Goal: Task Accomplishment & Management: Complete application form

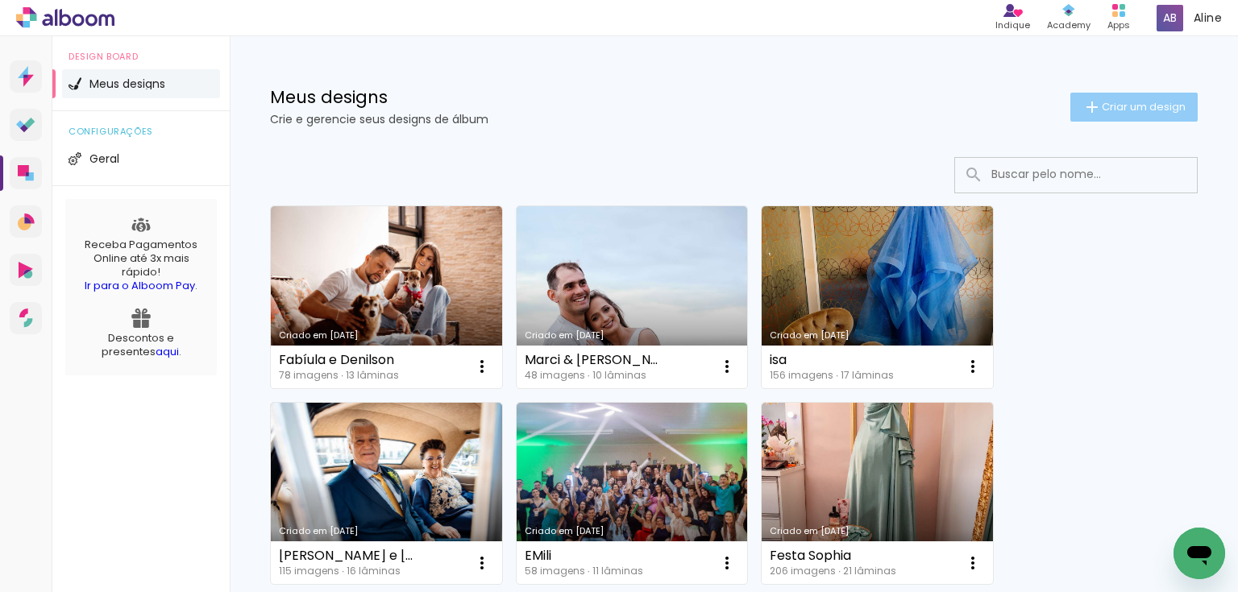
click at [1119, 109] on span "Criar um design" at bounding box center [1144, 107] width 84 height 10
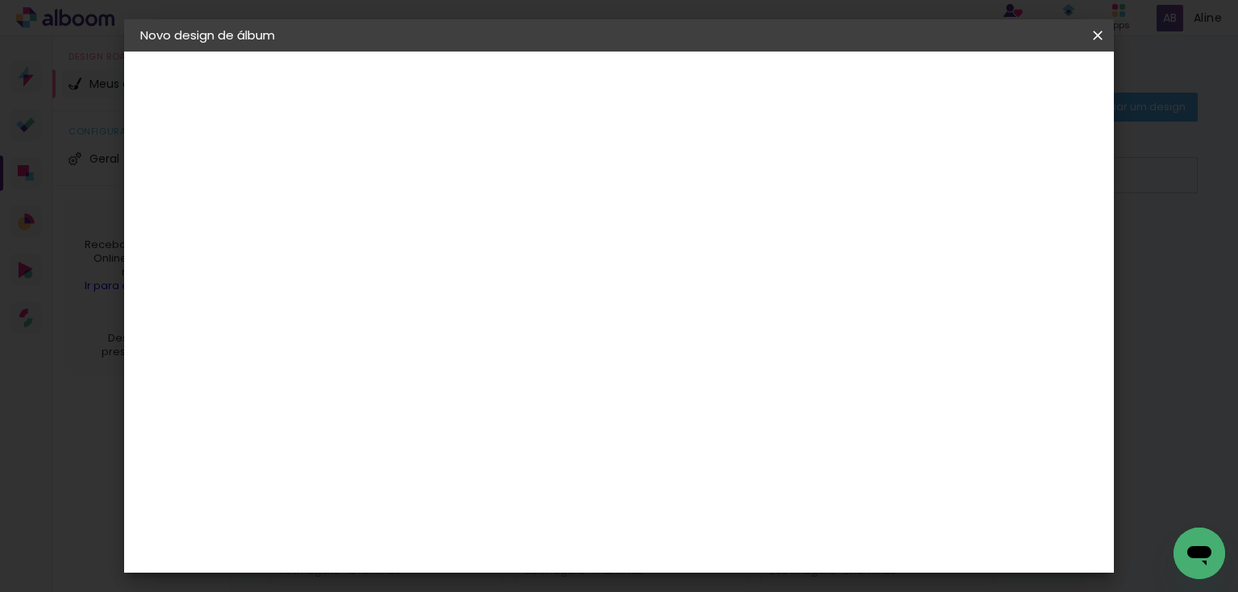
click at [409, 202] on paper-input-container "Título do álbum" at bounding box center [403, 217] width 11 height 41
type input "4 aninhos do Joaquim"
type paper-input "4 aninhos do Joaquim"
click at [569, 93] on paper-button "Avançar" at bounding box center [529, 85] width 79 height 27
click at [526, 268] on div at bounding box center [444, 269] width 163 height 2
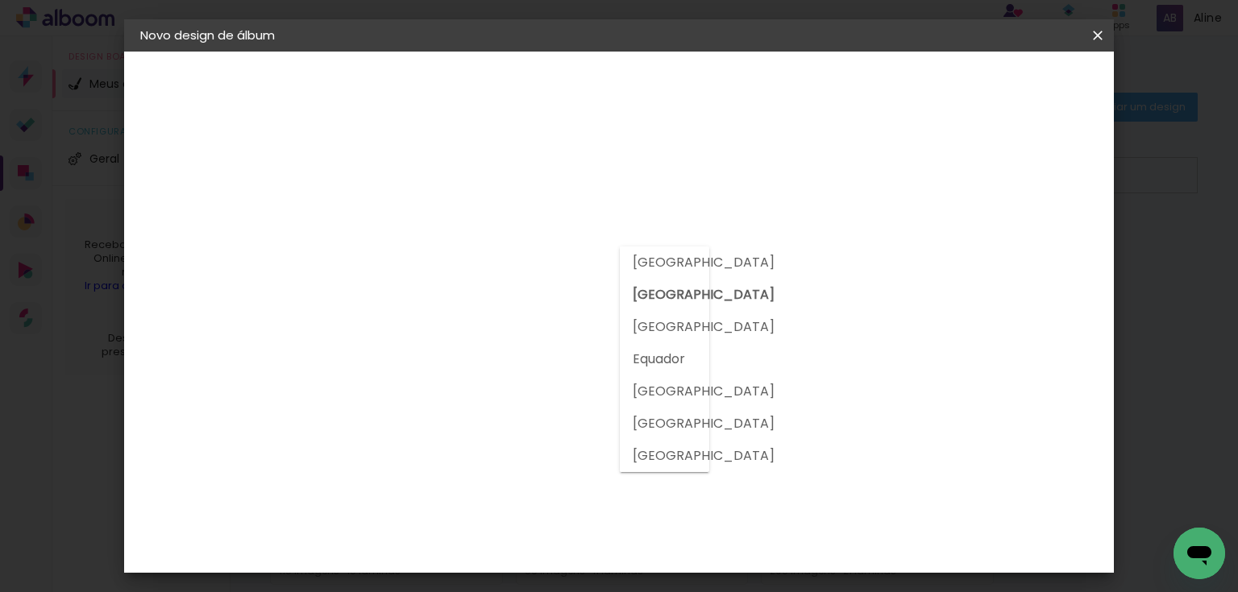
click at [526, 268] on div at bounding box center [444, 269] width 163 height 2
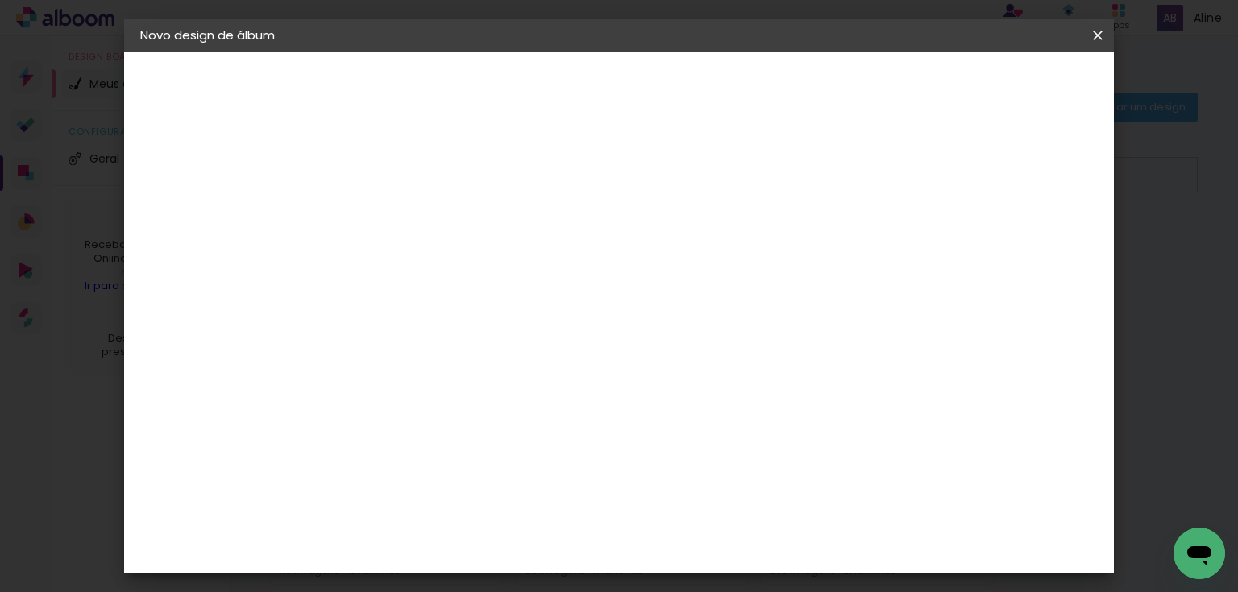
click at [523, 299] on input at bounding box center [444, 307] width 163 height 20
type input "via"
type paper-input "via"
click at [445, 358] on div "Viacolor" at bounding box center [418, 364] width 52 height 13
click at [662, 256] on paper-item "Tamanho Livre" at bounding box center [590, 244] width 143 height 35
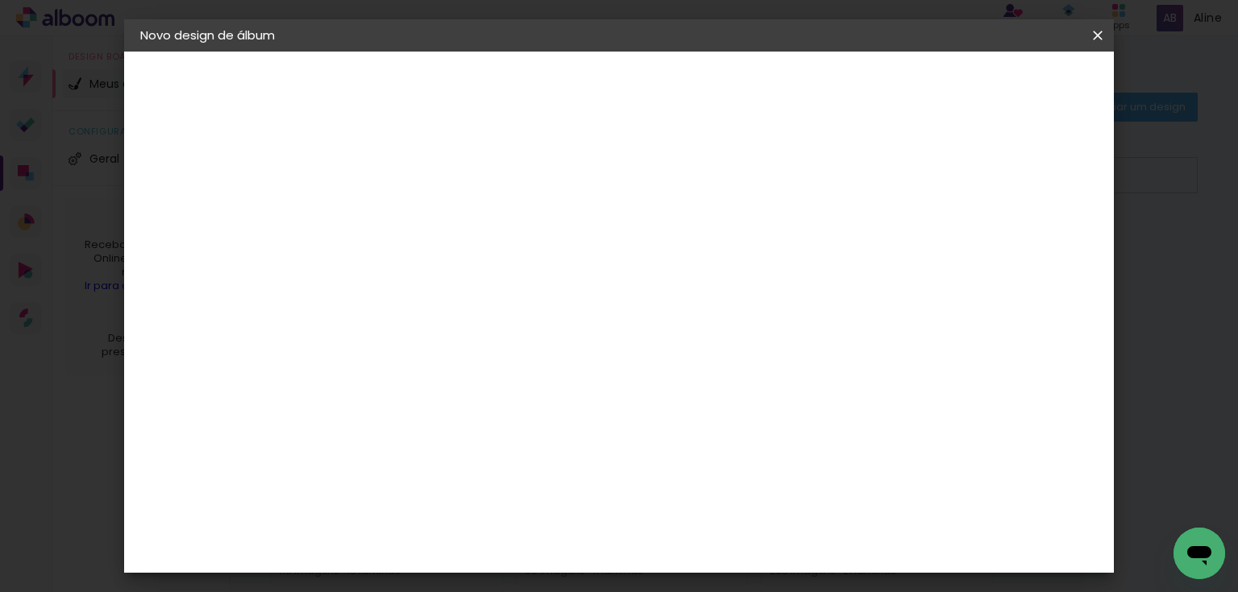
click at [662, 239] on paper-item "Tamanho Livre" at bounding box center [590, 244] width 143 height 35
click at [445, 361] on div "Viacolor" at bounding box center [418, 364] width 52 height 13
click at [662, 254] on paper-item "Tamanho Livre" at bounding box center [590, 244] width 143 height 35
click at [662, 73] on paper-button "Avançar" at bounding box center [622, 85] width 79 height 27
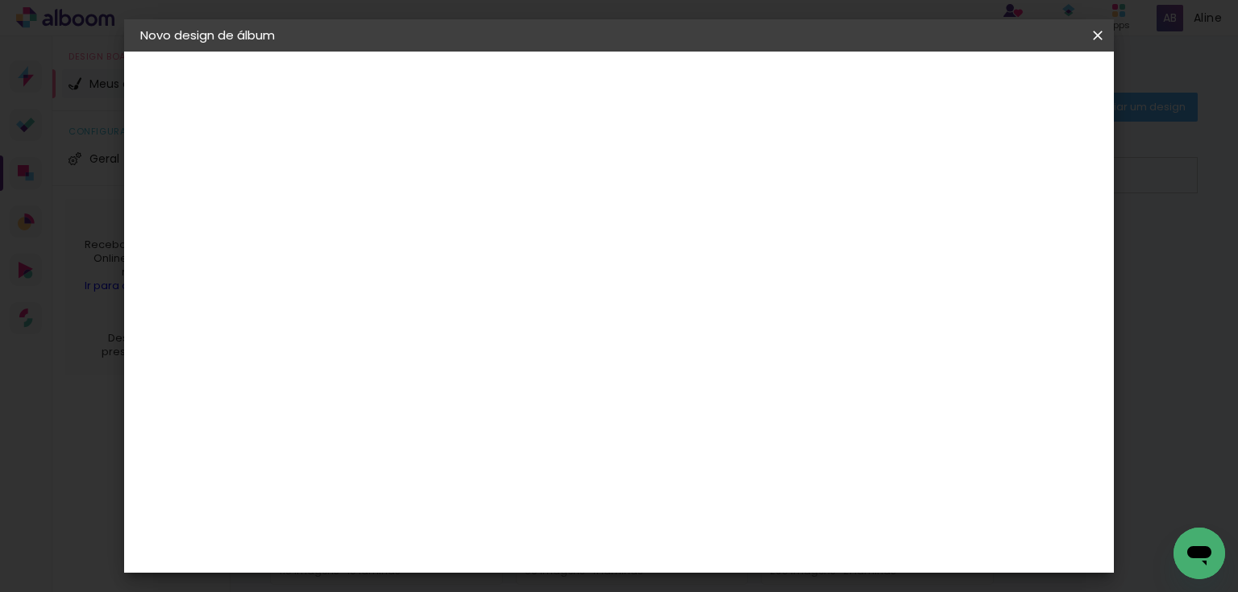
type input "1"
type paper-input "1"
click at [416, 168] on input "1" at bounding box center [393, 163] width 56 height 20
type input "0"
type paper-input "0"
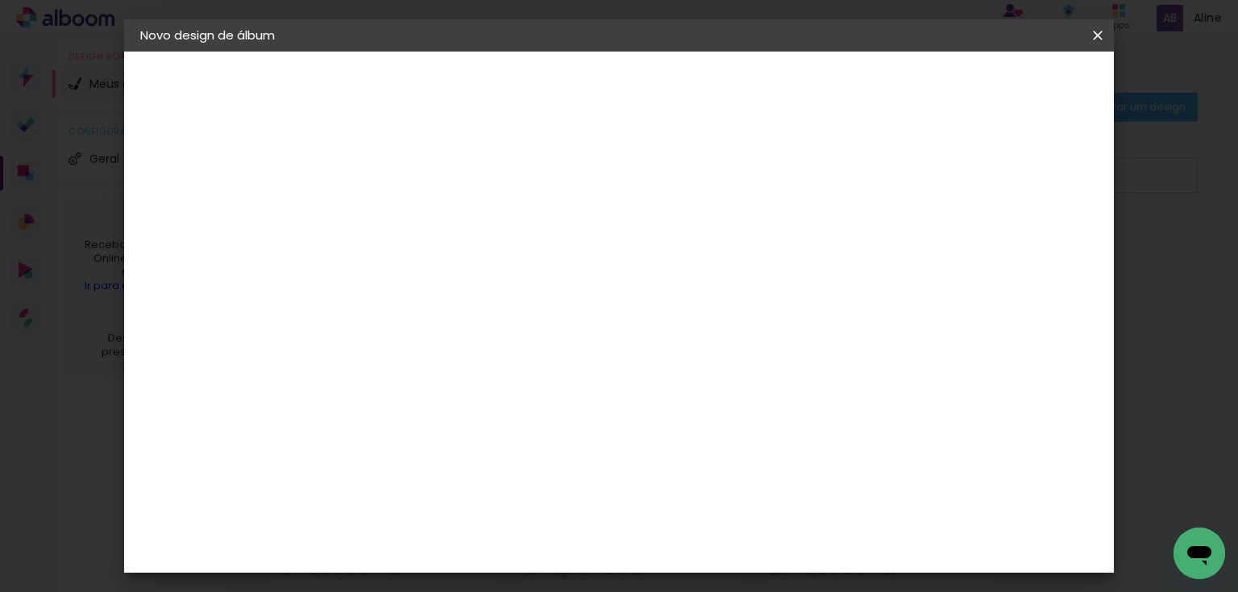
click at [416, 168] on input "0" at bounding box center [393, 163] width 56 height 20
type input "6"
type paper-input "6"
click at [1022, 232] on input "6" at bounding box center [1016, 244] width 29 height 24
type input "5"
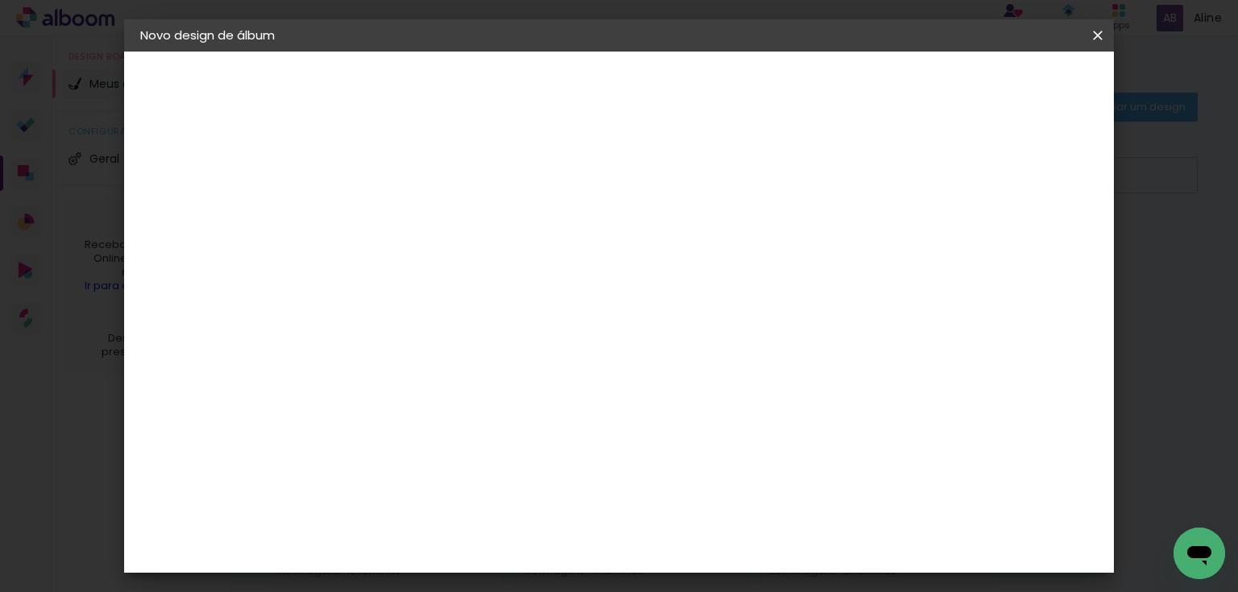
type paper-input "5"
click at [1023, 251] on input "5" at bounding box center [1016, 244] width 29 height 24
type input "4"
type paper-input "4"
click at [1023, 251] on input "4" at bounding box center [1017, 244] width 29 height 24
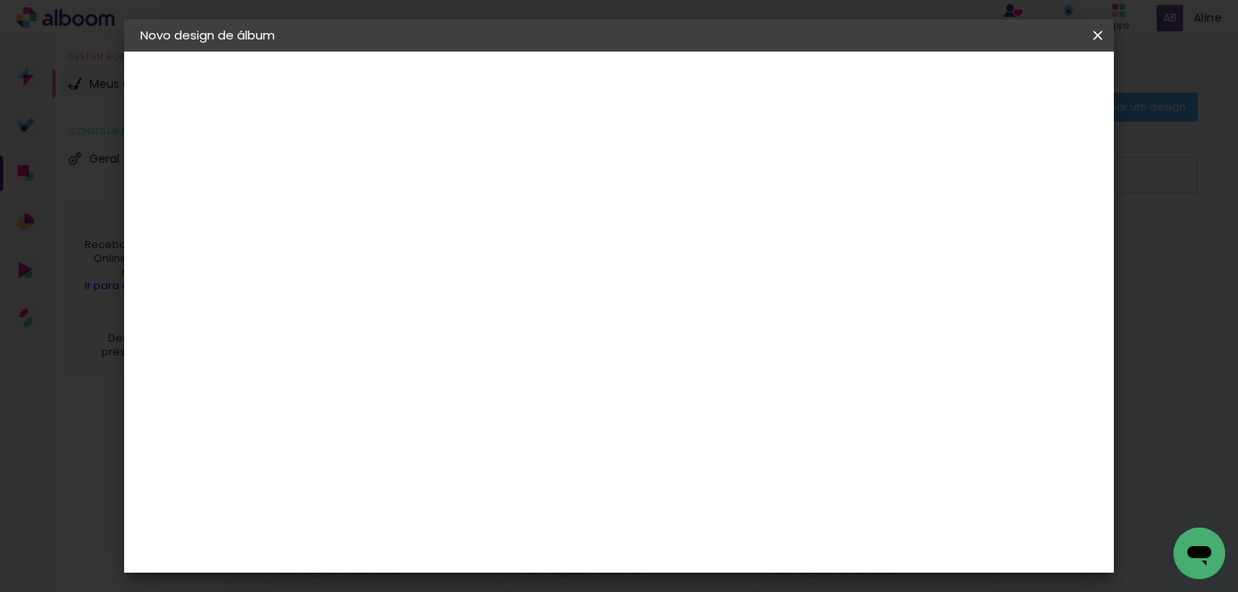
type input "3"
type paper-input "3"
click at [1023, 251] on input "3" at bounding box center [1019, 244] width 29 height 24
type input "2"
type paper-input "2"
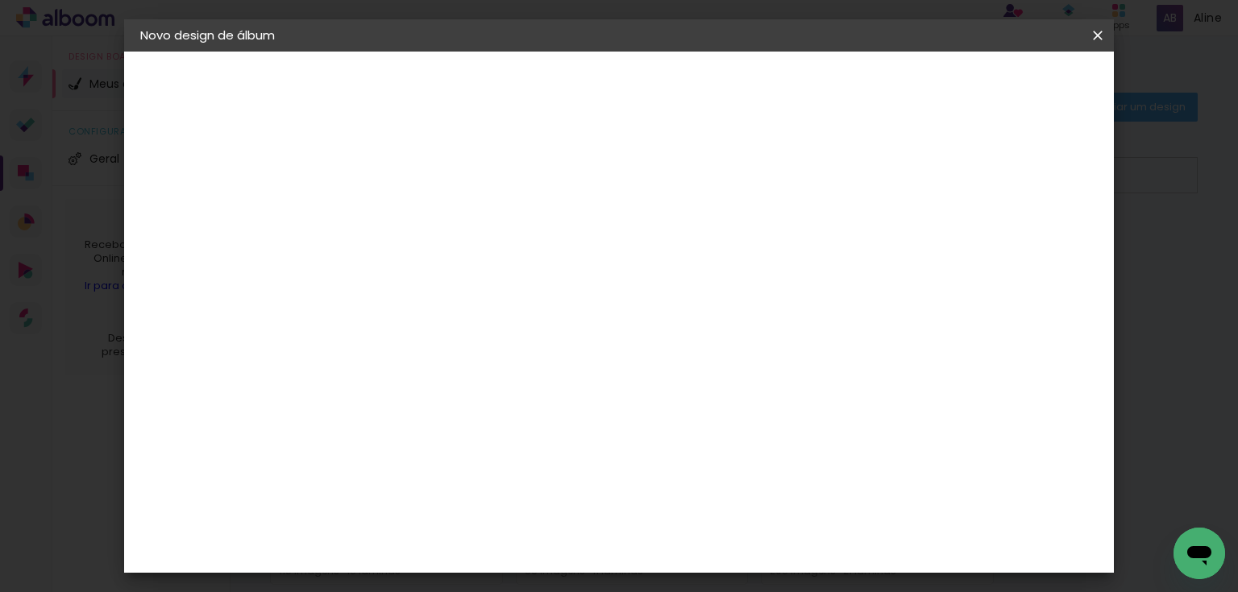
click at [1023, 251] on input "2" at bounding box center [1023, 244] width 29 height 24
type input "1"
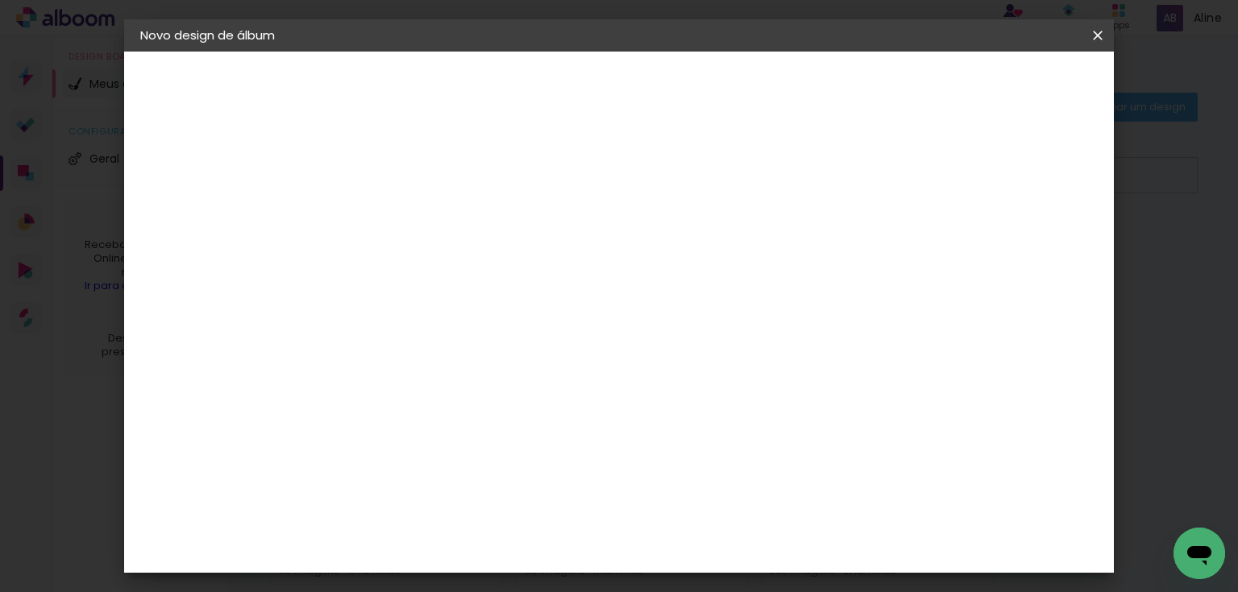
type paper-input "1"
click at [1029, 249] on input "1" at bounding box center [1023, 244] width 29 height 24
type input "0"
click at [1031, 249] on input "0" at bounding box center [1025, 244] width 29 height 24
click at [1031, 249] on input "0" at bounding box center [1027, 244] width 29 height 24
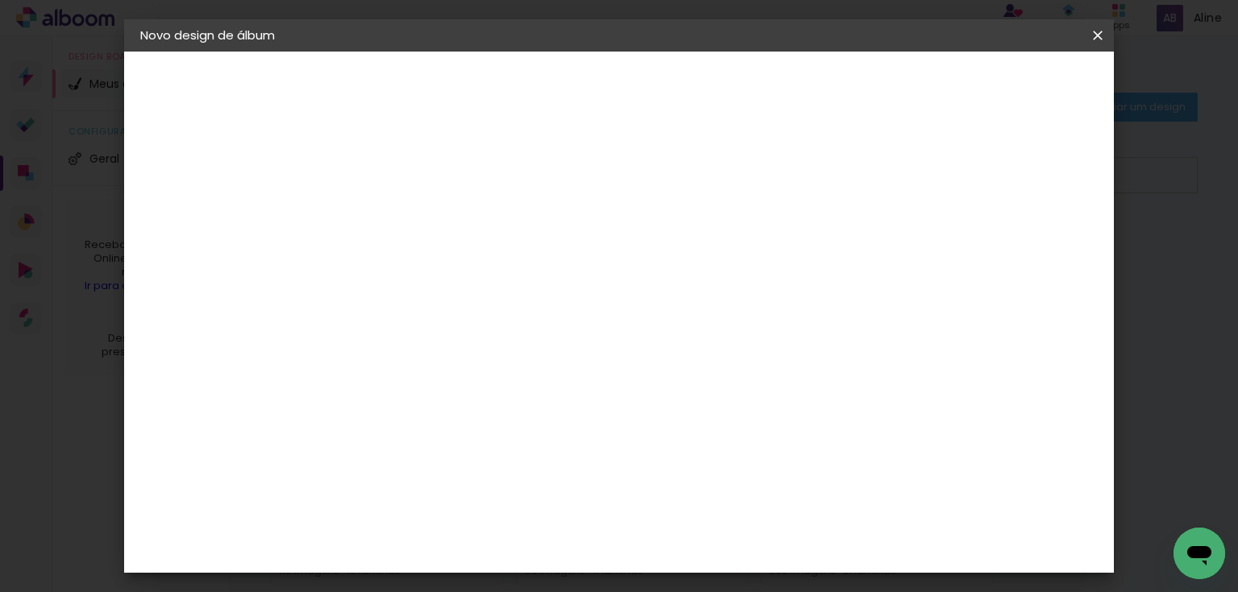
click at [1031, 249] on input "0" at bounding box center [1027, 244] width 29 height 24
type input "1"
type paper-input "1"
click at [1035, 237] on input "1" at bounding box center [1027, 244] width 29 height 24
type input "2"
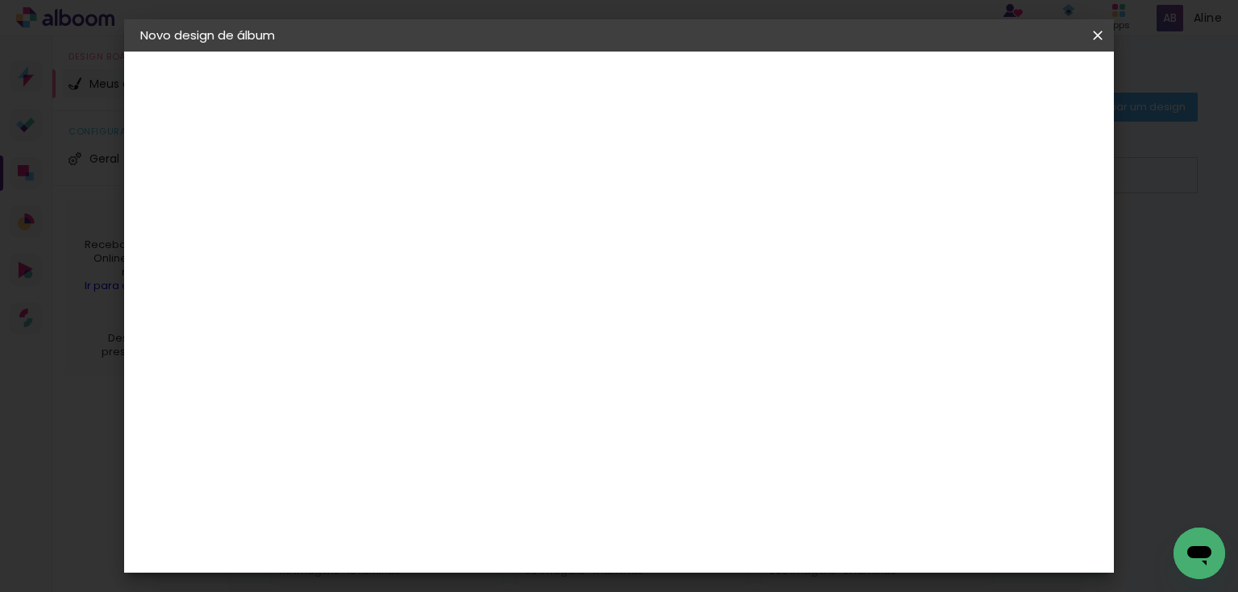
type paper-input "2"
click at [1035, 237] on input "2" at bounding box center [1025, 244] width 29 height 24
type input "3"
type paper-input "3"
click at [1035, 237] on input "3" at bounding box center [1023, 244] width 29 height 24
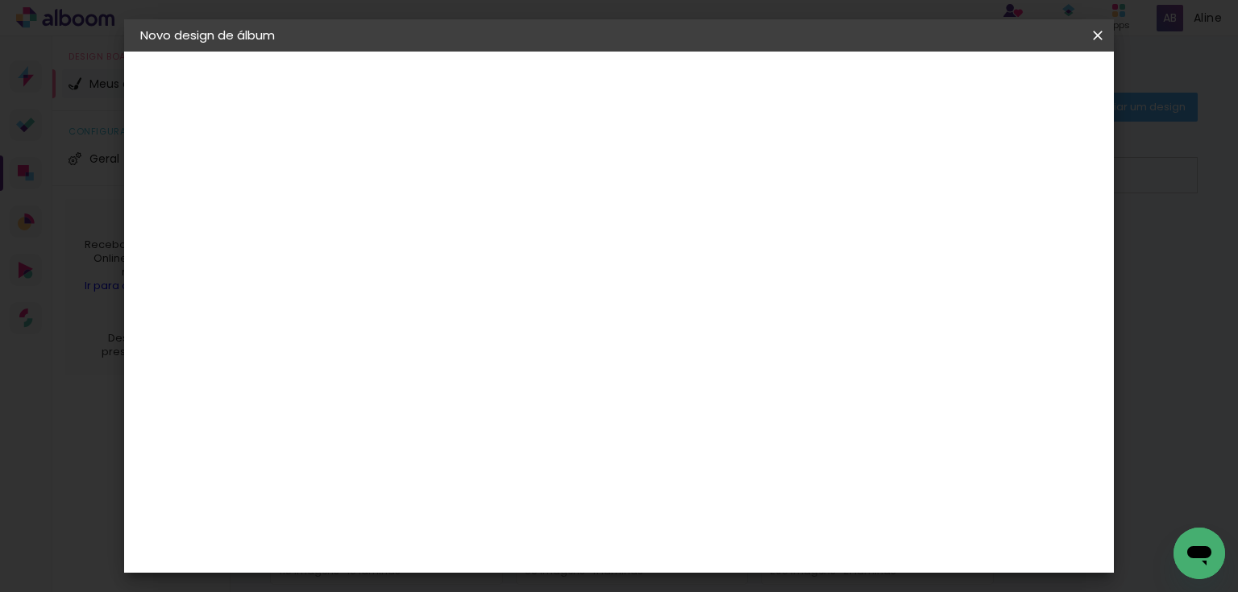
type input "4"
type paper-input "4"
click at [1035, 237] on input "4" at bounding box center [1023, 244] width 29 height 24
click at [1035, 237] on div "mm" at bounding box center [1046, 244] width 24 height 24
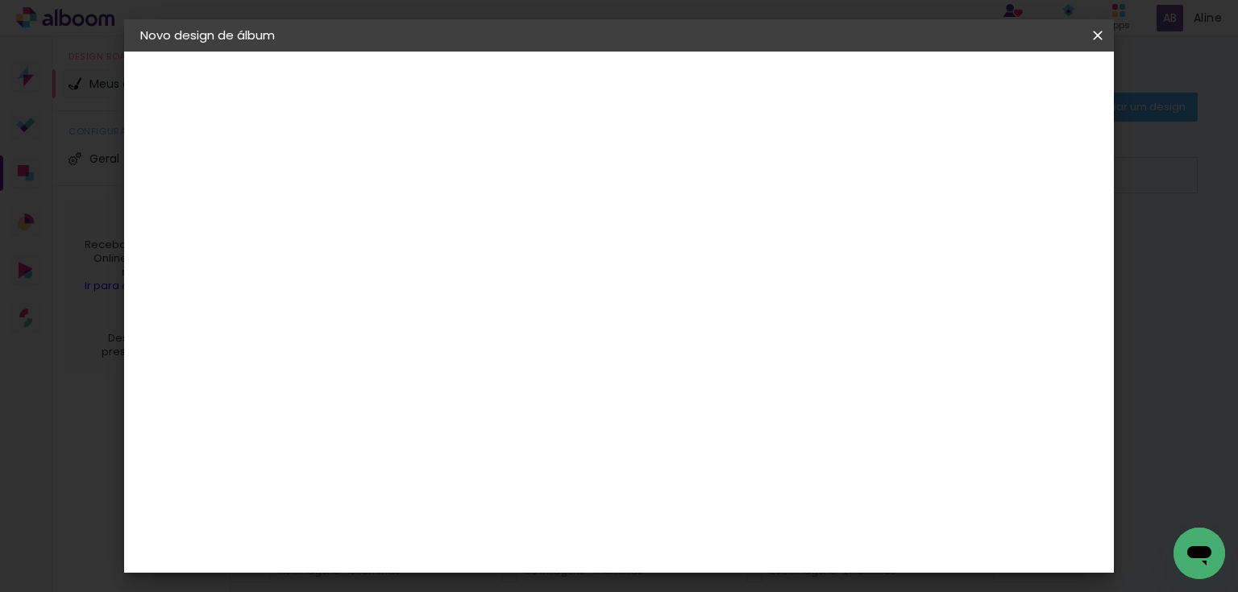
click at [1035, 237] on div "mm" at bounding box center [1046, 244] width 24 height 24
type input "3"
type paper-input "3"
click at [1028, 251] on input "3" at bounding box center [1021, 244] width 29 height 24
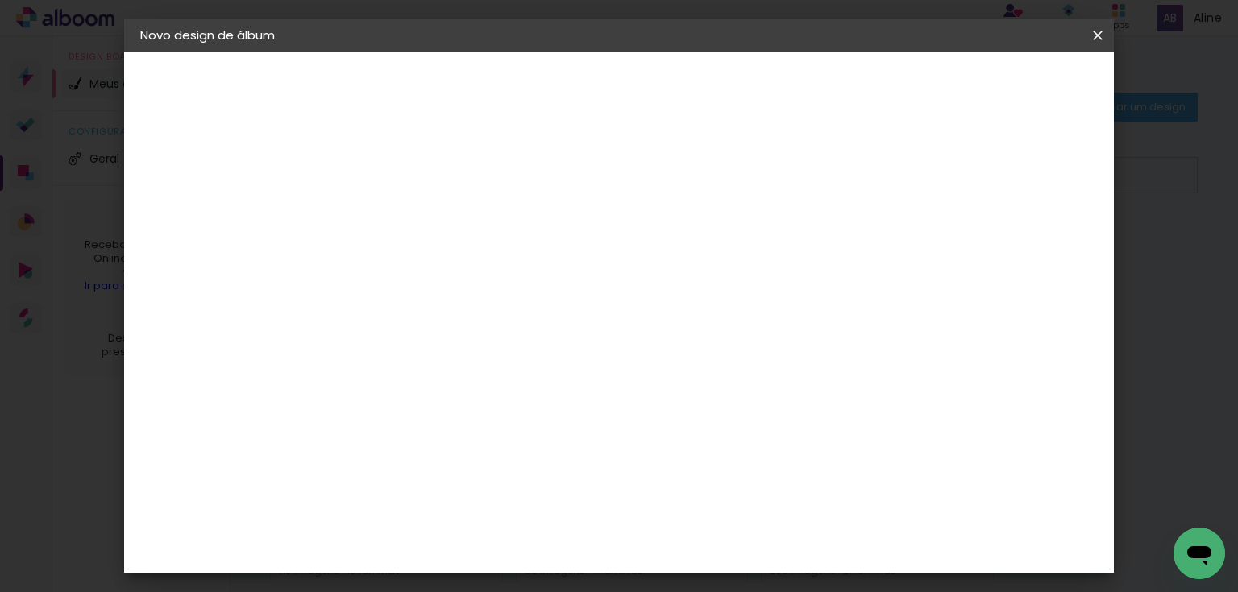
type input "2"
type paper-input "2"
click at [1028, 251] on input "2" at bounding box center [1021, 244] width 29 height 24
type input "1"
type paper-input "1"
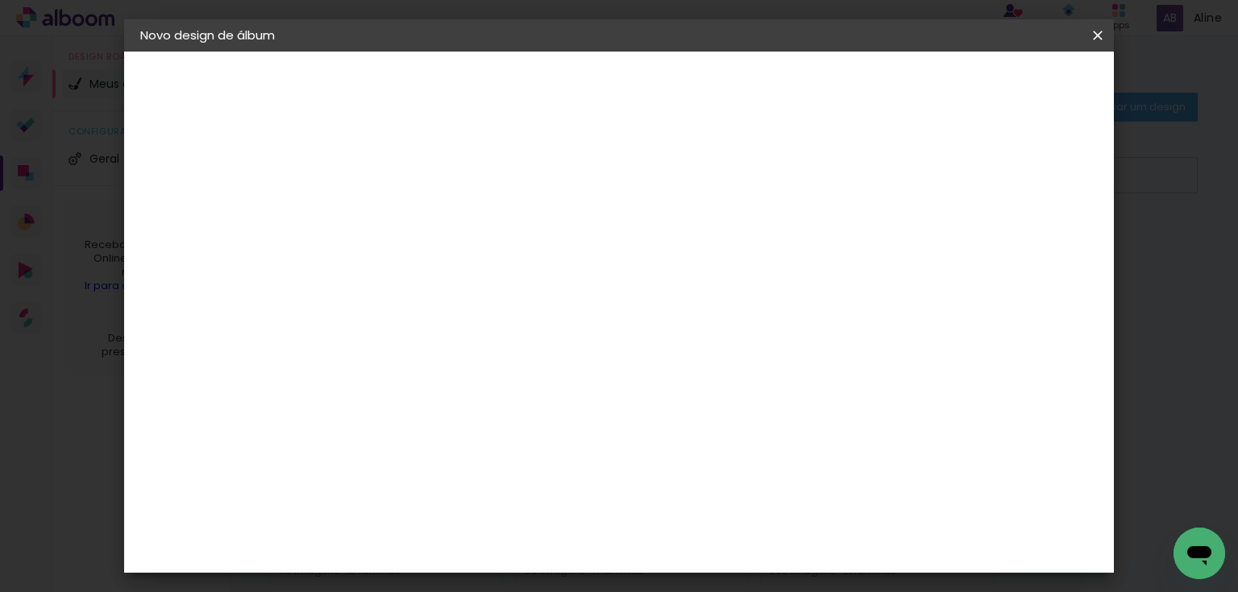
click at [1028, 251] on input "1" at bounding box center [1025, 244] width 29 height 24
type input "0"
click at [1028, 251] on input "0" at bounding box center [1025, 244] width 29 height 24
click at [1029, 249] on input "0" at bounding box center [1027, 244] width 29 height 24
click at [1036, 248] on input "0" at bounding box center [1027, 244] width 29 height 24
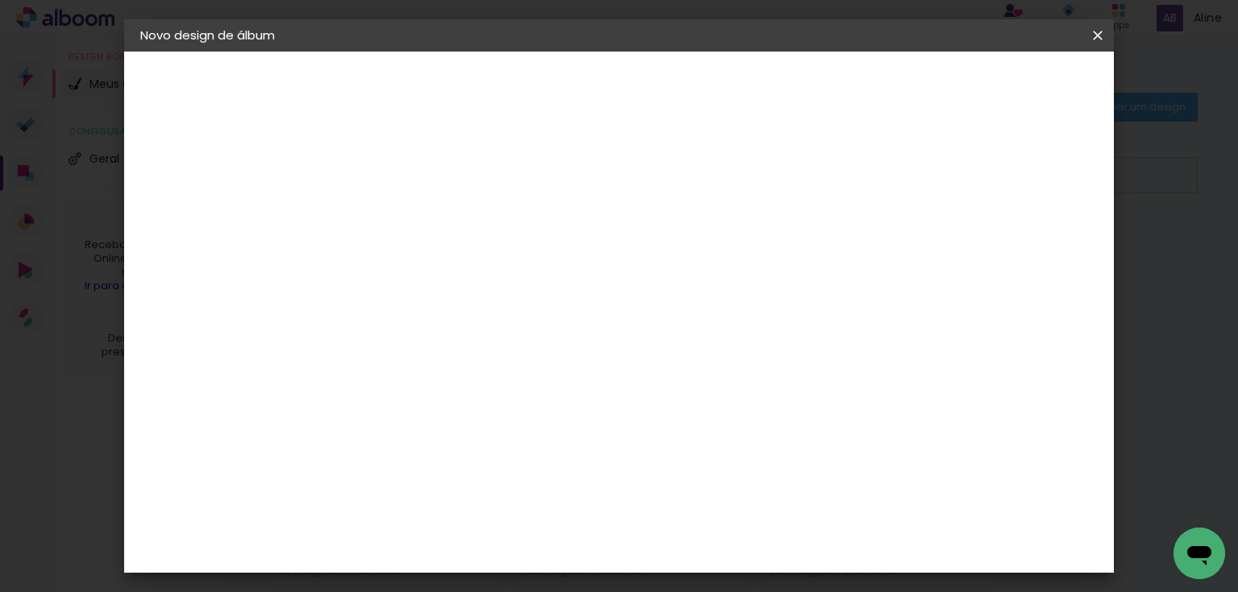
type input "0"
drag, startPoint x: 1036, startPoint y: 248, endPoint x: 1001, endPoint y: 205, distance: 56.1
click at [1036, 248] on input "0" at bounding box center [1027, 244] width 29 height 24
click at [919, 166] on div at bounding box center [912, 163] width 15 height 15
type paper-checkbox "on"
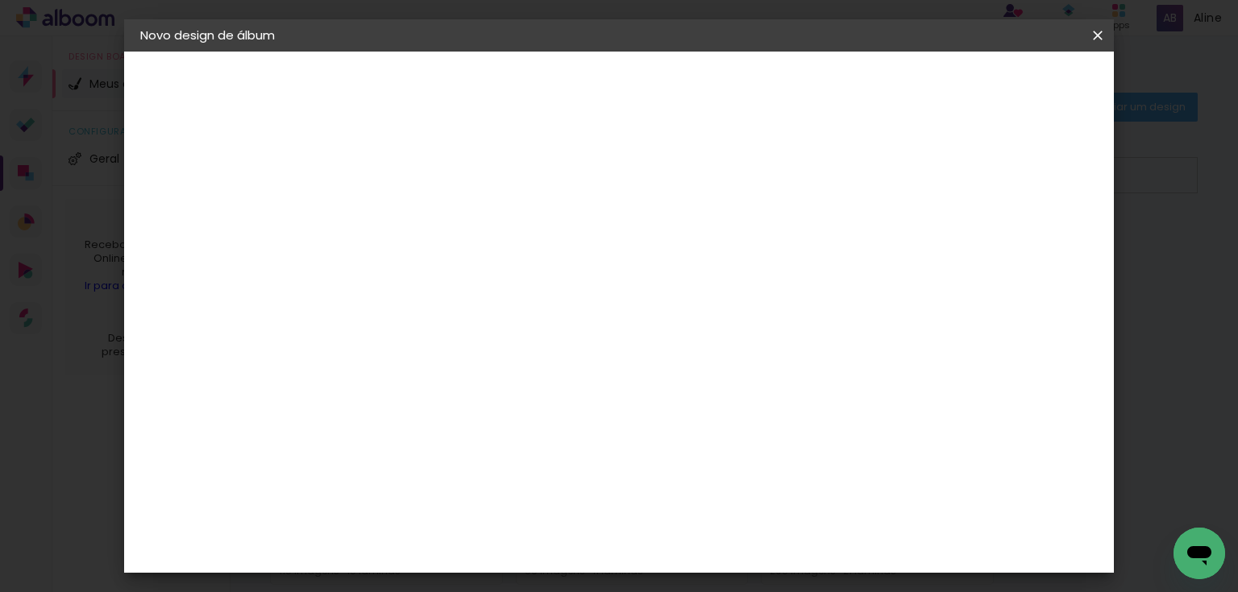
scroll to position [86, 0]
type input "1"
type paper-input "1"
click at [1036, 172] on input "1" at bounding box center [1027, 180] width 29 height 24
type input "0"
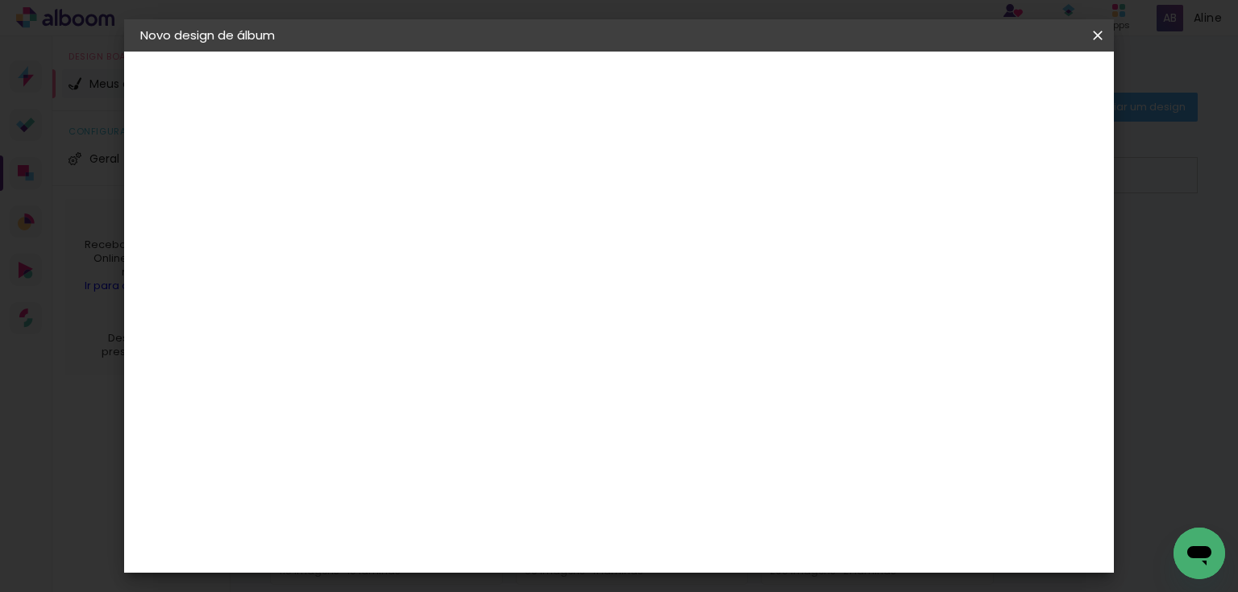
click at [1035, 251] on input "0" at bounding box center [1027, 244] width 29 height 24
click at [364, 411] on input "30" at bounding box center [353, 410] width 42 height 24
type input "20"
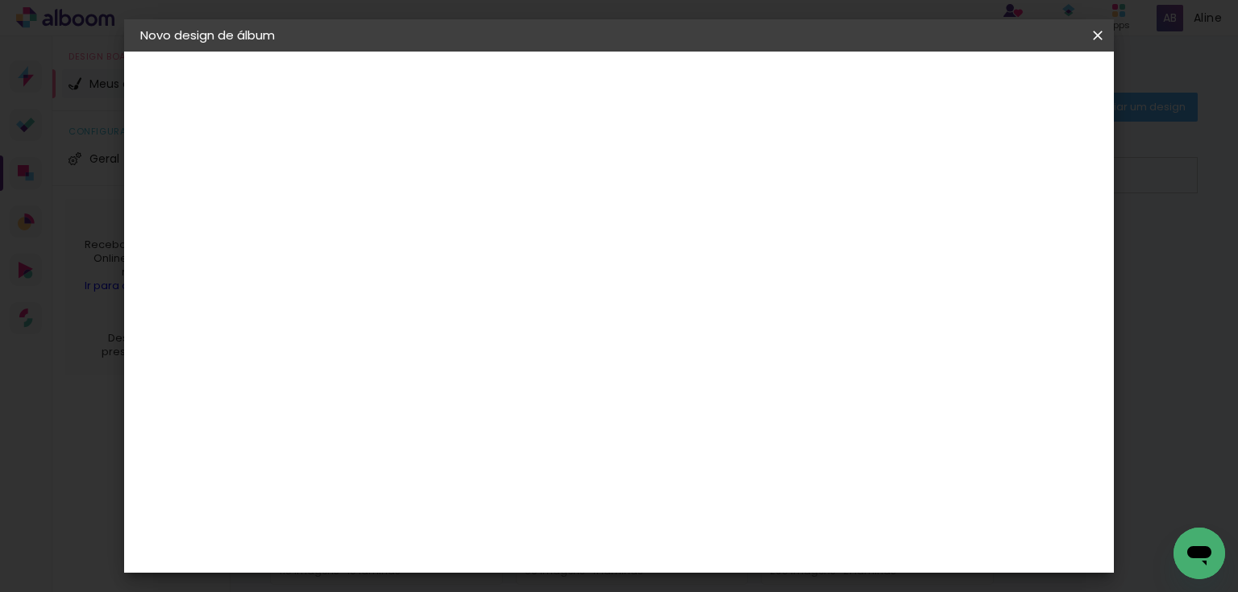
type paper-input "20"
click at [999, 90] on span "Iniciar design" at bounding box center [962, 85] width 73 height 11
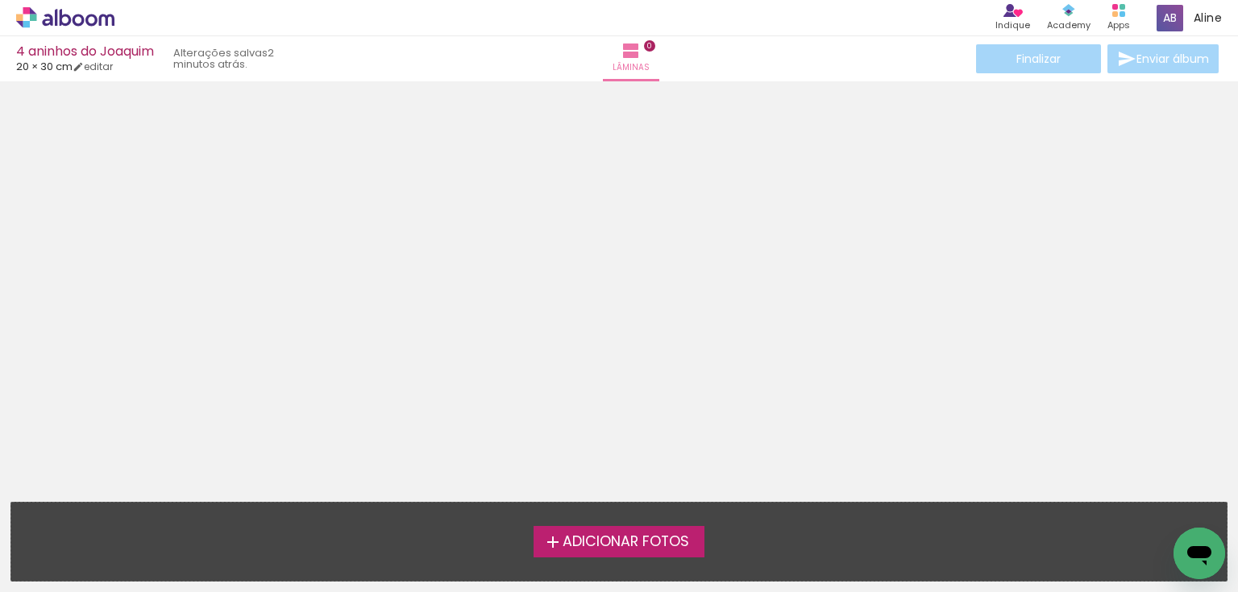
click at [603, 548] on span "Adicionar Fotos" at bounding box center [625, 542] width 127 height 15
click at [0, 0] on input "file" at bounding box center [0, 0] width 0 height 0
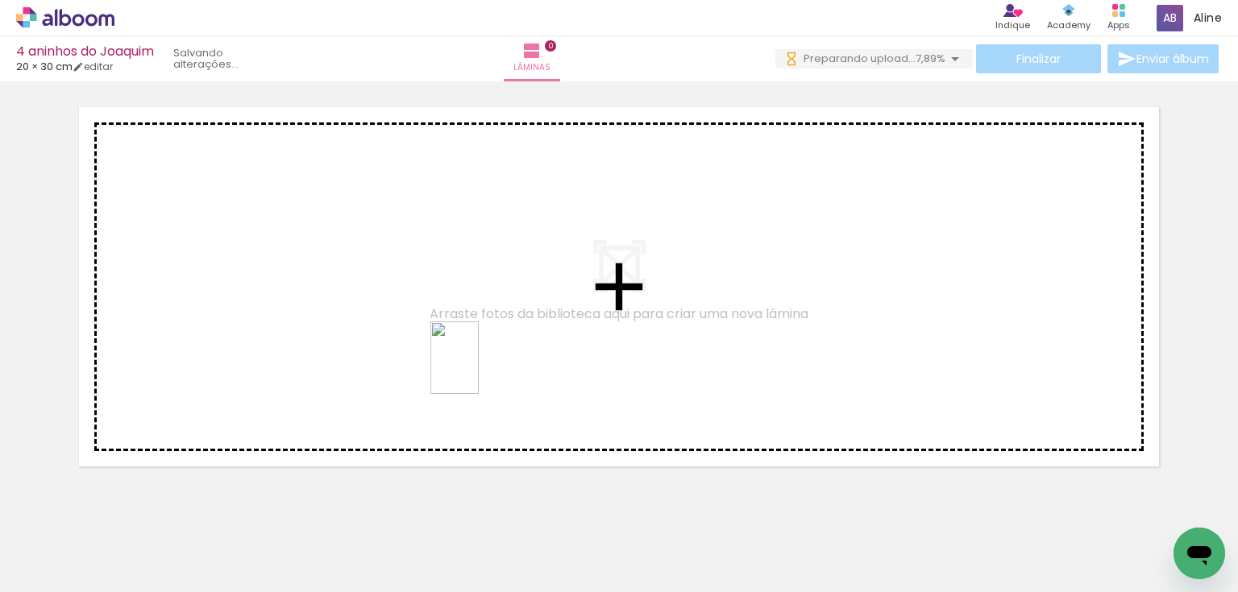
drag, startPoint x: 476, startPoint y: 422, endPoint x: 479, endPoint y: 370, distance: 52.4
click at [479, 370] on quentale-workspace at bounding box center [619, 296] width 1238 height 592
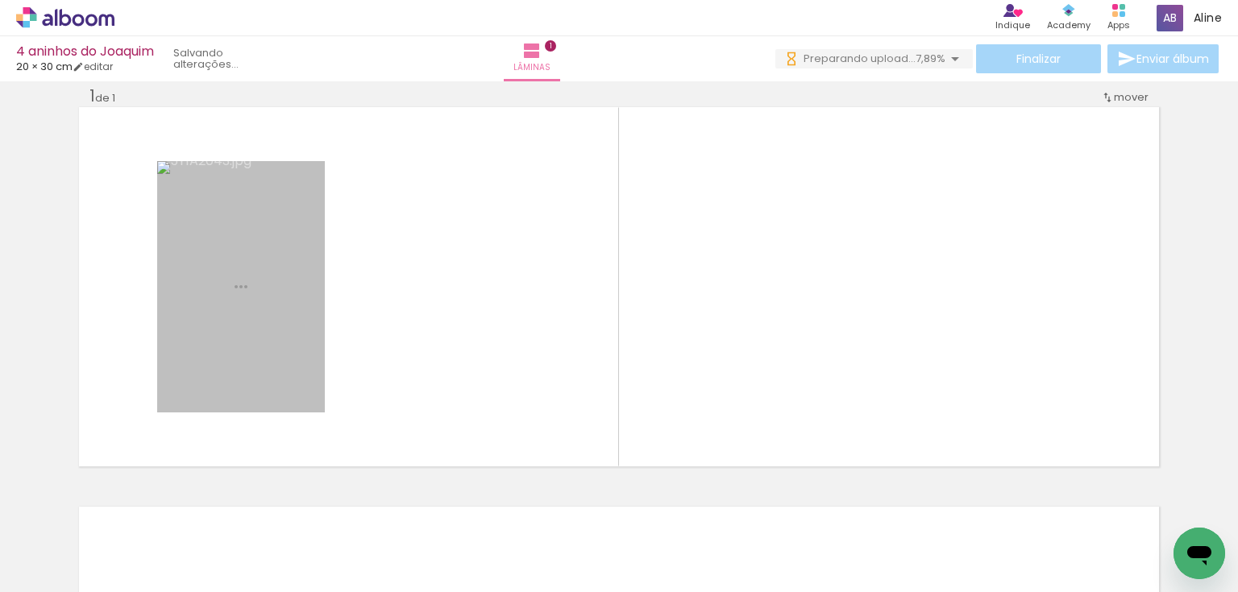
scroll to position [21, 0]
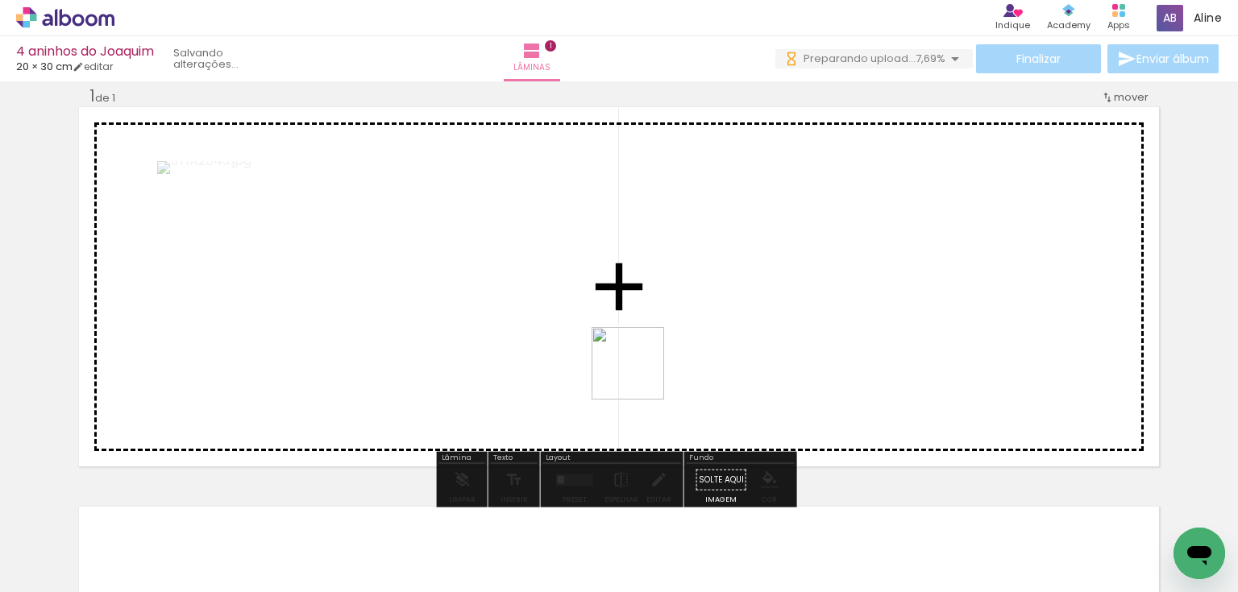
drag, startPoint x: 709, startPoint y: 524, endPoint x: 637, endPoint y: 371, distance: 169.1
click at [637, 371] on quentale-workspace at bounding box center [619, 296] width 1238 height 592
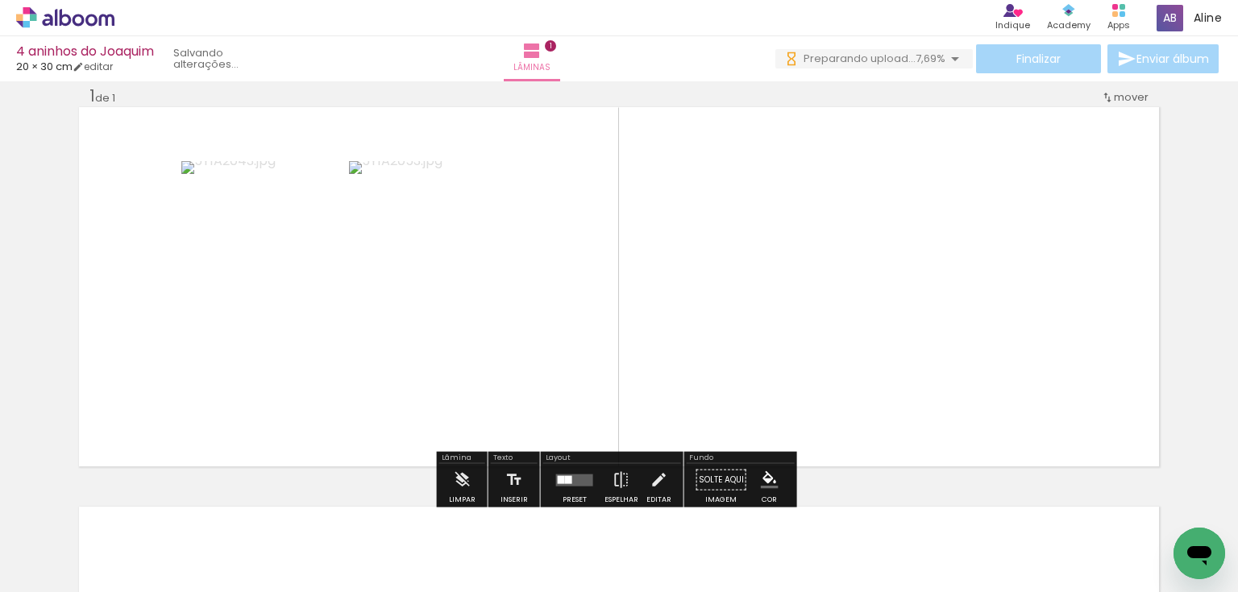
scroll to position [0, 0]
drag, startPoint x: 978, startPoint y: 506, endPoint x: 922, endPoint y: 379, distance: 139.3
click at [922, 379] on quentale-workspace at bounding box center [619, 296] width 1238 height 592
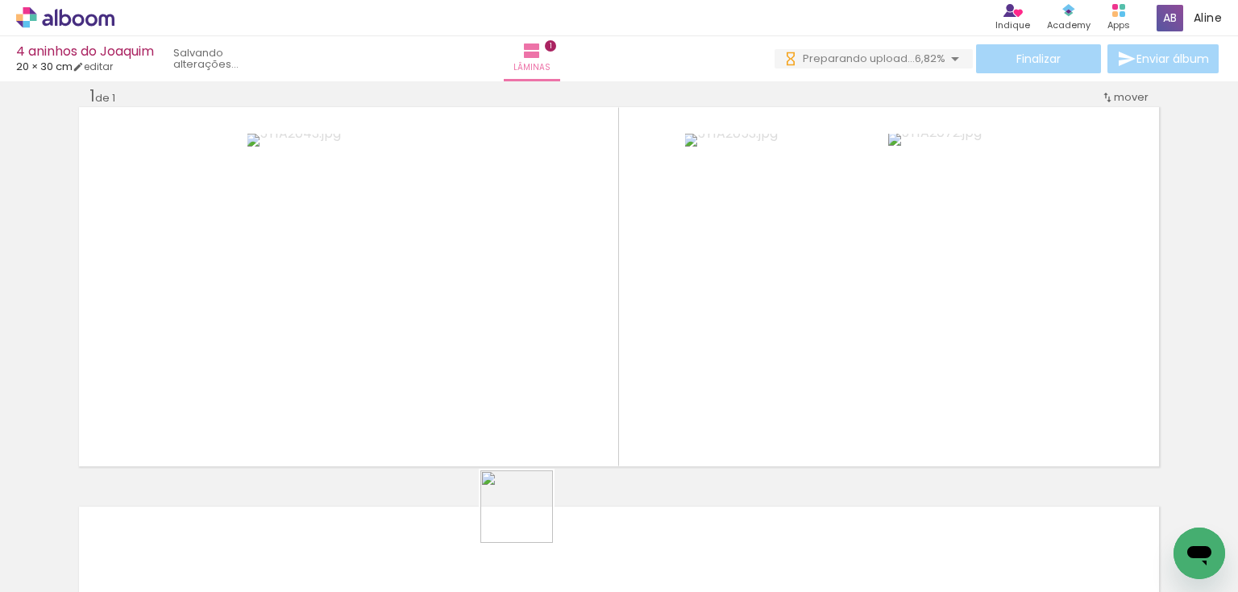
drag, startPoint x: 529, startPoint y: 519, endPoint x: 550, endPoint y: 384, distance: 136.2
click at [550, 384] on quentale-workspace at bounding box center [619, 296] width 1238 height 592
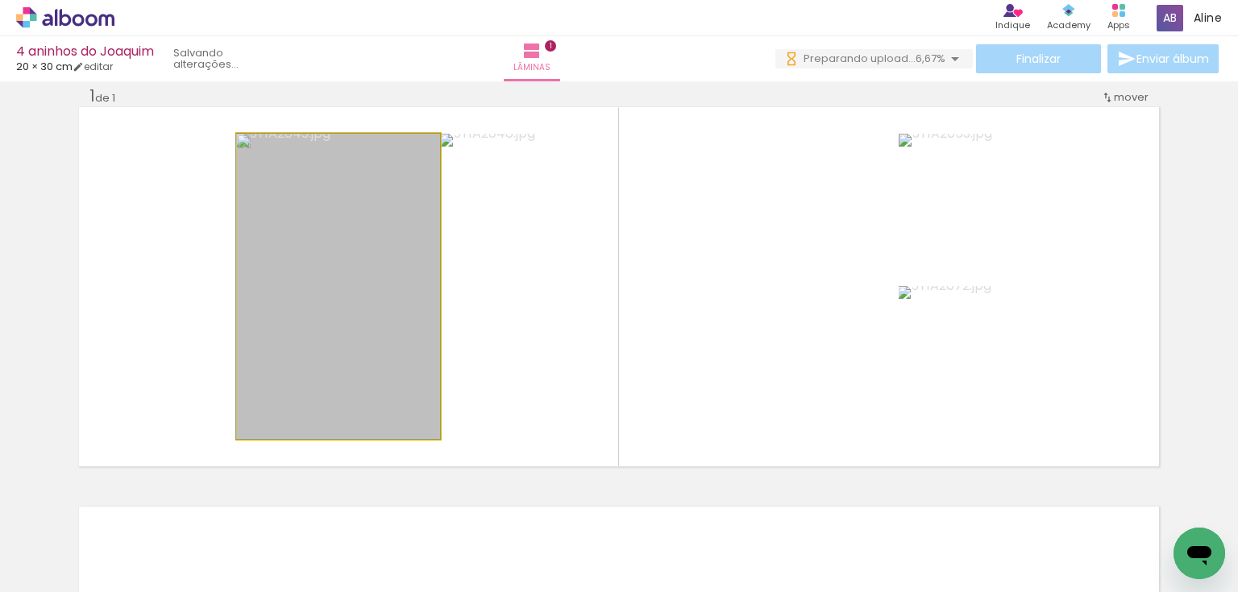
drag, startPoint x: 367, startPoint y: 316, endPoint x: 427, endPoint y: 307, distance: 60.3
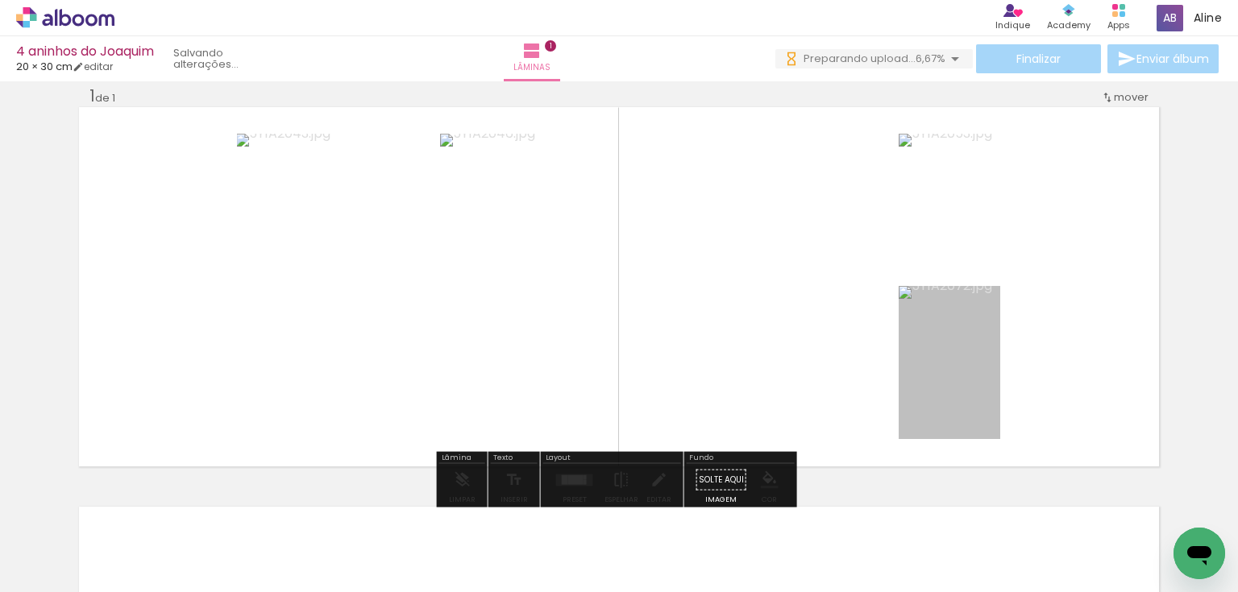
drag, startPoint x: 963, startPoint y: 405, endPoint x: 978, endPoint y: 398, distance: 16.6
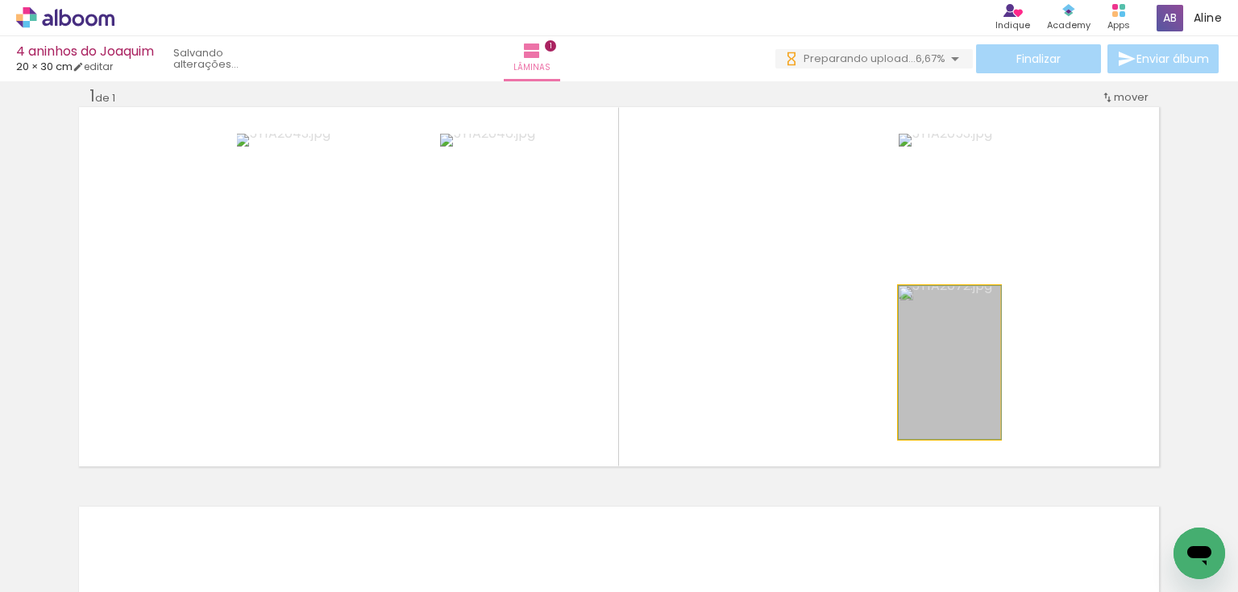
drag, startPoint x: 1002, startPoint y: 380, endPoint x: 980, endPoint y: 380, distance: 22.6
drag, startPoint x: 977, startPoint y: 380, endPoint x: 942, endPoint y: 377, distance: 35.5
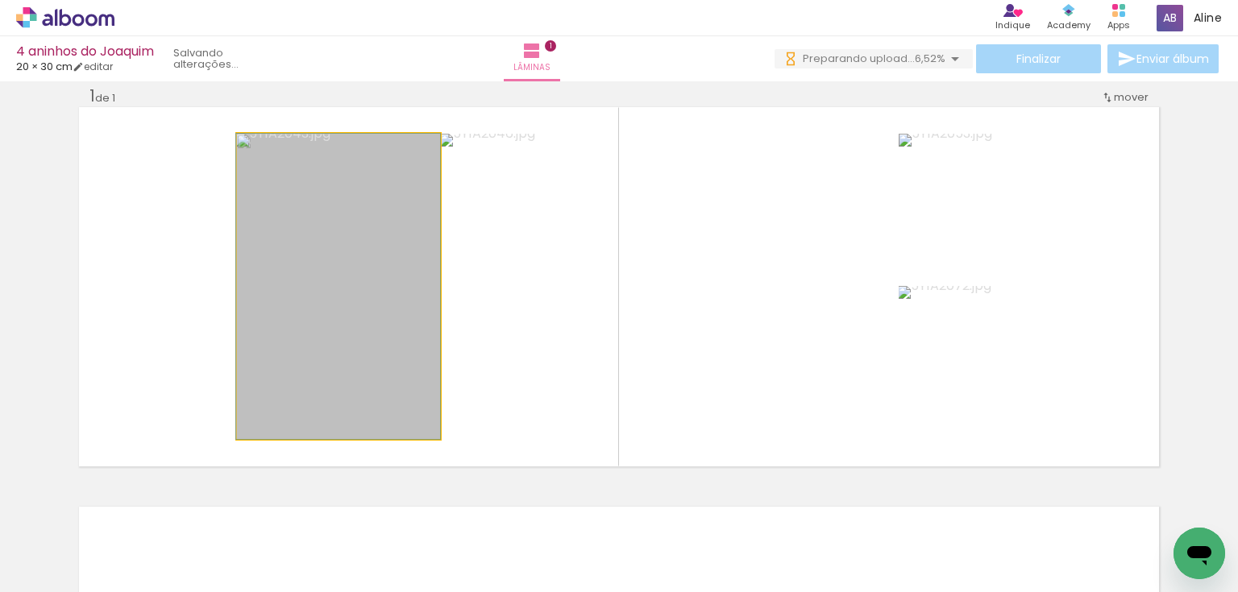
drag, startPoint x: 409, startPoint y: 335, endPoint x: 387, endPoint y: 335, distance: 22.6
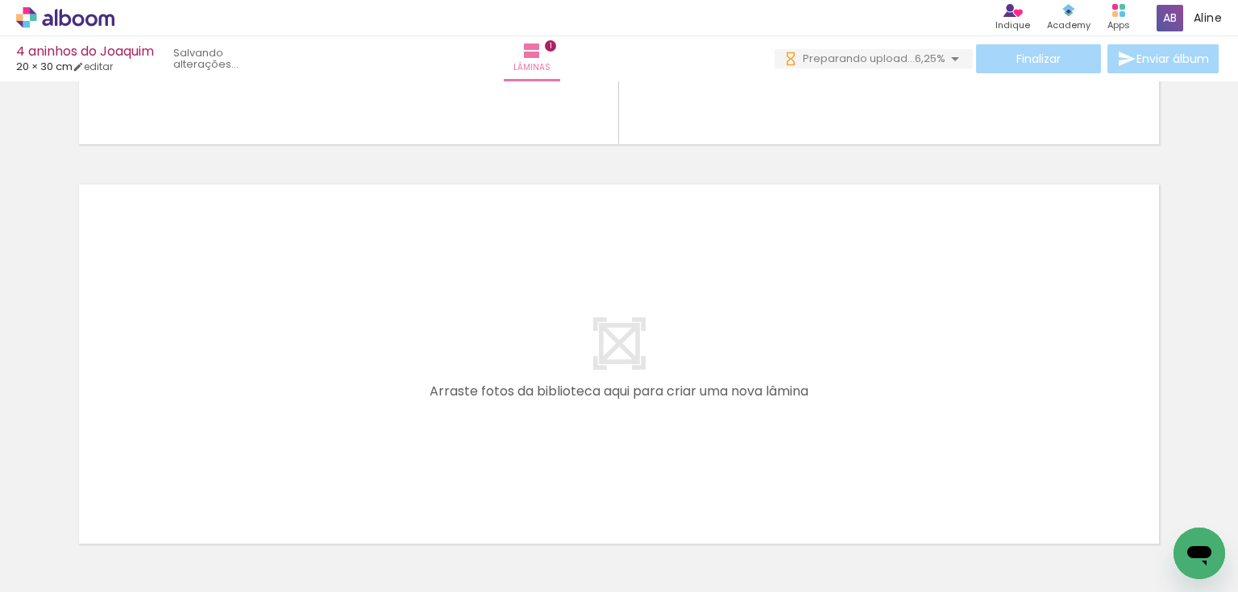
scroll to position [0, 749]
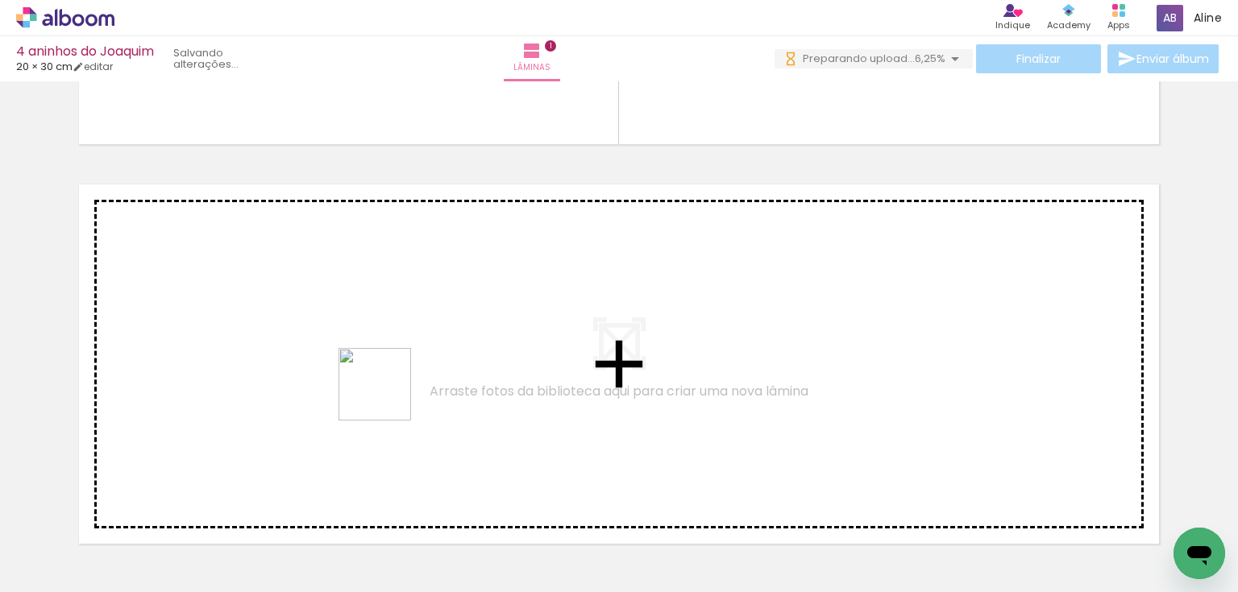
drag, startPoint x: 371, startPoint y: 438, endPoint x: 387, endPoint y: 396, distance: 44.1
click at [387, 396] on quentale-workspace at bounding box center [619, 296] width 1238 height 592
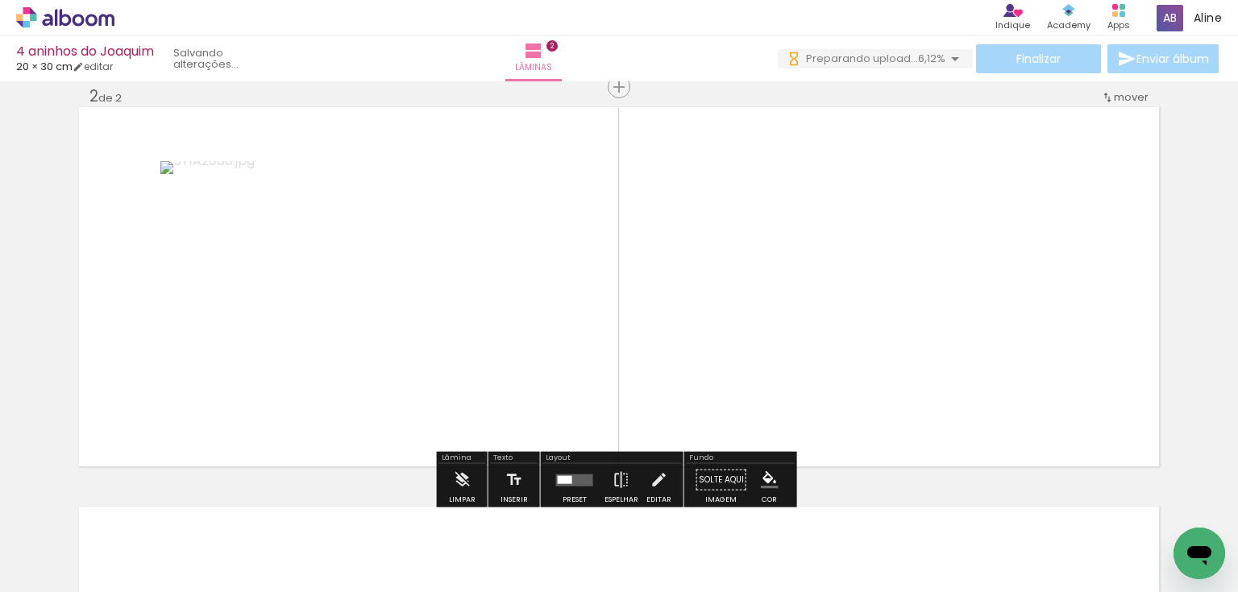
scroll to position [0, 0]
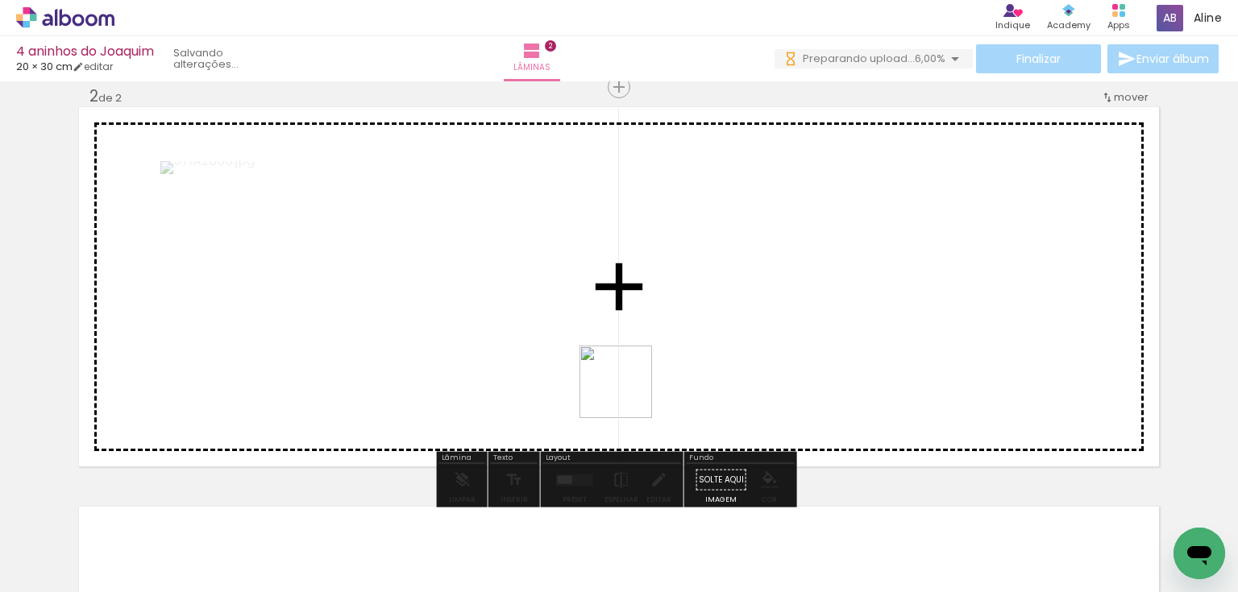
drag, startPoint x: 505, startPoint y: 538, endPoint x: 683, endPoint y: 345, distance: 262.9
click at [683, 345] on quentale-workspace at bounding box center [619, 296] width 1238 height 592
drag, startPoint x: 673, startPoint y: 451, endPoint x: 649, endPoint y: 410, distance: 47.7
click at [649, 410] on quentale-workspace at bounding box center [619, 296] width 1238 height 592
drag, startPoint x: 790, startPoint y: 525, endPoint x: 817, endPoint y: 438, distance: 91.2
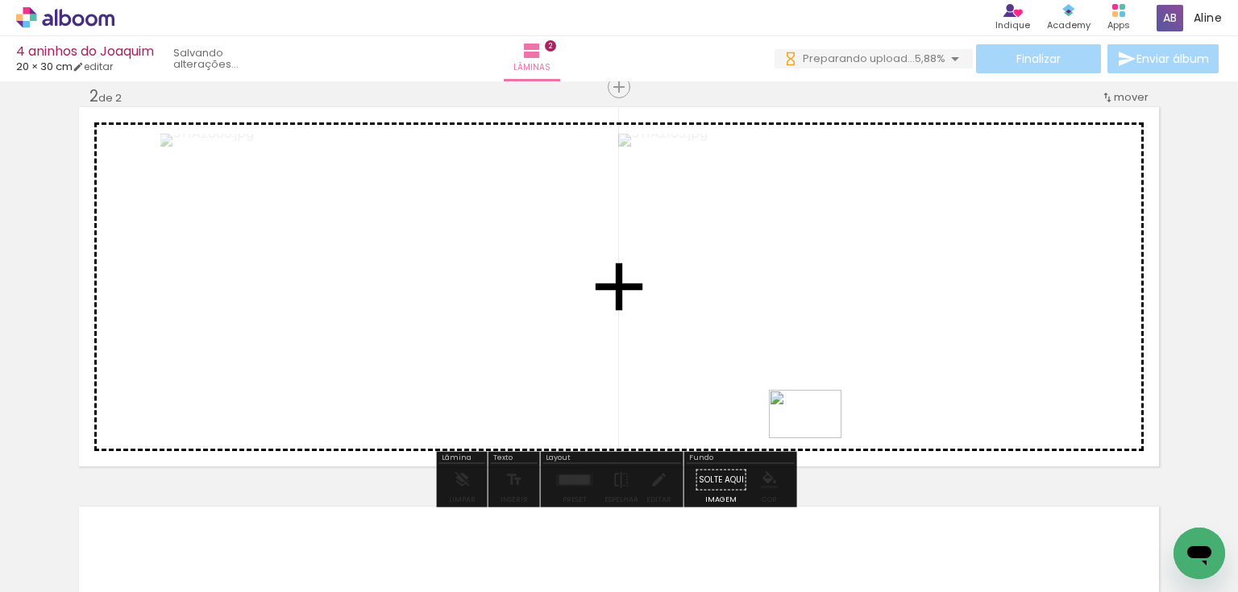
click at [817, 438] on quentale-workspace at bounding box center [619, 296] width 1238 height 592
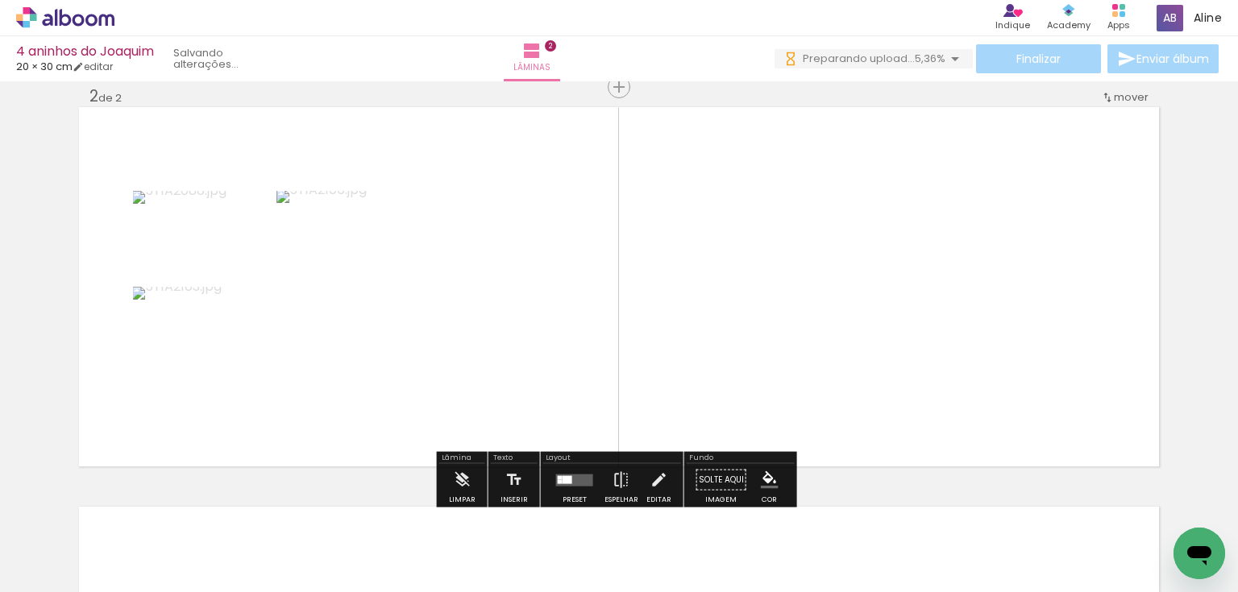
drag, startPoint x: 990, startPoint y: 471, endPoint x: 971, endPoint y: 432, distance: 42.9
click at [971, 434] on quentale-workspace at bounding box center [619, 296] width 1238 height 592
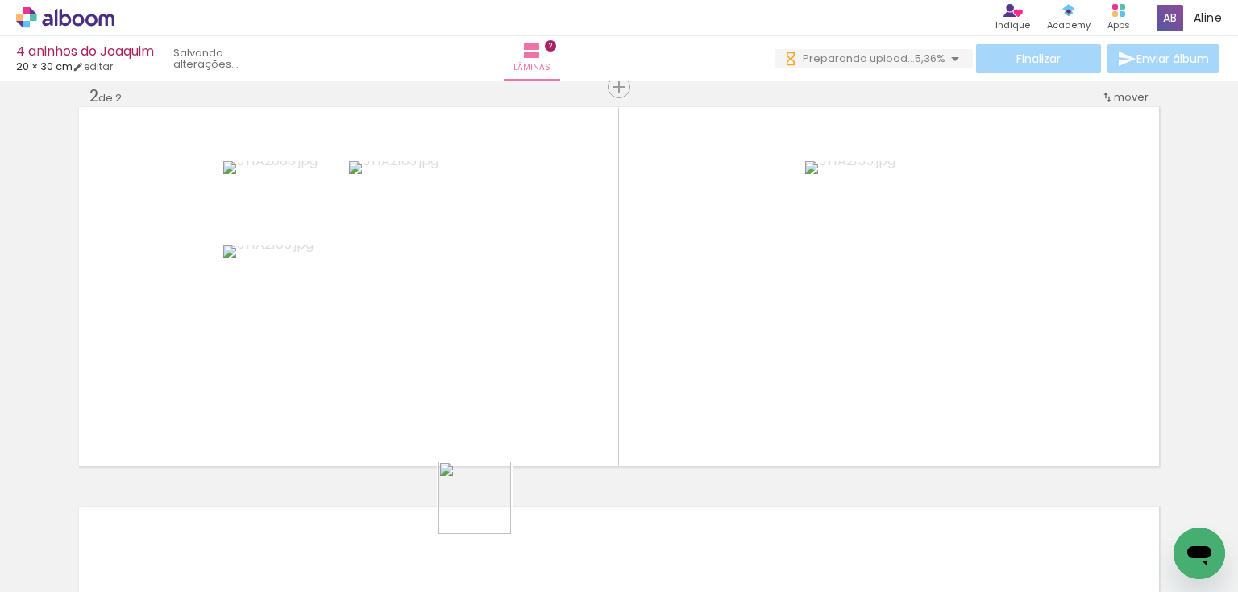
drag, startPoint x: 487, startPoint y: 510, endPoint x: 558, endPoint y: 416, distance: 118.0
click at [558, 416] on quentale-workspace at bounding box center [619, 296] width 1238 height 592
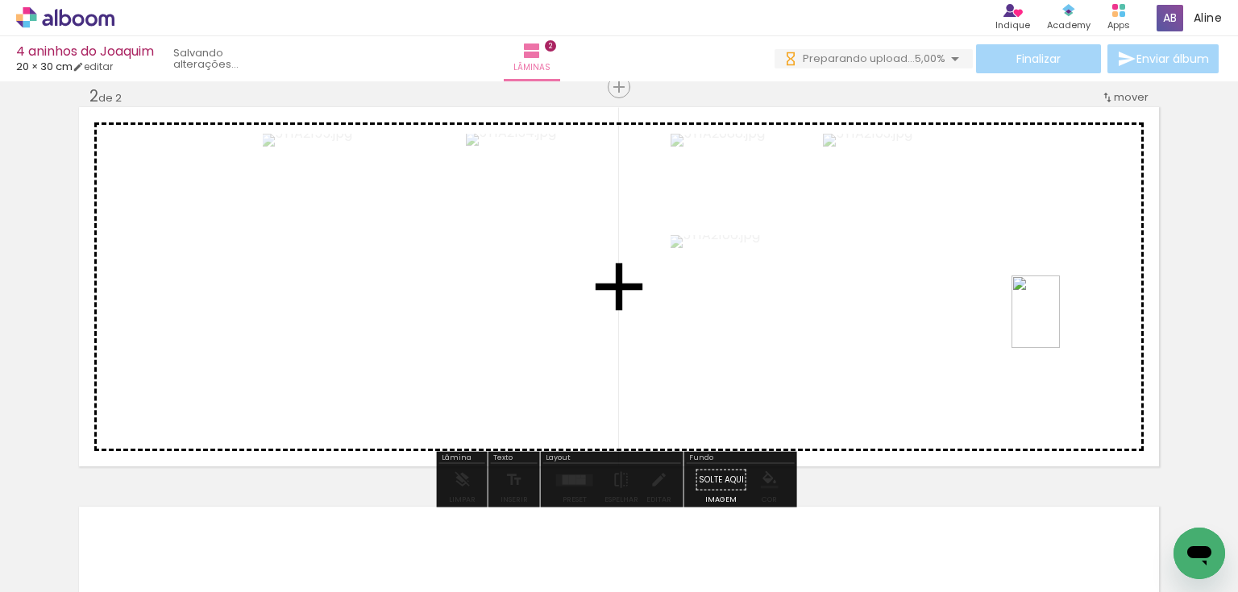
drag, startPoint x: 845, startPoint y: 526, endPoint x: 1060, endPoint y: 324, distance: 295.3
click at [1060, 324] on quentale-workspace at bounding box center [619, 296] width 1238 height 592
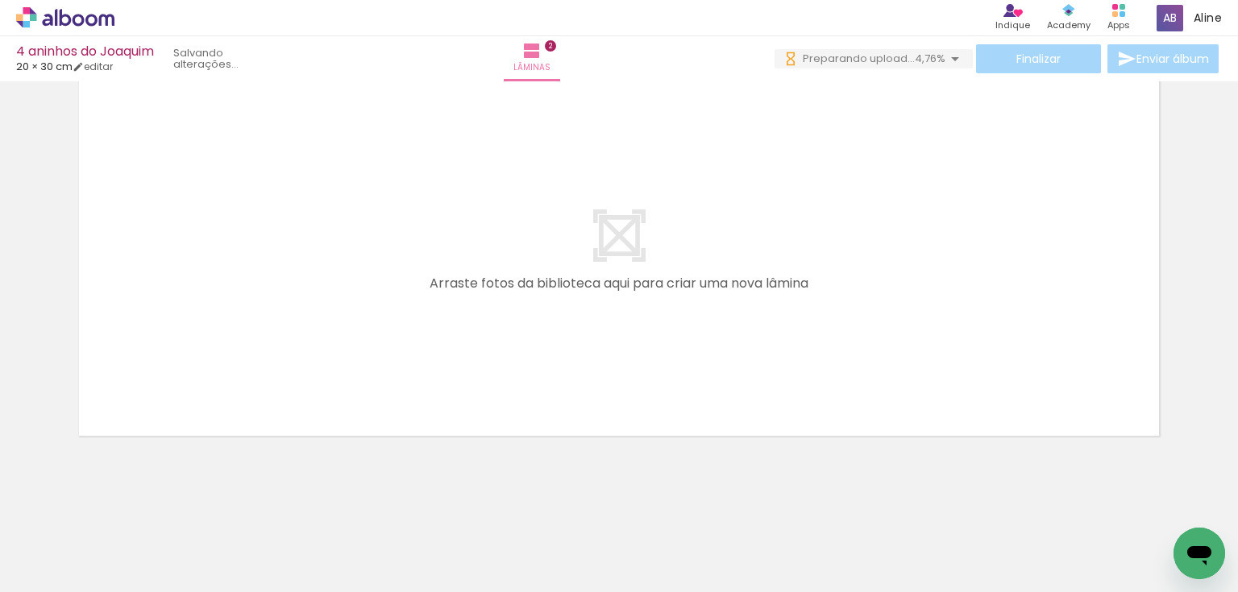
scroll to position [0, 1351]
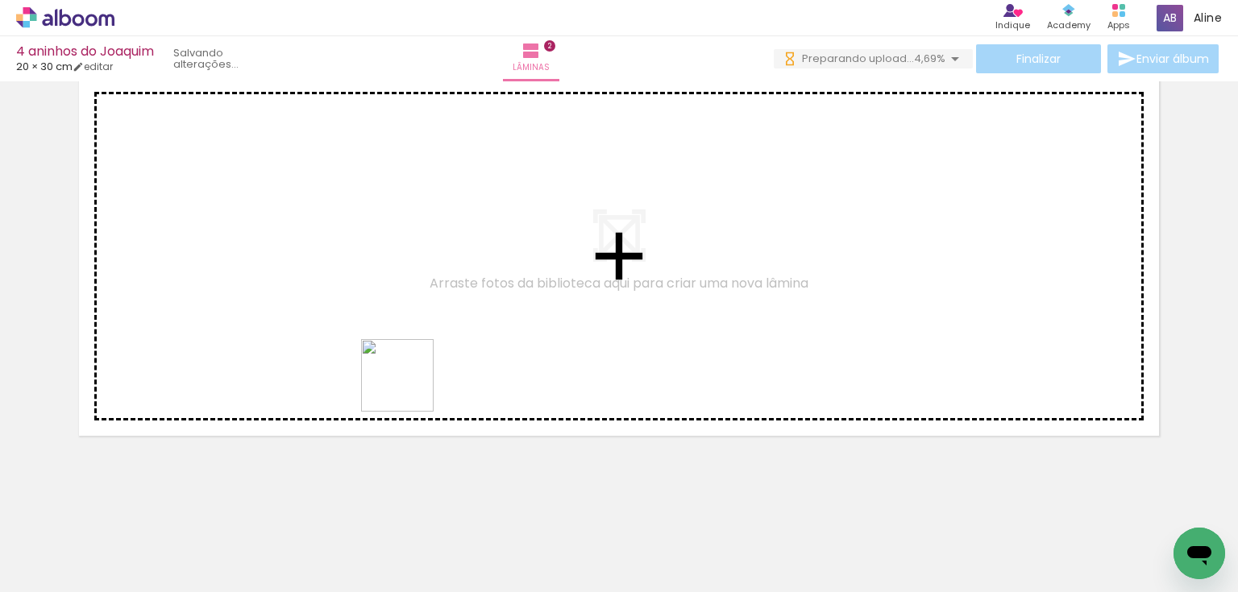
drag, startPoint x: 409, startPoint y: 388, endPoint x: 436, endPoint y: 326, distance: 67.5
click at [435, 326] on quentale-workspace at bounding box center [619, 296] width 1238 height 592
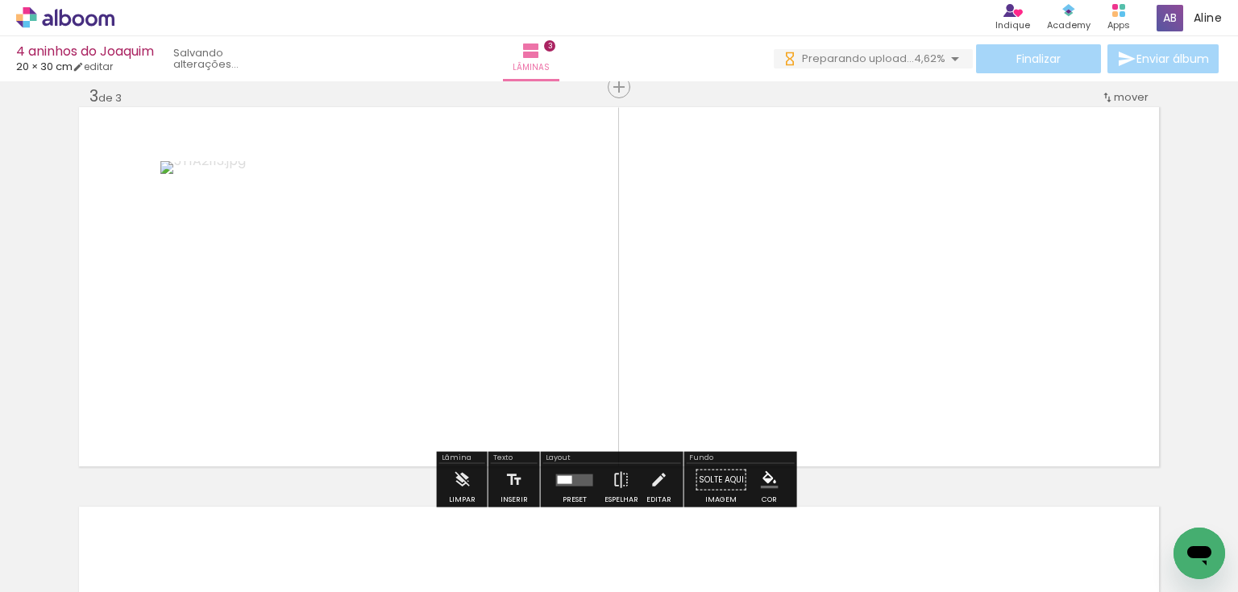
scroll to position [0, 0]
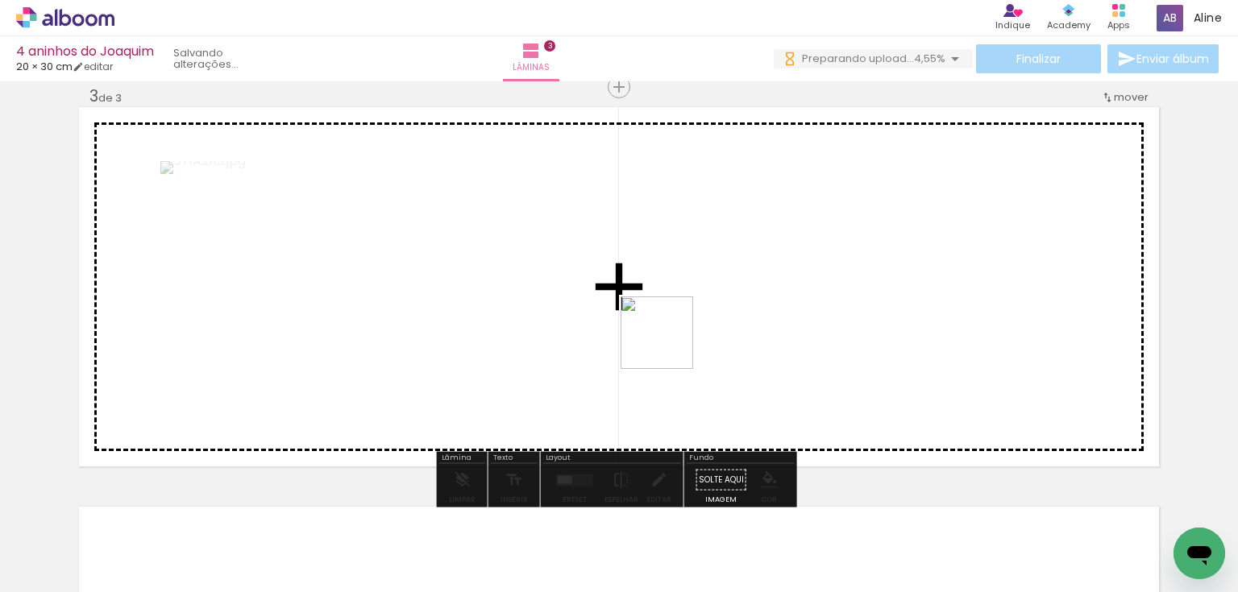
drag, startPoint x: 562, startPoint y: 504, endPoint x: 675, endPoint y: 335, distance: 203.8
click at [675, 335] on quentale-workspace at bounding box center [619, 296] width 1238 height 592
drag, startPoint x: 734, startPoint y: 547, endPoint x: 637, endPoint y: 351, distance: 218.8
click at [637, 351] on quentale-workspace at bounding box center [619, 296] width 1238 height 592
drag, startPoint x: 633, startPoint y: 439, endPoint x: 634, endPoint y: 386, distance: 53.2
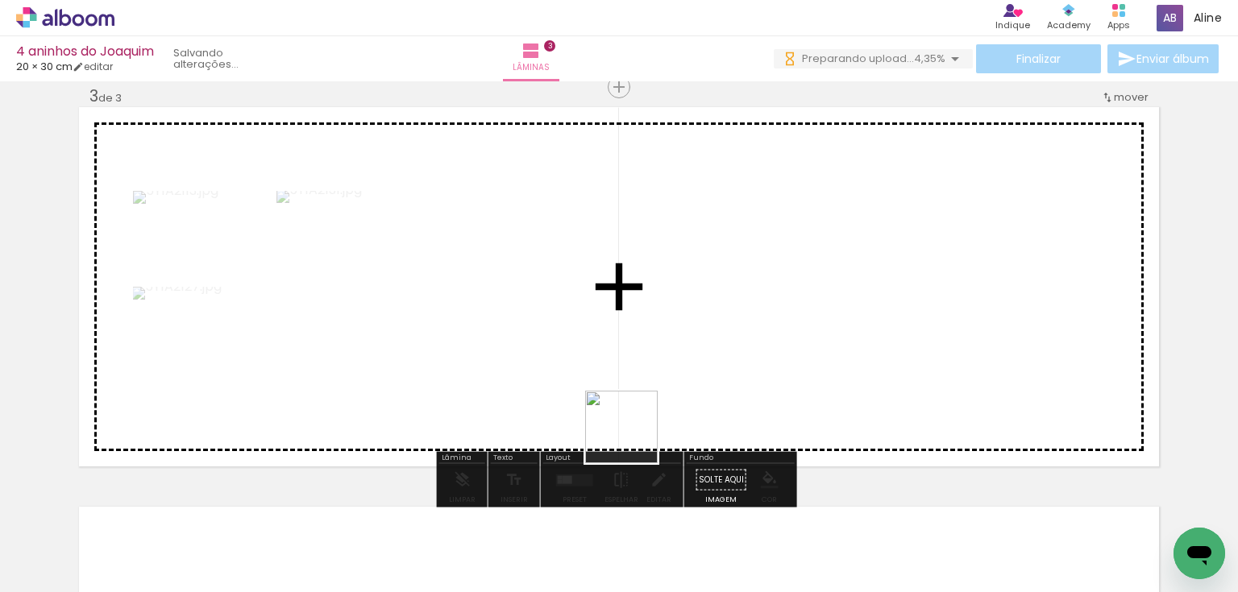
click at [634, 386] on quentale-workspace at bounding box center [619, 296] width 1238 height 592
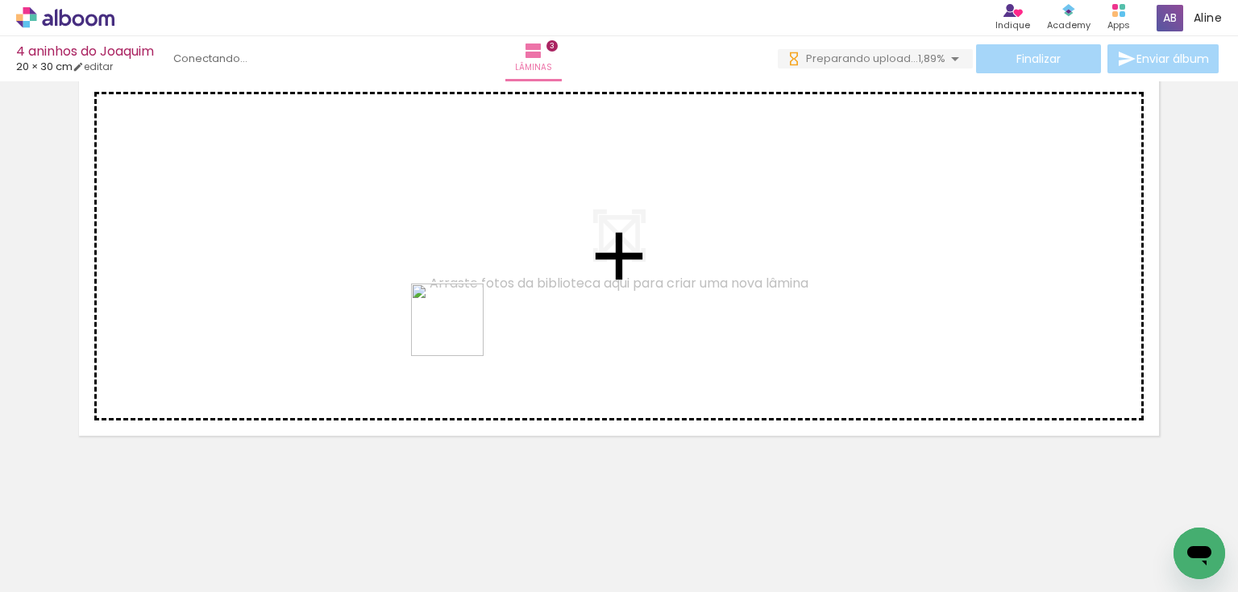
click at [461, 330] on quentale-workspace at bounding box center [619, 296] width 1238 height 592
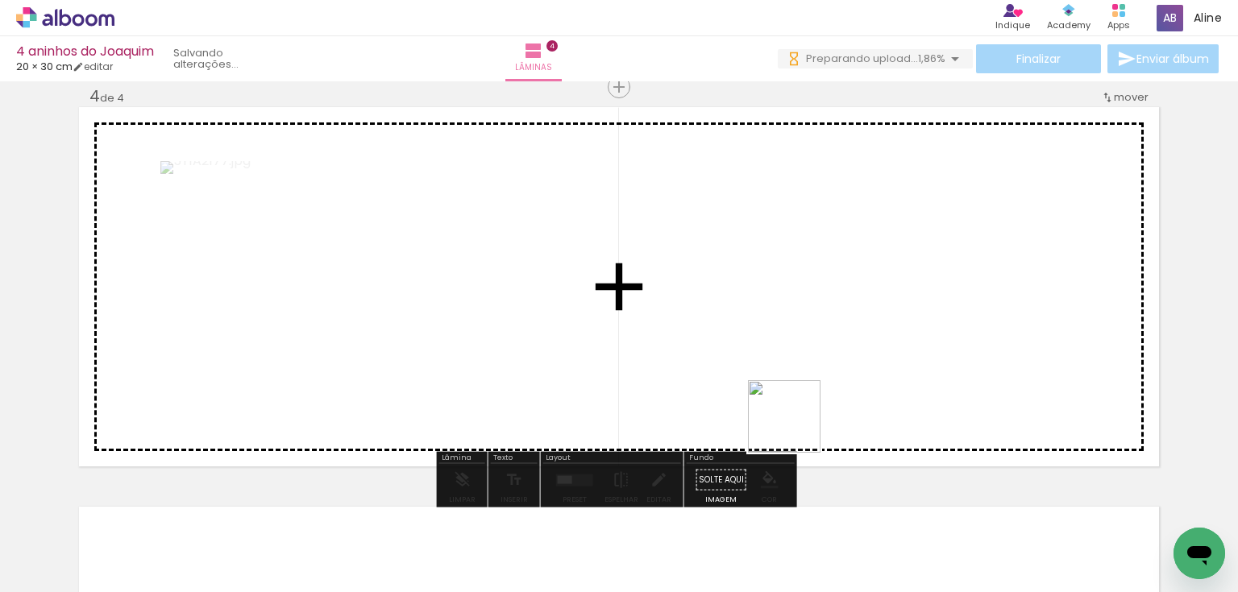
drag, startPoint x: 796, startPoint y: 429, endPoint x: 787, endPoint y: 373, distance: 56.3
click at [787, 373] on quentale-workspace at bounding box center [619, 296] width 1238 height 592
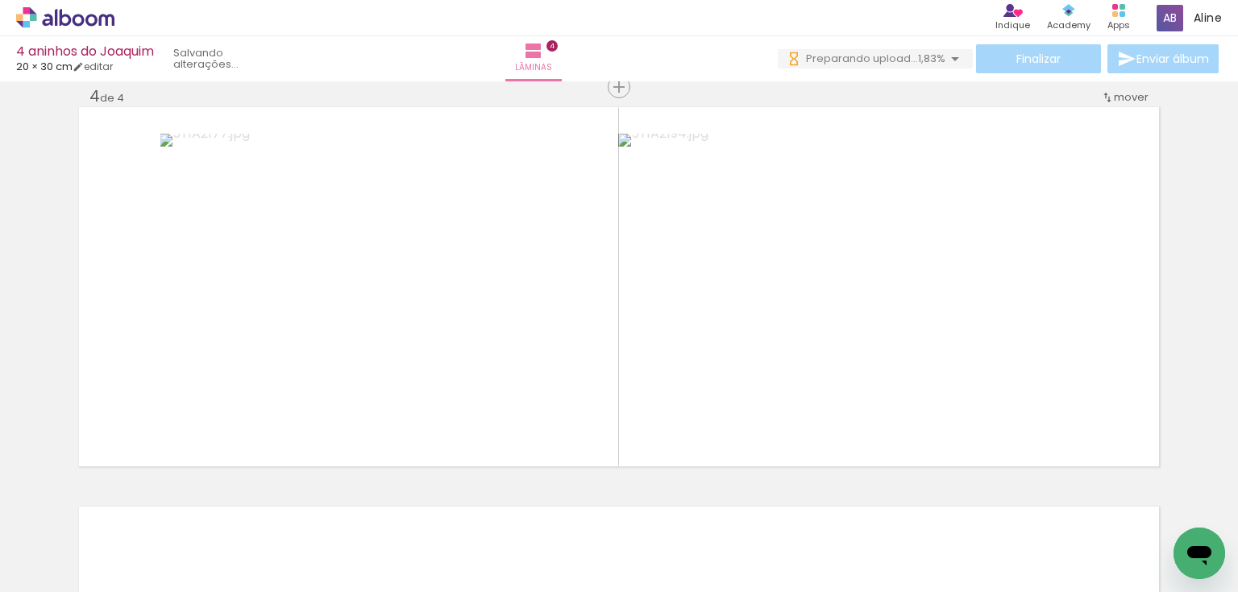
scroll to position [0, 3291]
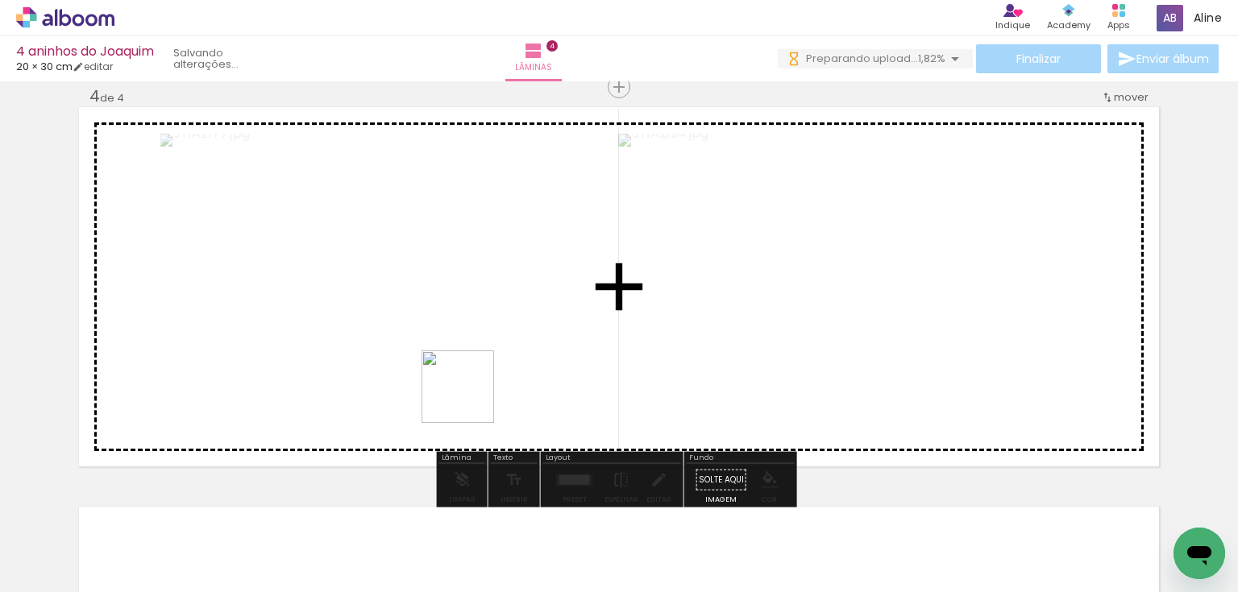
drag, startPoint x: 441, startPoint y: 453, endPoint x: 471, endPoint y: 397, distance: 63.1
click at [471, 397] on quentale-workspace at bounding box center [619, 296] width 1238 height 592
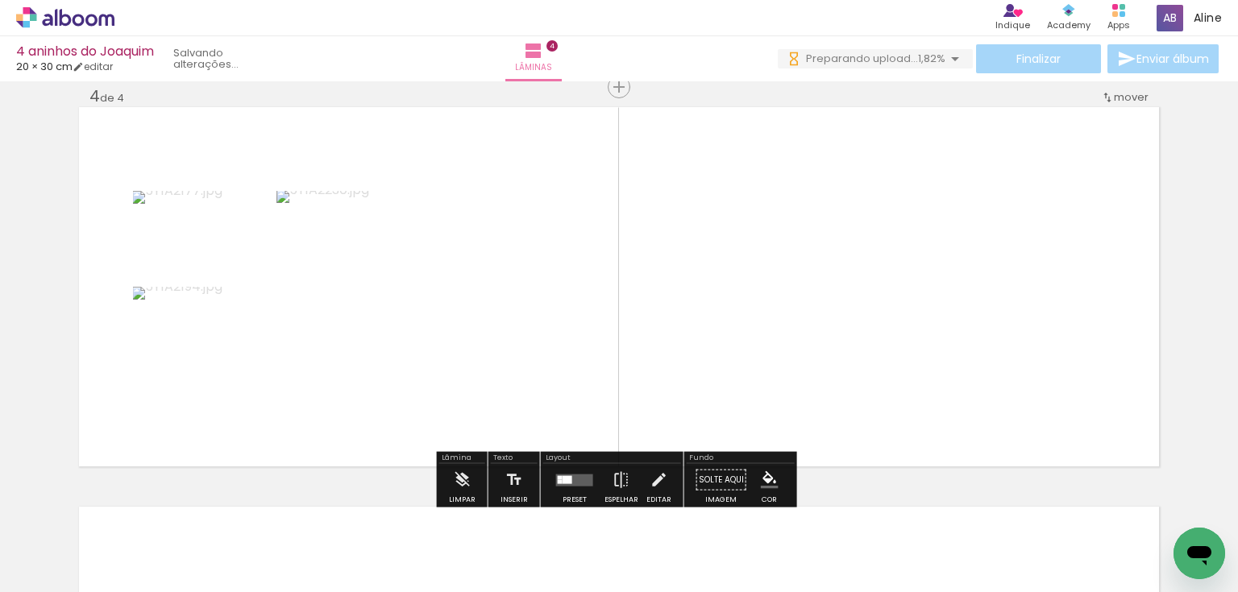
scroll to position [0, 0]
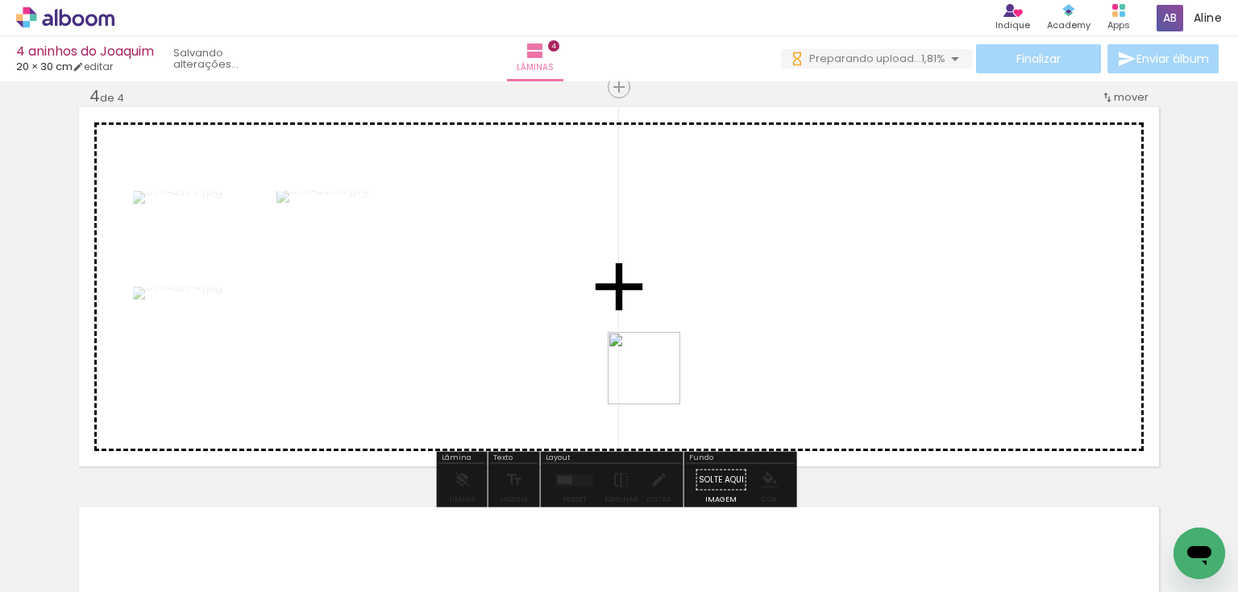
drag, startPoint x: 616, startPoint y: 439, endPoint x: 659, endPoint y: 375, distance: 77.8
click at [659, 375] on quentale-workspace at bounding box center [619, 296] width 1238 height 592
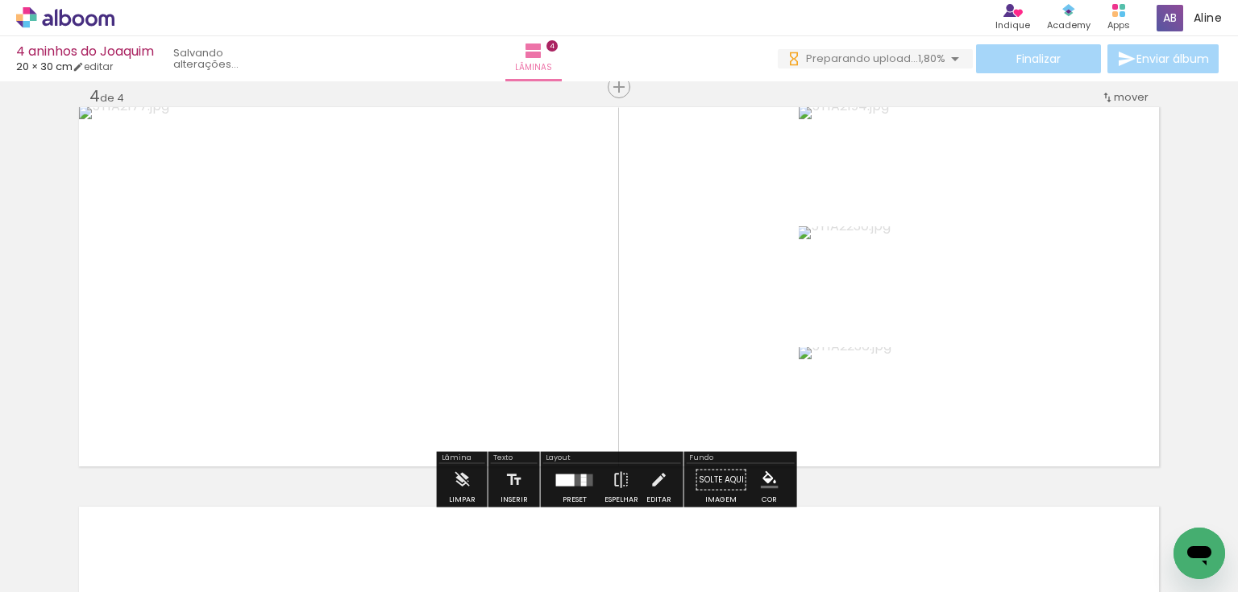
drag, startPoint x: 684, startPoint y: 506, endPoint x: 694, endPoint y: 388, distance: 118.0
click at [694, 388] on quentale-workspace at bounding box center [619, 296] width 1238 height 592
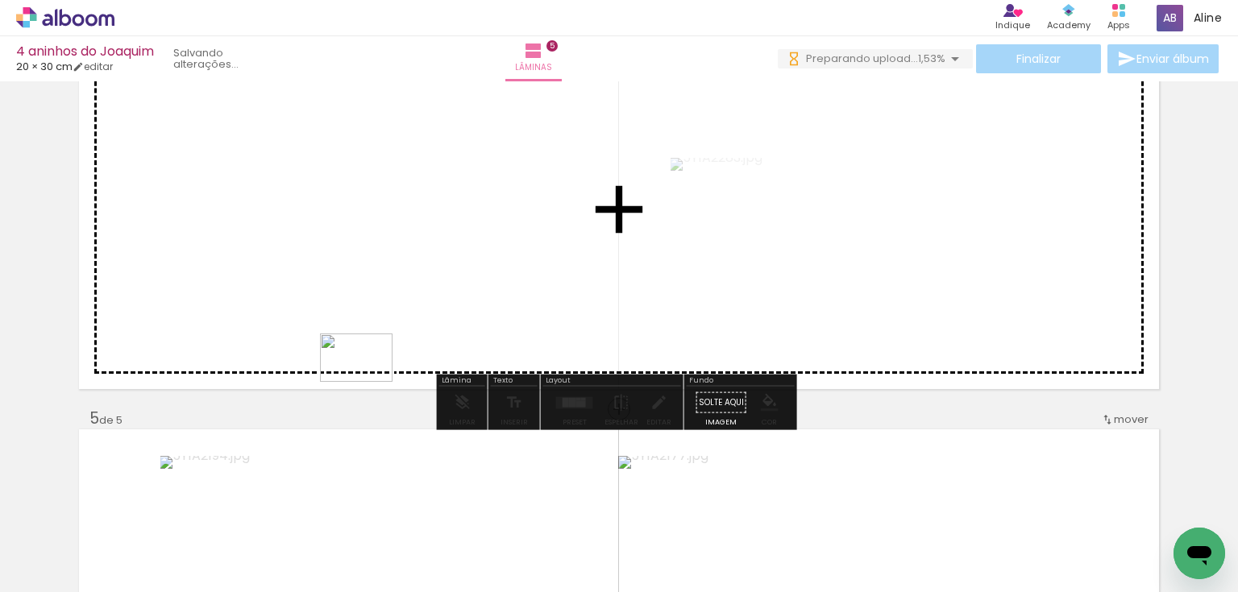
scroll to position [0, 4777]
drag, startPoint x: 375, startPoint y: 378, endPoint x: 367, endPoint y: 385, distance: 10.3
click at [367, 384] on quentale-workspace at bounding box center [619, 296] width 1238 height 592
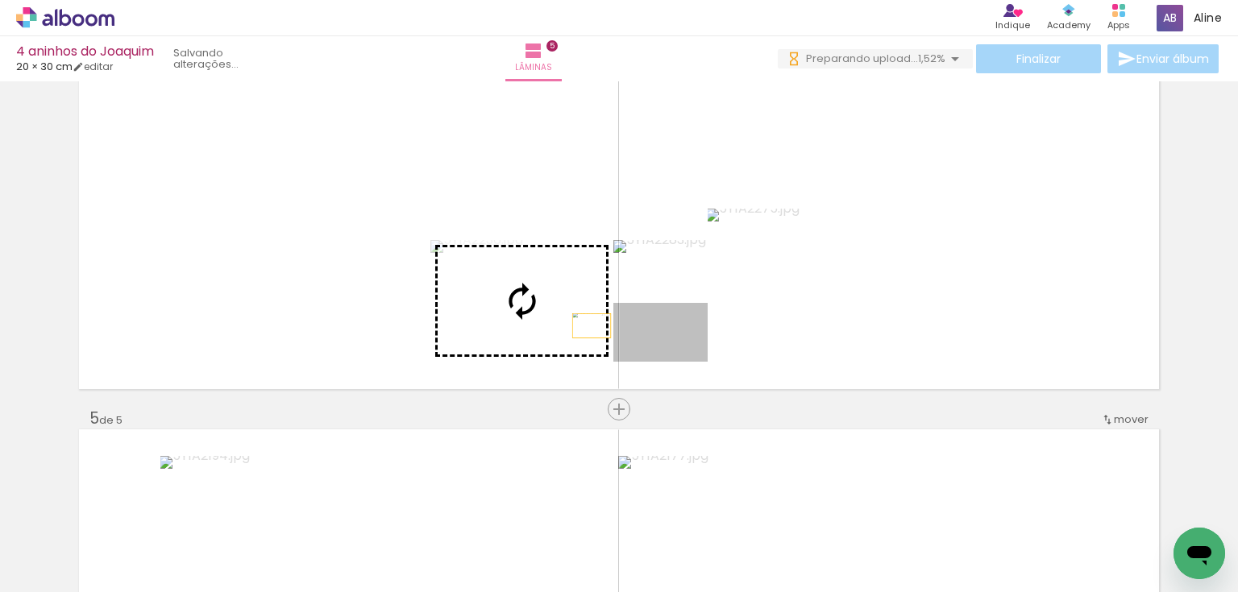
drag, startPoint x: 692, startPoint y: 339, endPoint x: 587, endPoint y: 326, distance: 106.4
click at [0, 0] on slot at bounding box center [0, 0] width 0 height 0
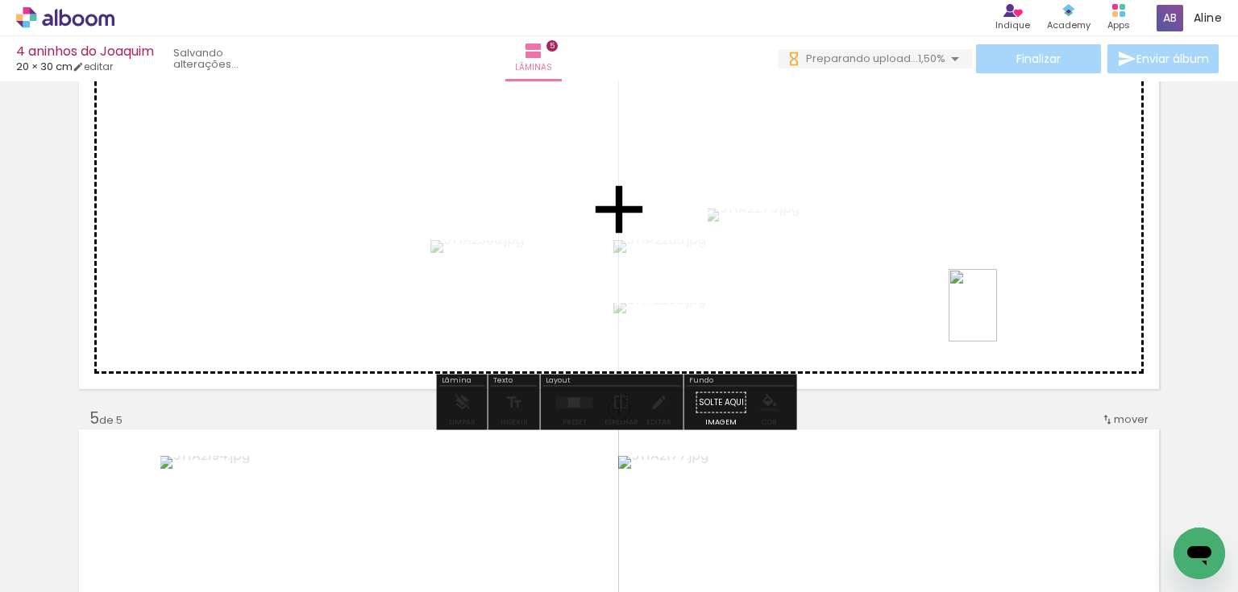
drag, startPoint x: 365, startPoint y: 551, endPoint x: 998, endPoint y: 317, distance: 675.1
click at [998, 317] on quentale-workspace at bounding box center [619, 296] width 1238 height 592
drag, startPoint x: 554, startPoint y: 454, endPoint x: 561, endPoint y: 356, distance: 97.8
click at [561, 356] on quentale-workspace at bounding box center [619, 296] width 1238 height 592
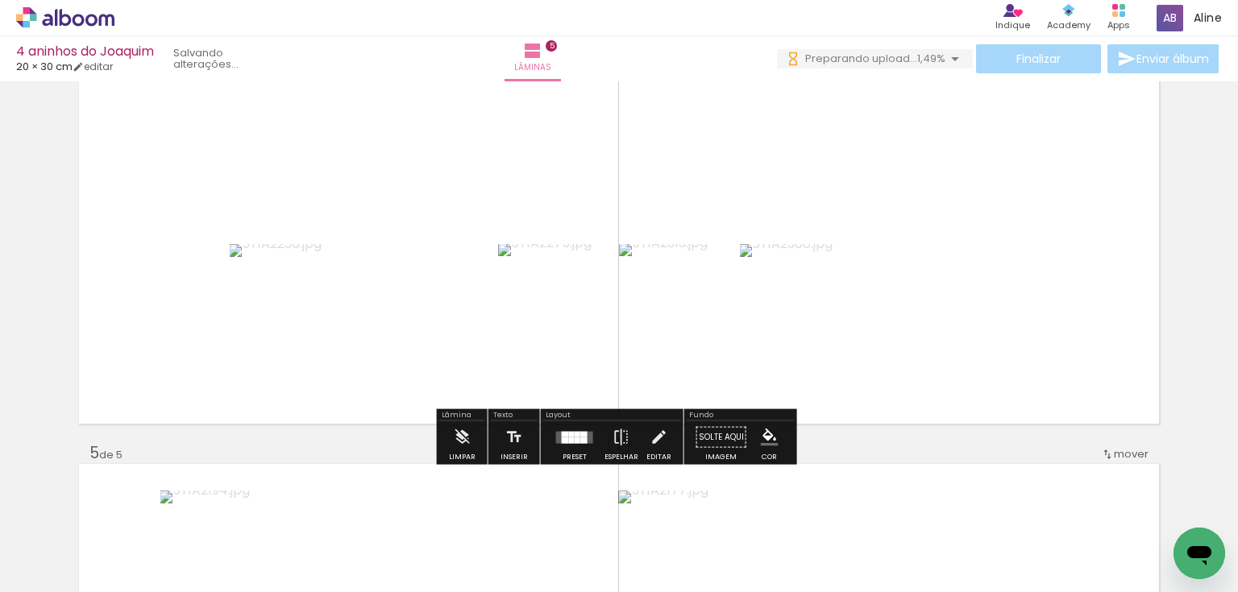
scroll to position [1233, 0]
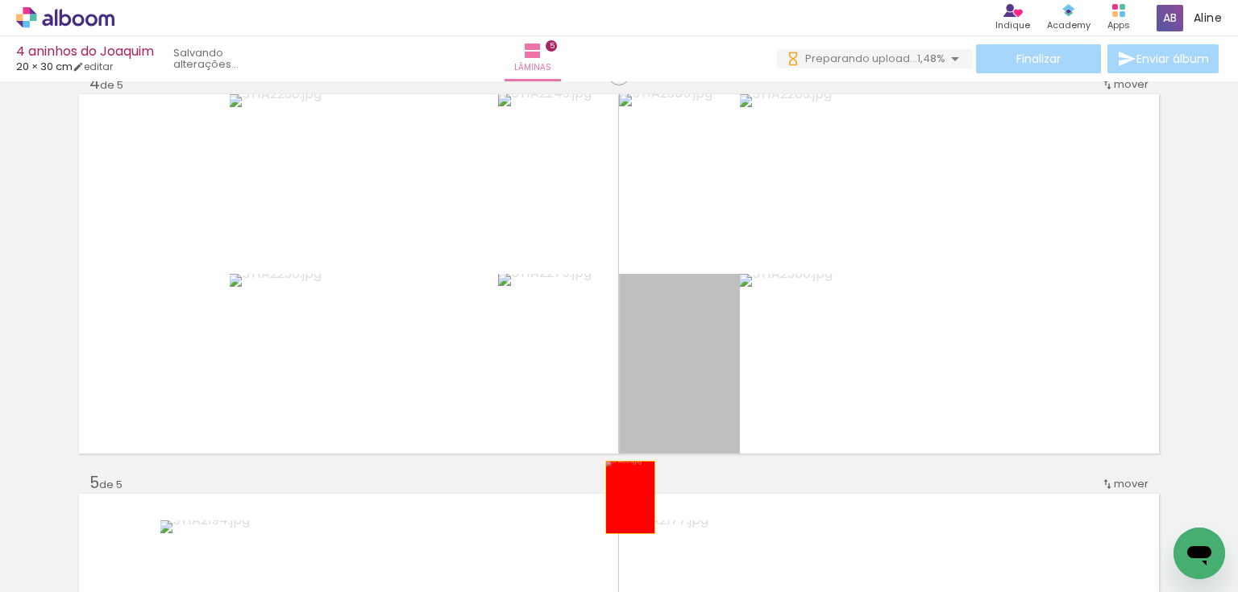
drag, startPoint x: 710, startPoint y: 373, endPoint x: 591, endPoint y: 545, distance: 208.6
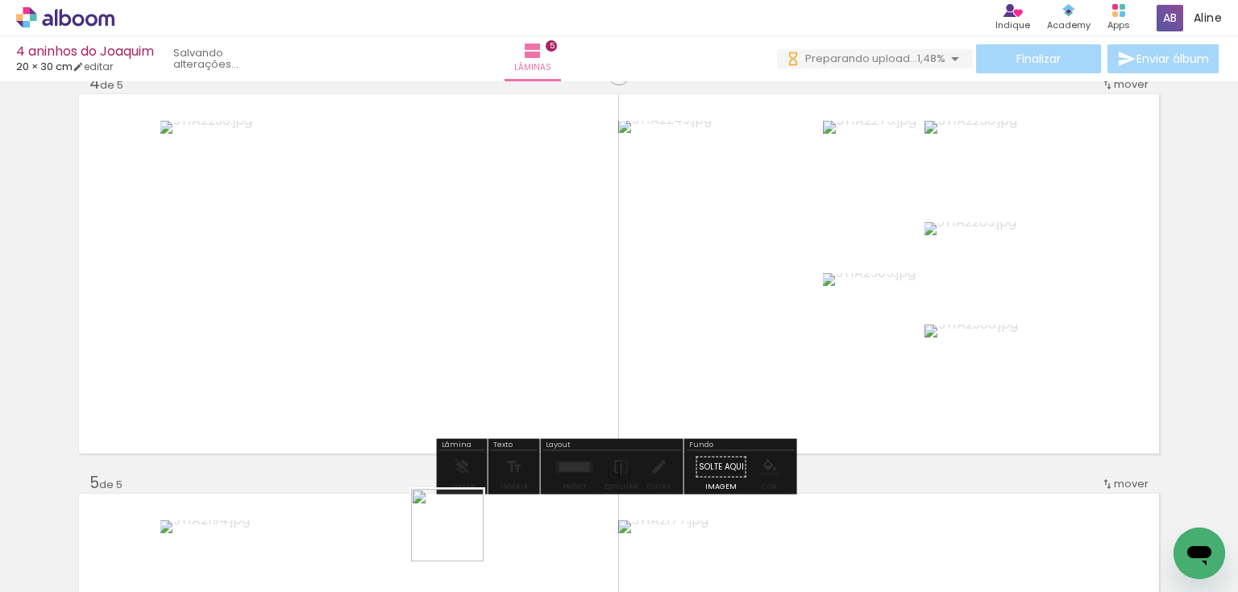
drag, startPoint x: 458, startPoint y: 545, endPoint x: 493, endPoint y: 404, distance: 145.4
click at [495, 401] on quentale-workspace at bounding box center [619, 296] width 1238 height 592
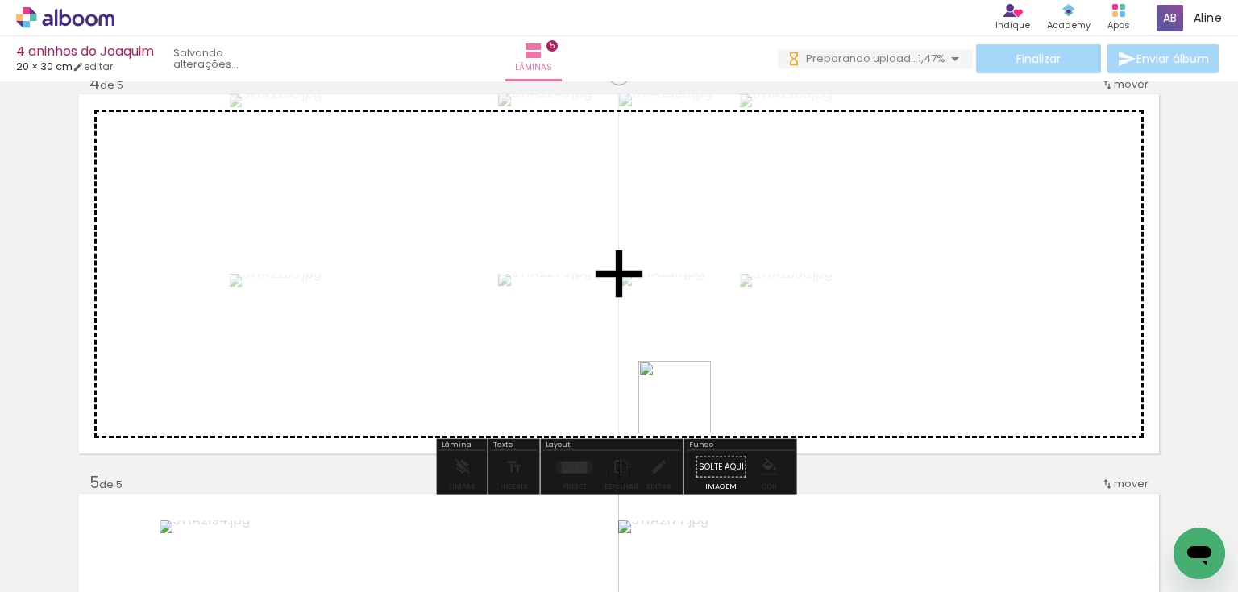
drag, startPoint x: 683, startPoint y: 431, endPoint x: 687, endPoint y: 409, distance: 22.8
click at [687, 409] on quentale-workspace at bounding box center [619, 296] width 1238 height 592
drag, startPoint x: 857, startPoint y: 422, endPoint x: 863, endPoint y: 413, distance: 11.2
click at [863, 413] on quentale-workspace at bounding box center [619, 296] width 1238 height 592
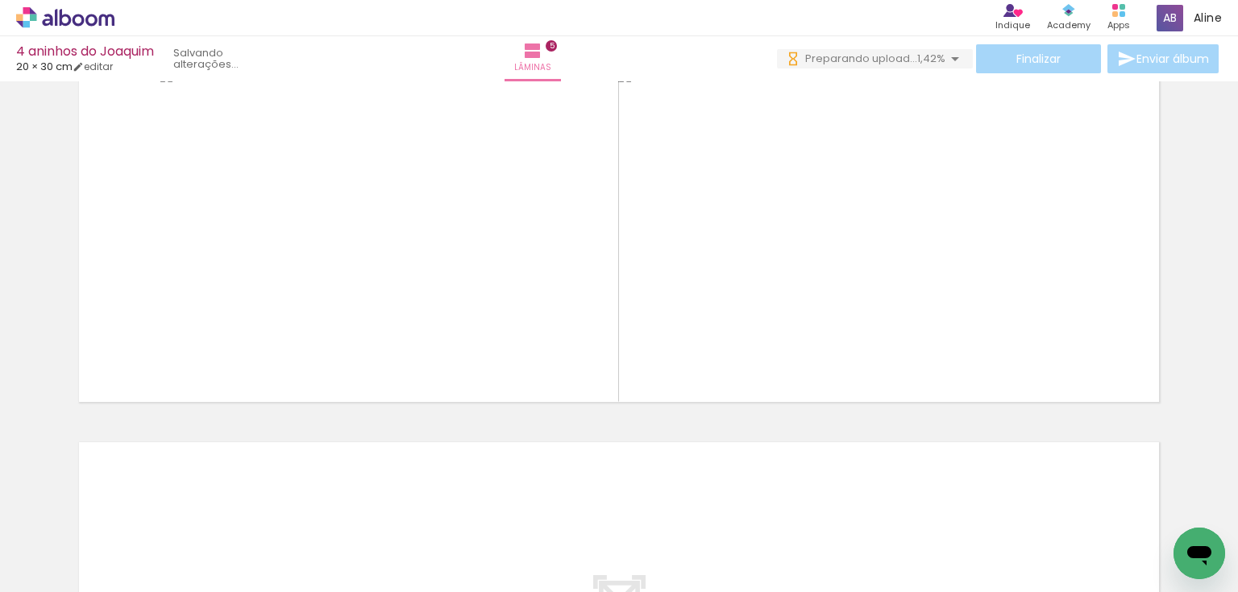
scroll to position [0, 5515]
drag, startPoint x: 456, startPoint y: 441, endPoint x: 463, endPoint y: 404, distance: 37.6
click at [463, 404] on quentale-workspace at bounding box center [619, 296] width 1238 height 592
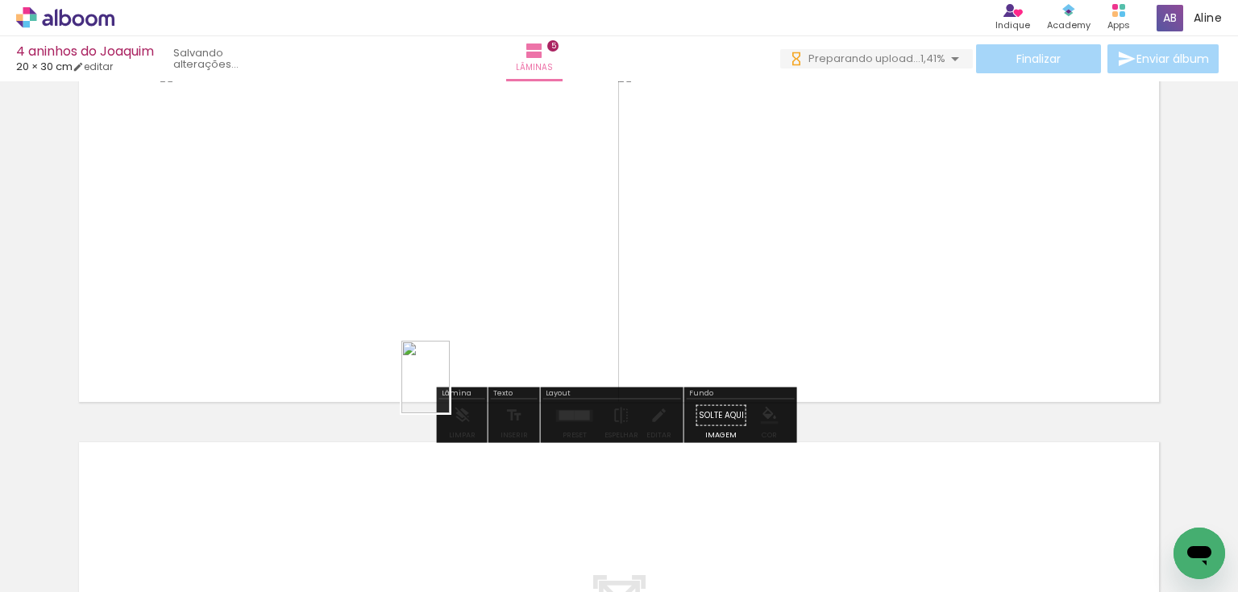
drag, startPoint x: 425, startPoint y: 546, endPoint x: 450, endPoint y: 388, distance: 160.6
click at [450, 388] on quentale-workspace at bounding box center [619, 296] width 1238 height 592
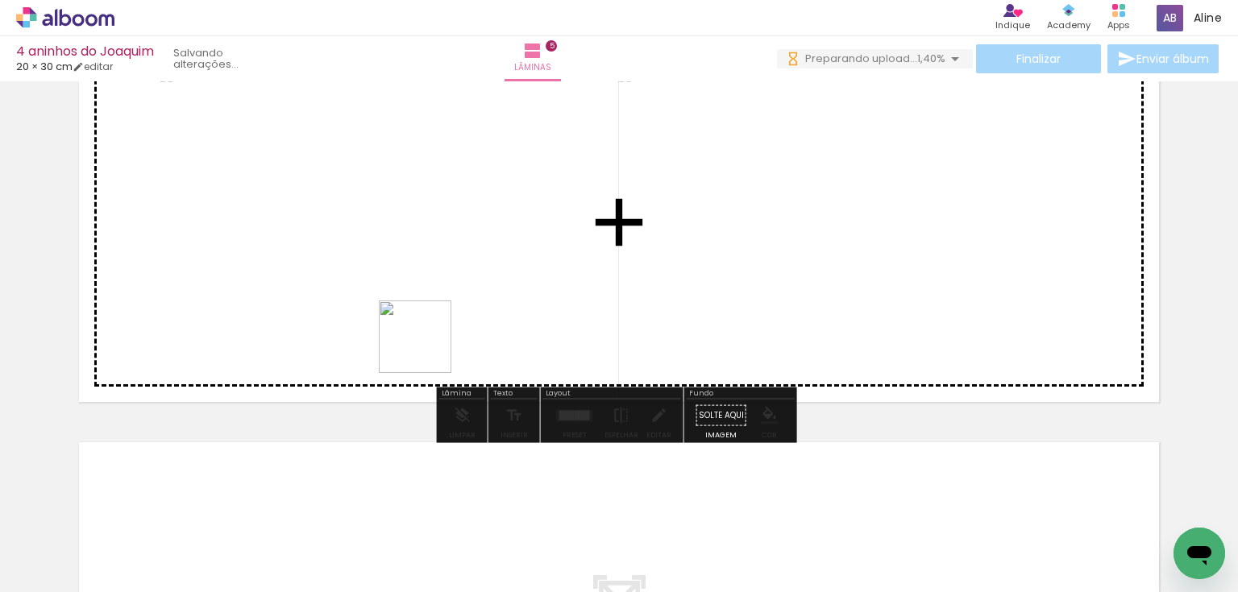
drag, startPoint x: 430, startPoint y: 452, endPoint x: 416, endPoint y: 355, distance: 98.5
click at [424, 348] on quentale-workspace at bounding box center [619, 296] width 1238 height 592
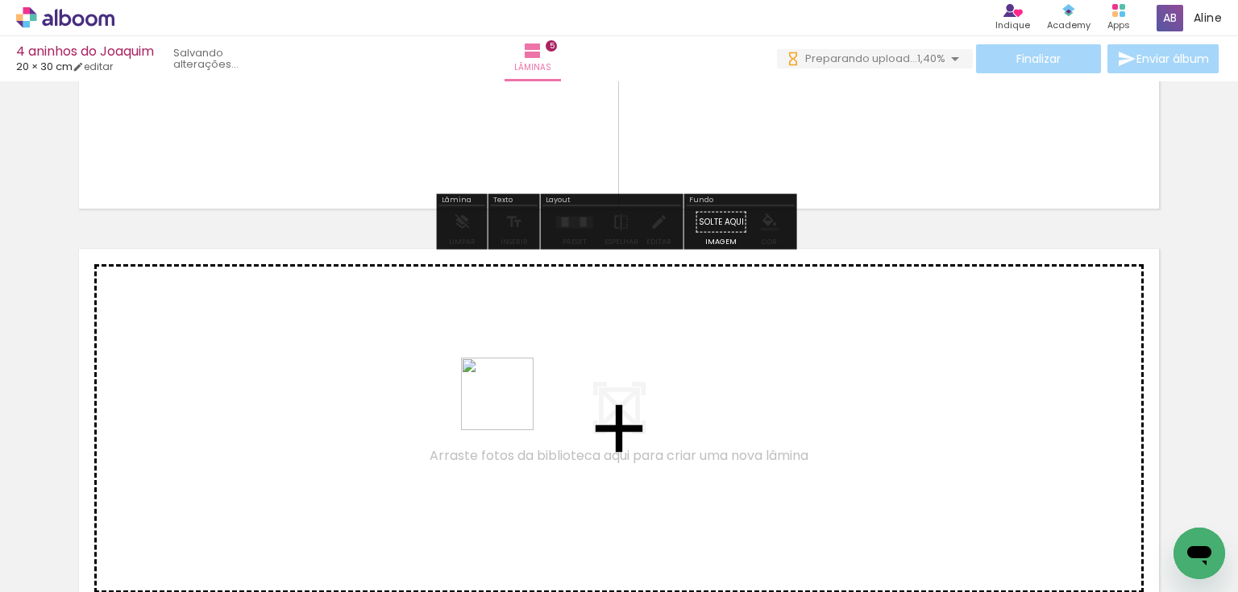
drag, startPoint x: 513, startPoint y: 430, endPoint x: 508, endPoint y: 400, distance: 30.1
click at [508, 400] on quentale-workspace at bounding box center [619, 296] width 1238 height 592
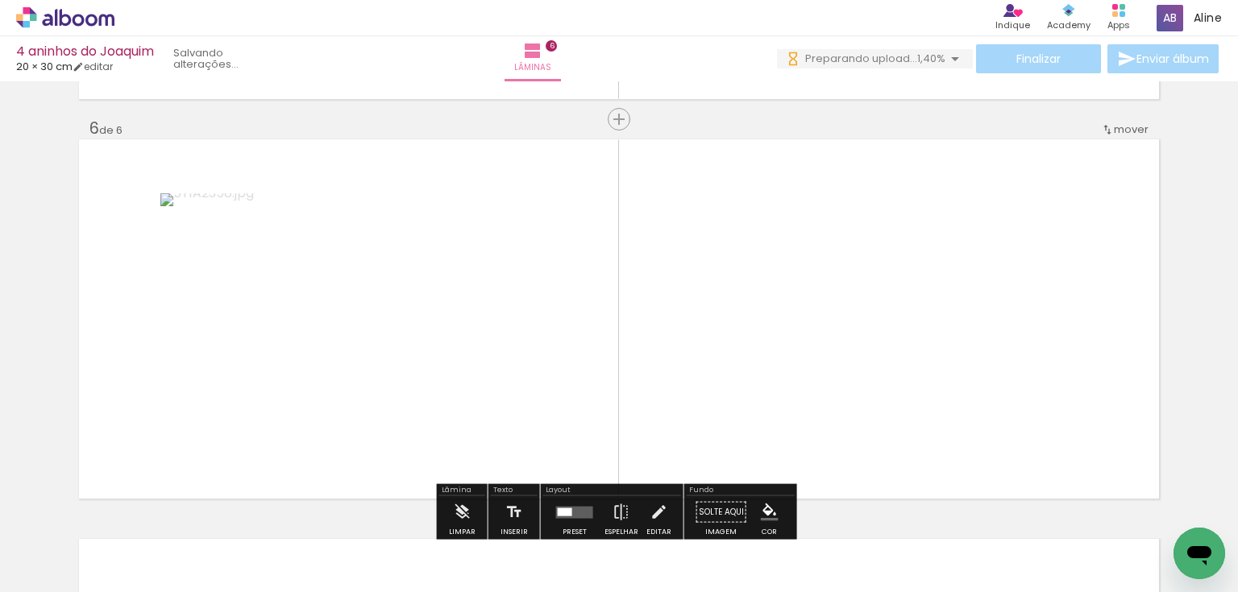
scroll to position [2019, 0]
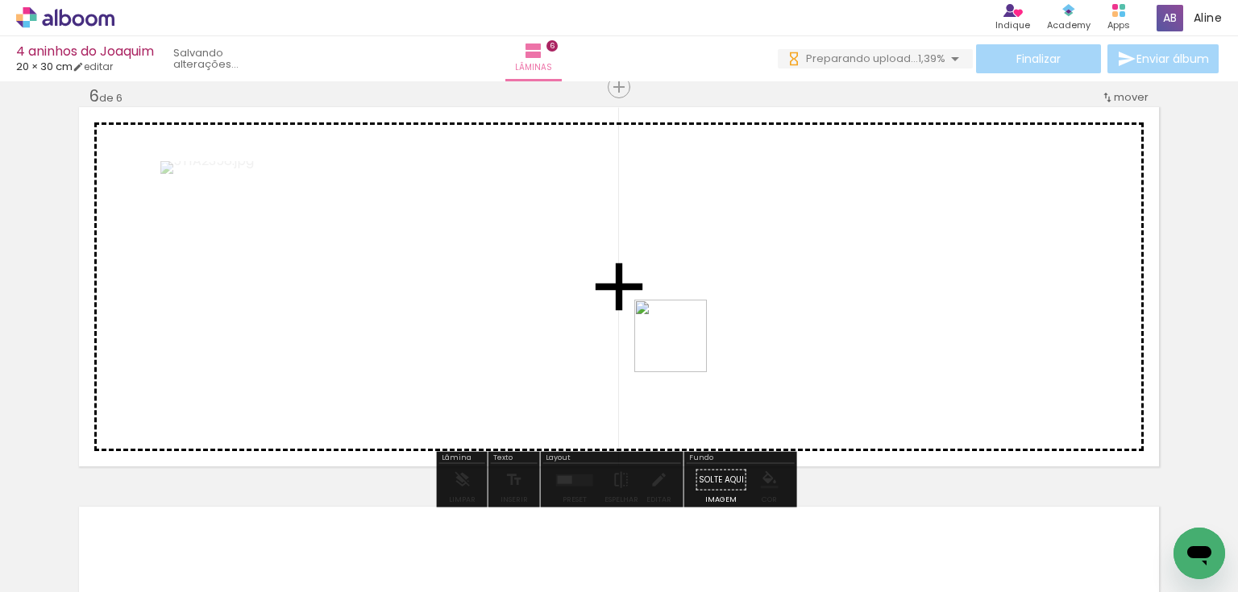
drag, startPoint x: 699, startPoint y: 438, endPoint x: 683, endPoint y: 341, distance: 98.0
click at [683, 341] on quentale-workspace at bounding box center [619, 296] width 1238 height 592
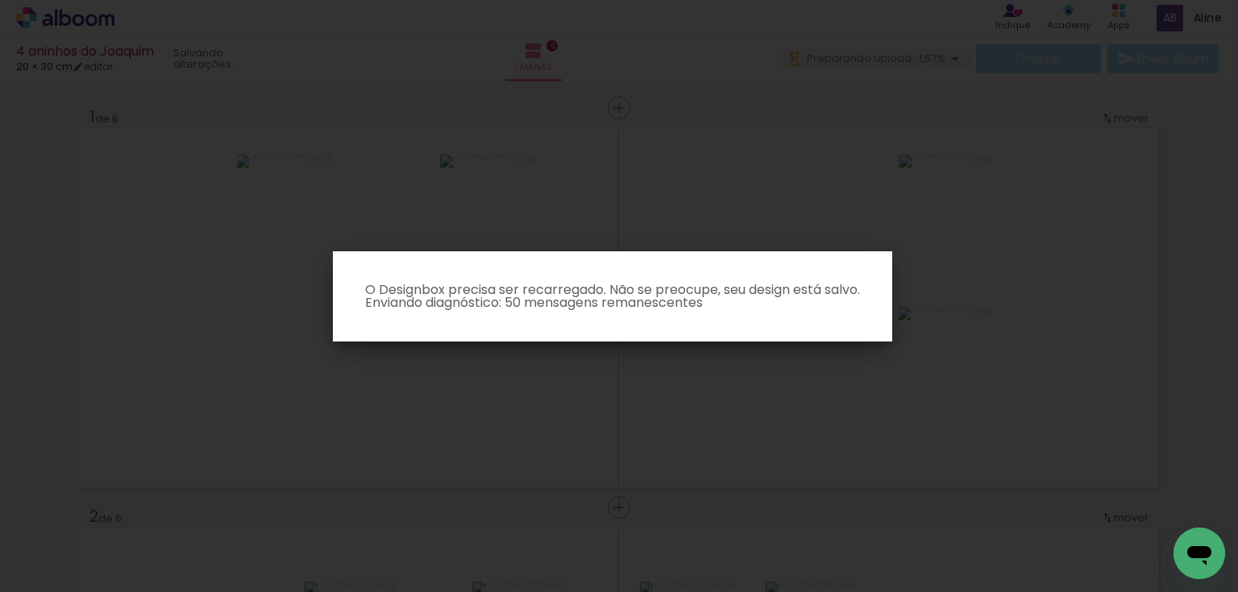
scroll to position [0, 5515]
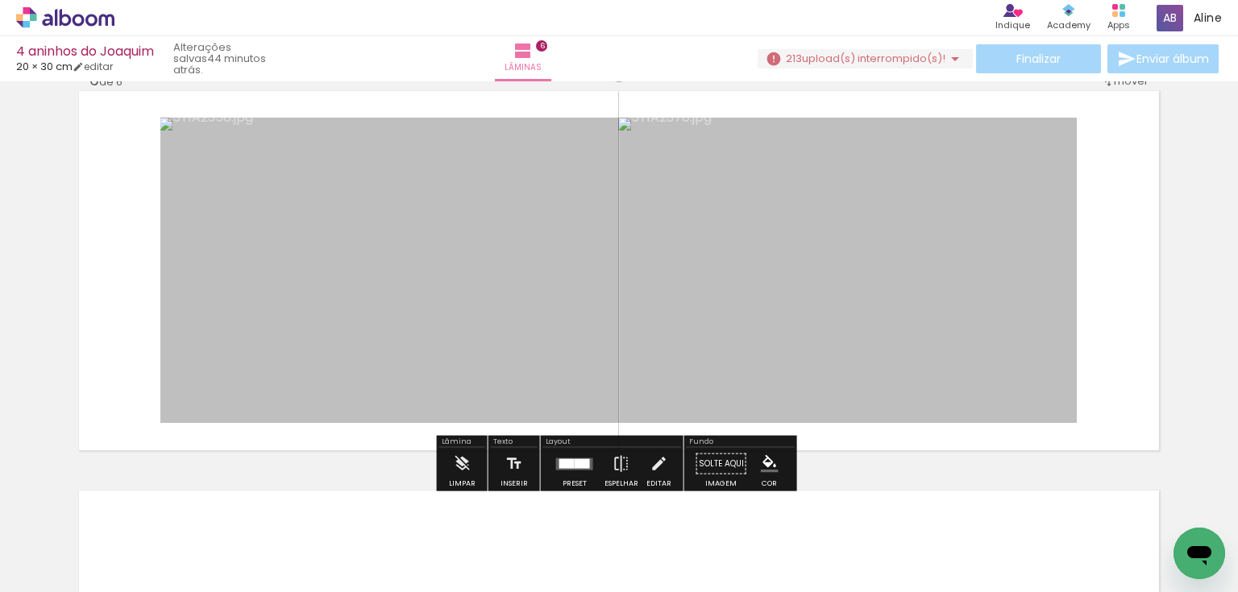
scroll to position [2063, 0]
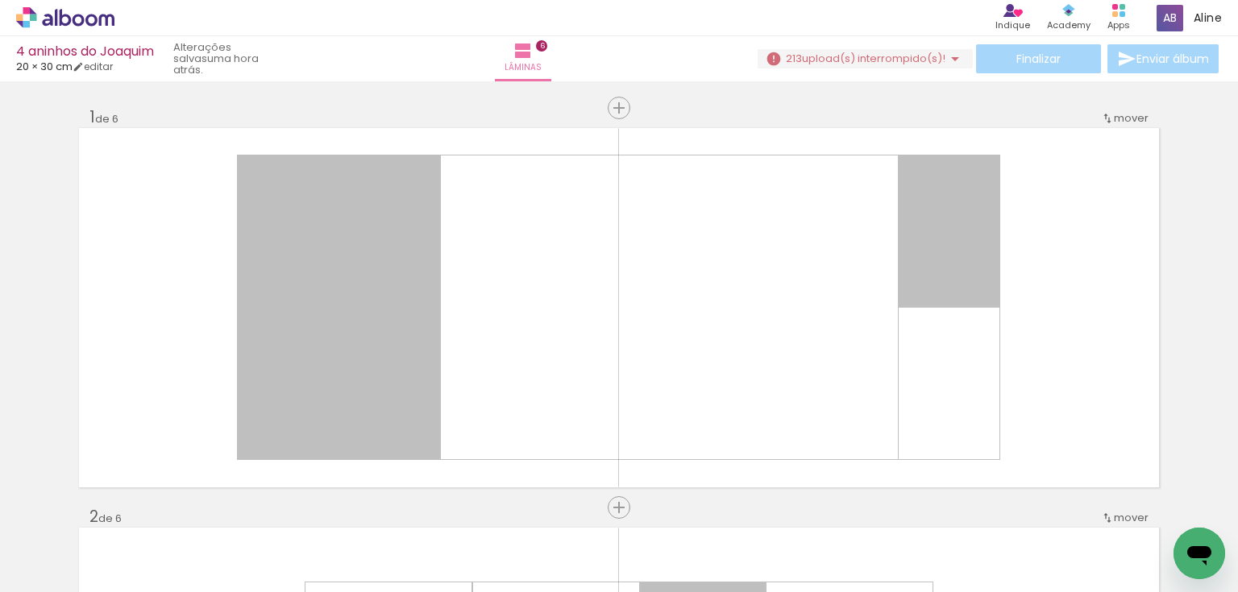
scroll to position [2063, 0]
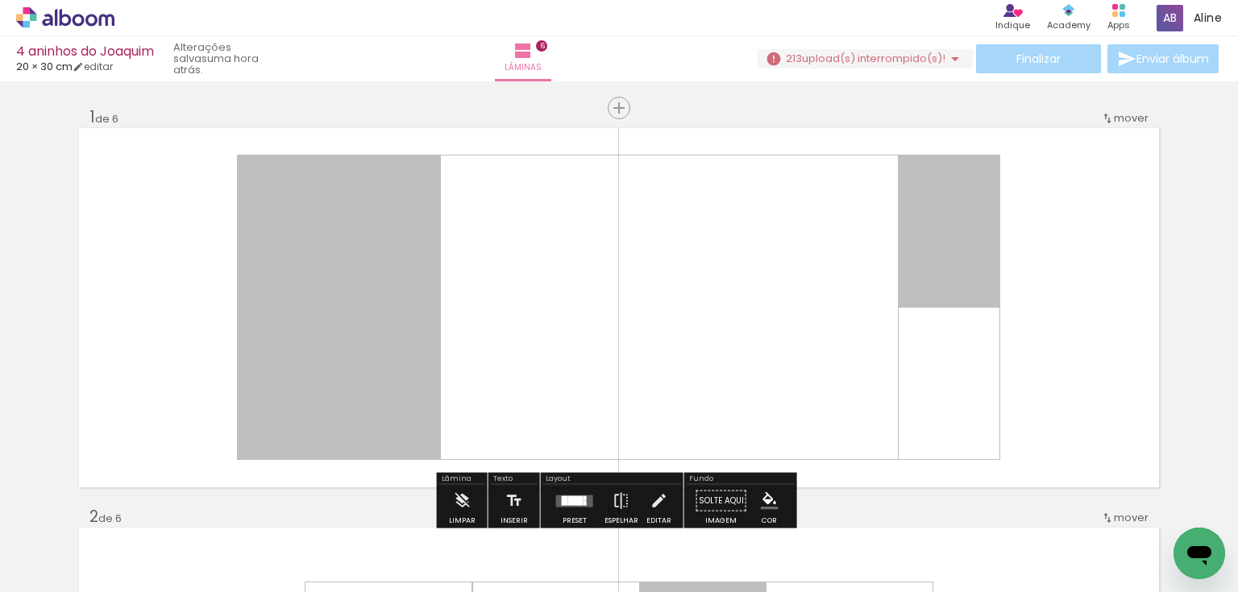
click at [945, 60] on iron-icon at bounding box center [954, 58] width 19 height 19
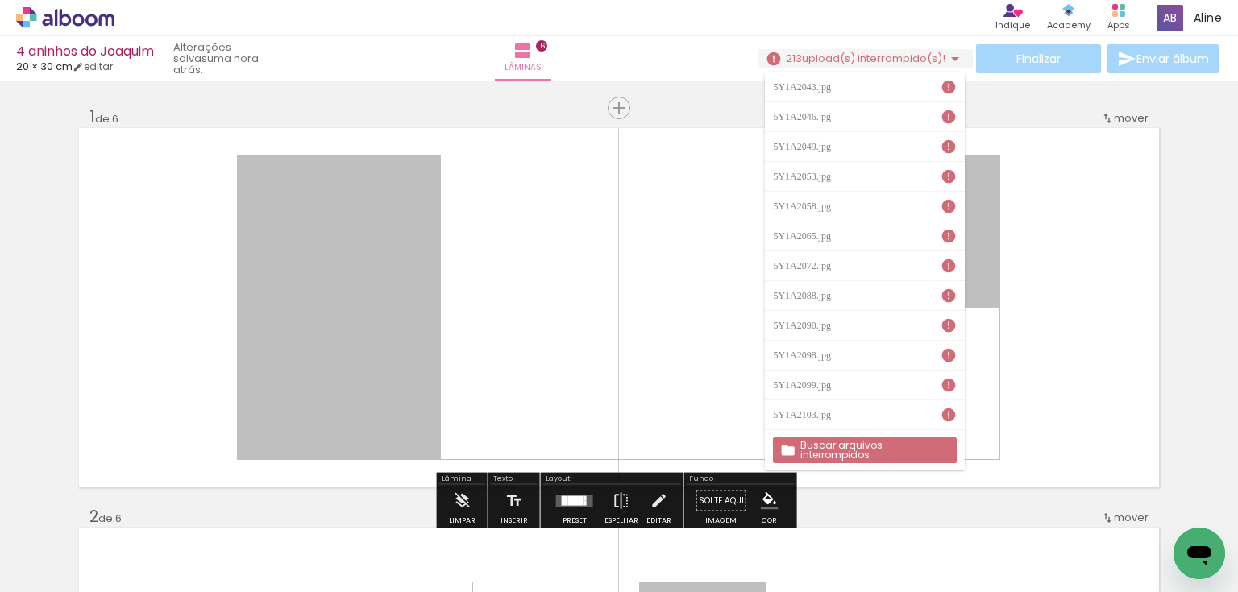
click at [0, 0] on slot "Buscar arquivos interrompidos" at bounding box center [0, 0] width 0 height 0
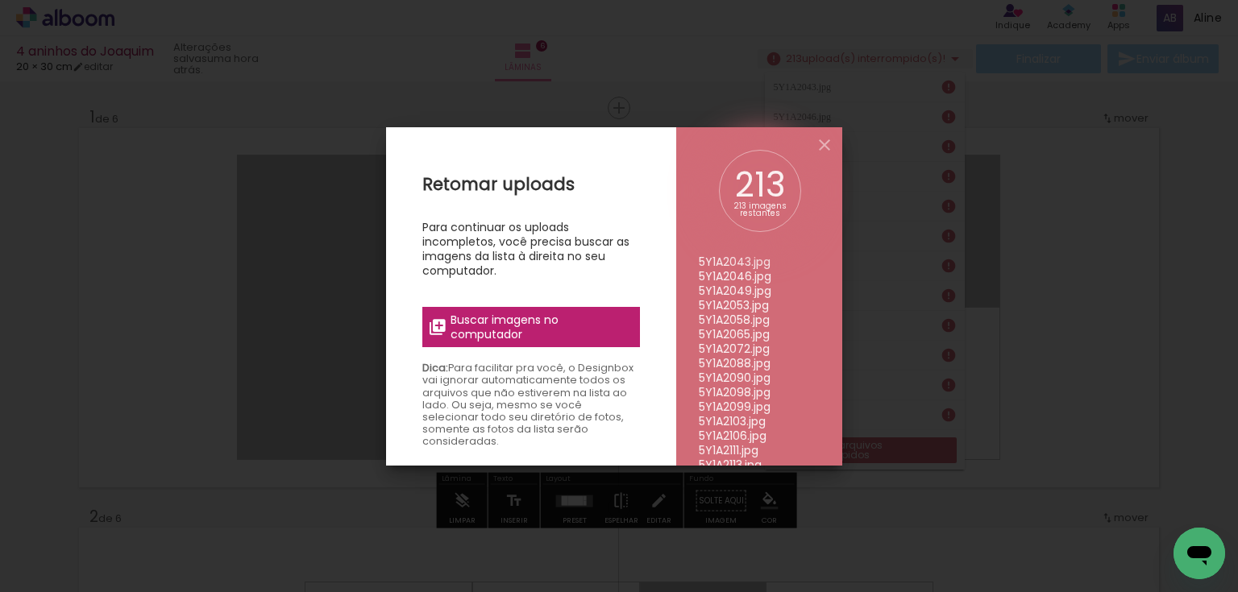
click at [542, 319] on span "Buscar imagens no computador" at bounding box center [540, 327] width 180 height 29
click at [0, 0] on input "file" at bounding box center [0, 0] width 0 height 0
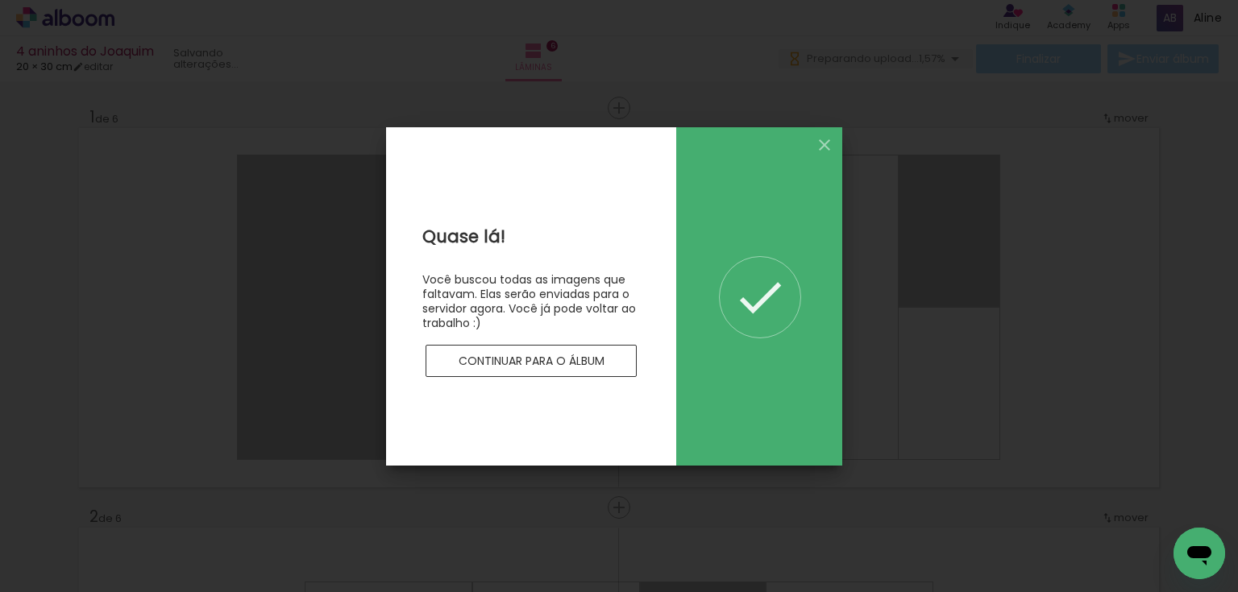
click at [0, 0] on slot "Continuar para o álbum" at bounding box center [0, 0] width 0 height 0
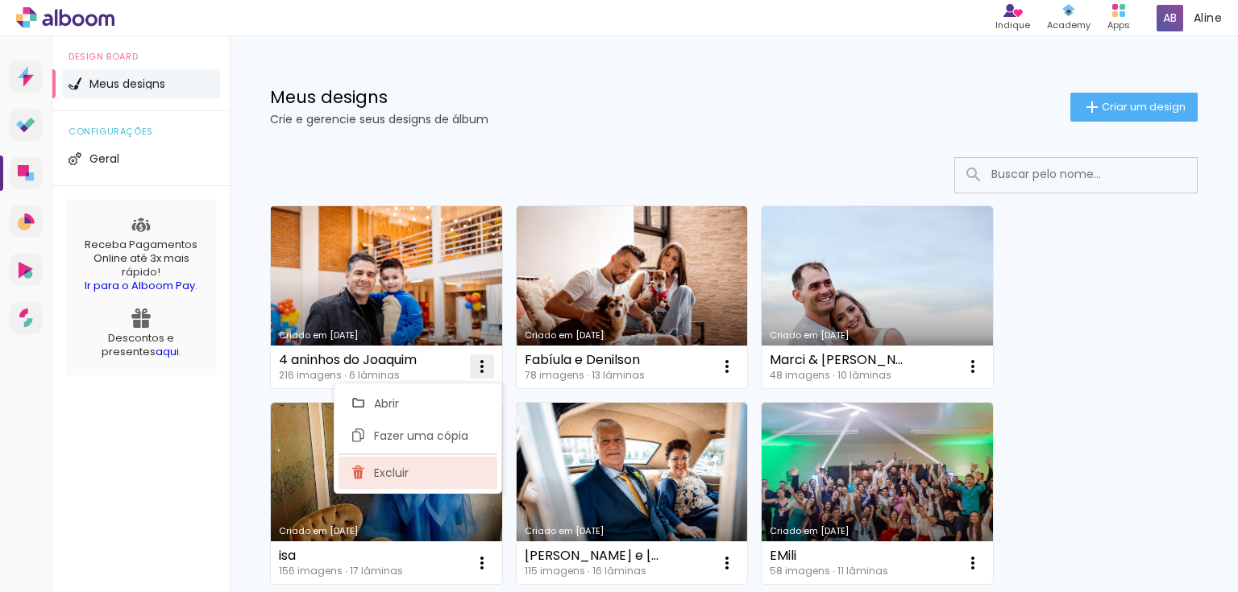
click at [406, 477] on span "Excluir" at bounding box center [391, 472] width 35 height 11
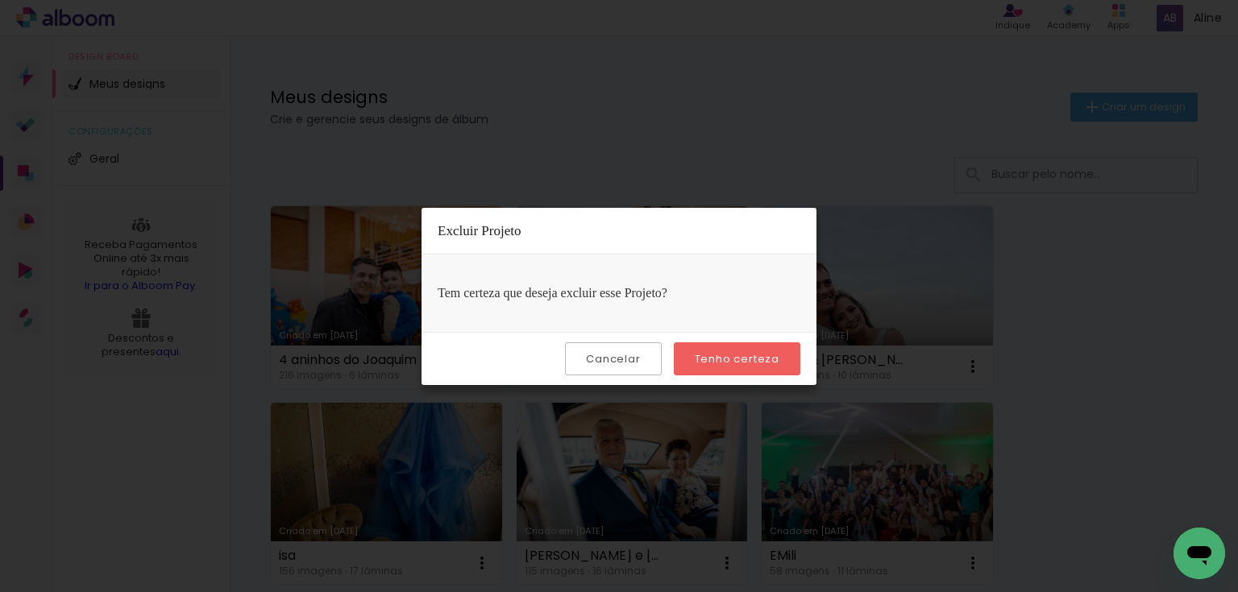
click at [0, 0] on slot "Tenho certeza" at bounding box center [0, 0] width 0 height 0
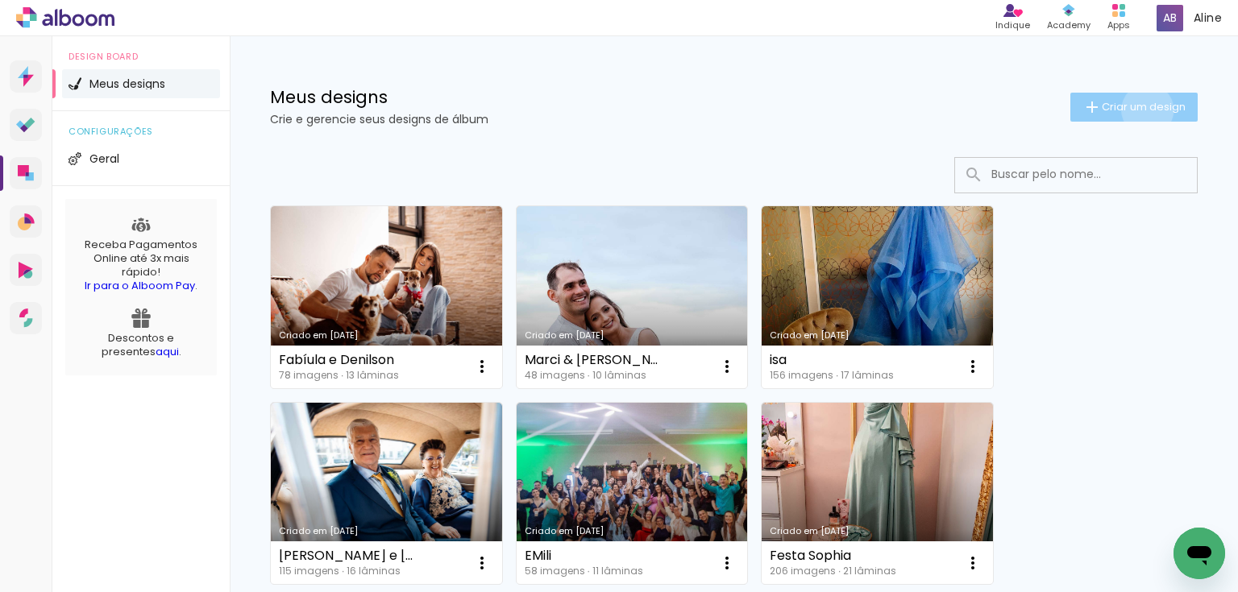
click at [1135, 110] on span "Criar um design" at bounding box center [1144, 107] width 84 height 10
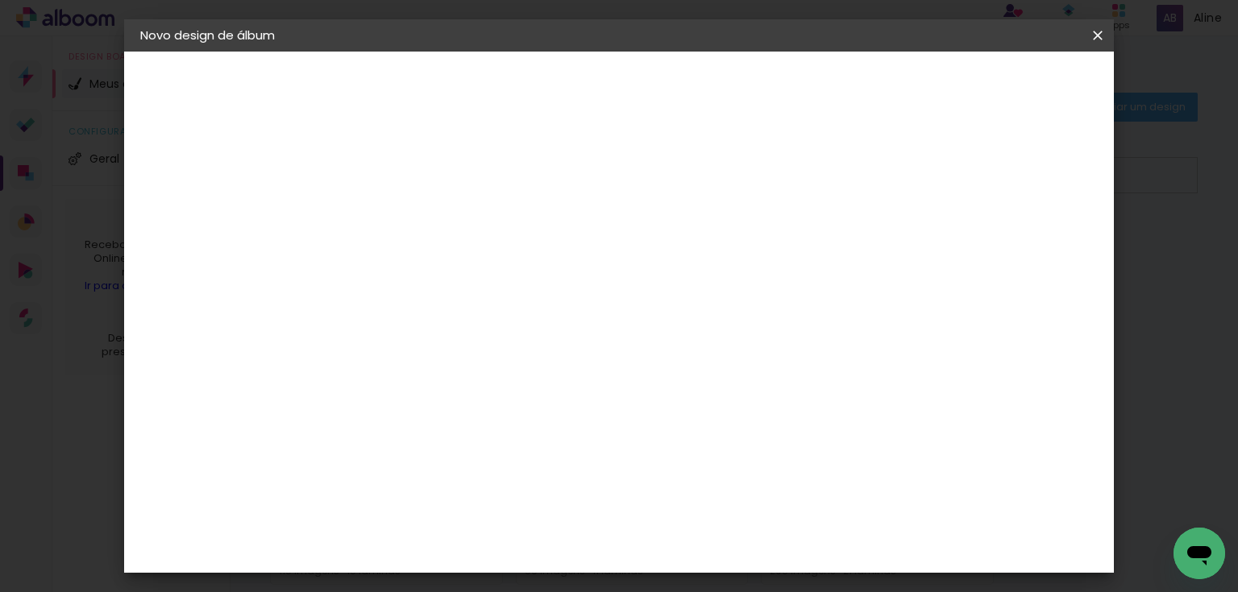
click at [404, 222] on input at bounding box center [404, 216] width 0 height 25
type input "4 anos [PERSON_NAME]"
type paper-input "4 anos [PERSON_NAME]"
click at [0, 0] on slot "Avançar" at bounding box center [0, 0] width 0 height 0
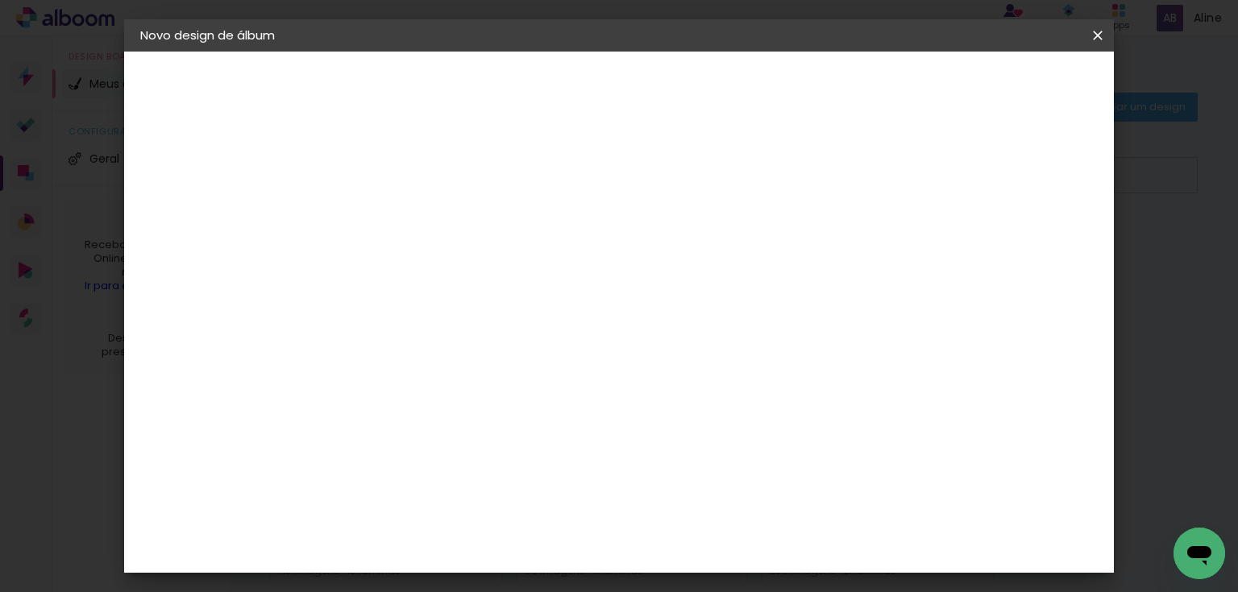
click at [478, 310] on input at bounding box center [444, 307] width 163 height 20
type input "vi"
type paper-input "vi"
click at [435, 421] on div "Viacolor" at bounding box center [418, 423] width 52 height 13
click at [0, 0] on slot "Tamanho Livre" at bounding box center [0, 0] width 0 height 0
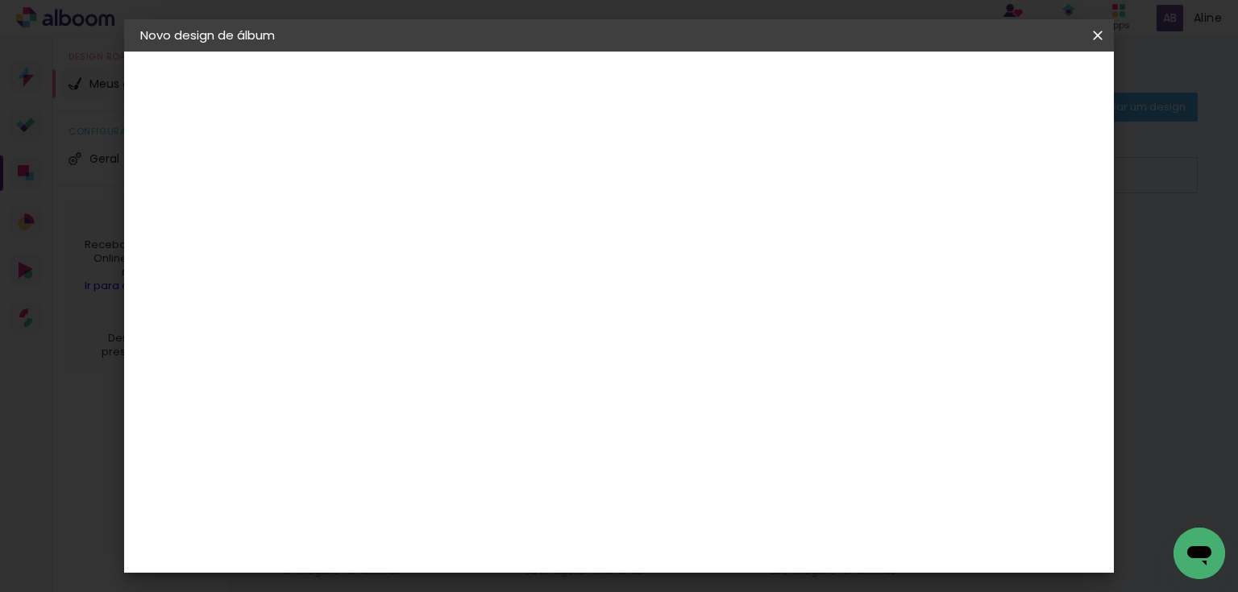
click at [0, 0] on slot "Avançar" at bounding box center [0, 0] width 0 height 0
click at [410, 193] on paper-input-container "Espaço entre fotos 2 mm" at bounding box center [405, 186] width 93 height 36
type input "1"
type paper-input "1"
click at [411, 190] on input "1" at bounding box center [393, 185] width 56 height 20
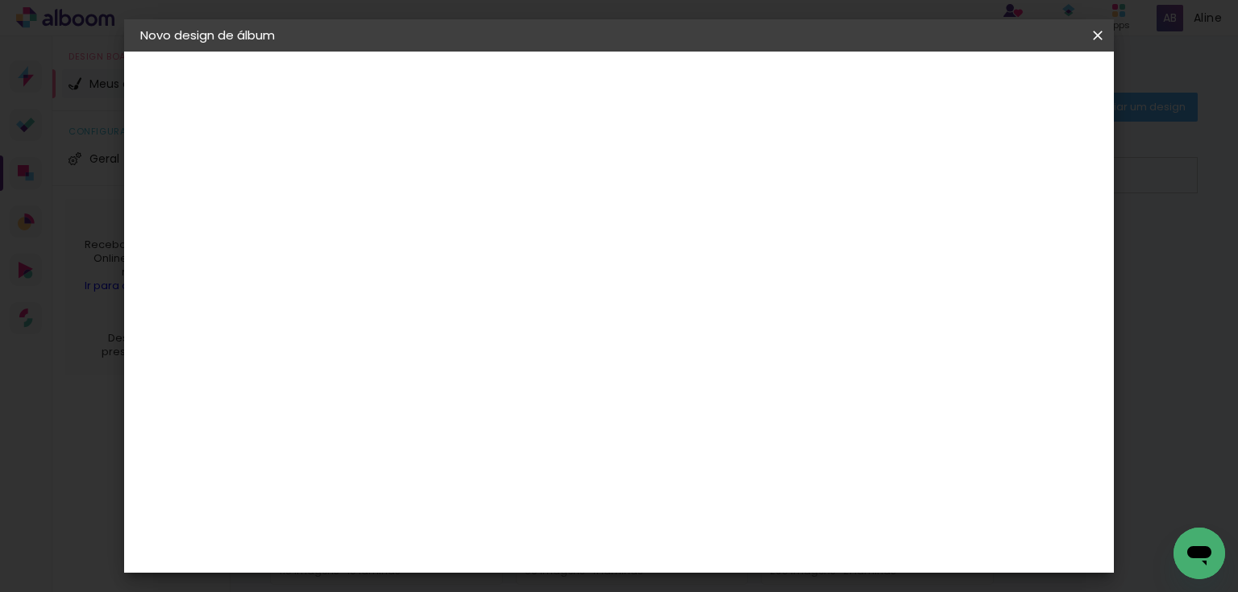
type input "0"
type paper-input "0"
click at [411, 190] on input "0" at bounding box center [393, 185] width 56 height 20
type input "0"
click at [411, 190] on input "0" at bounding box center [393, 185] width 56 height 20
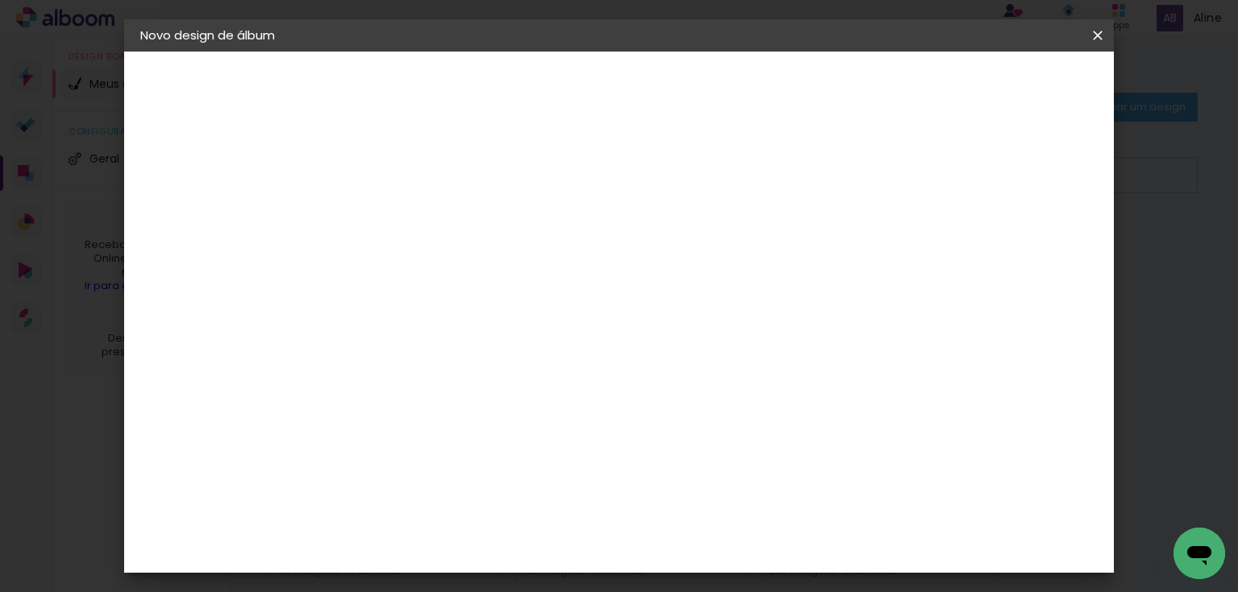
type input "4"
type paper-input "4"
click at [1024, 251] on input "4" at bounding box center [1019, 243] width 29 height 24
type input "3"
type paper-input "3"
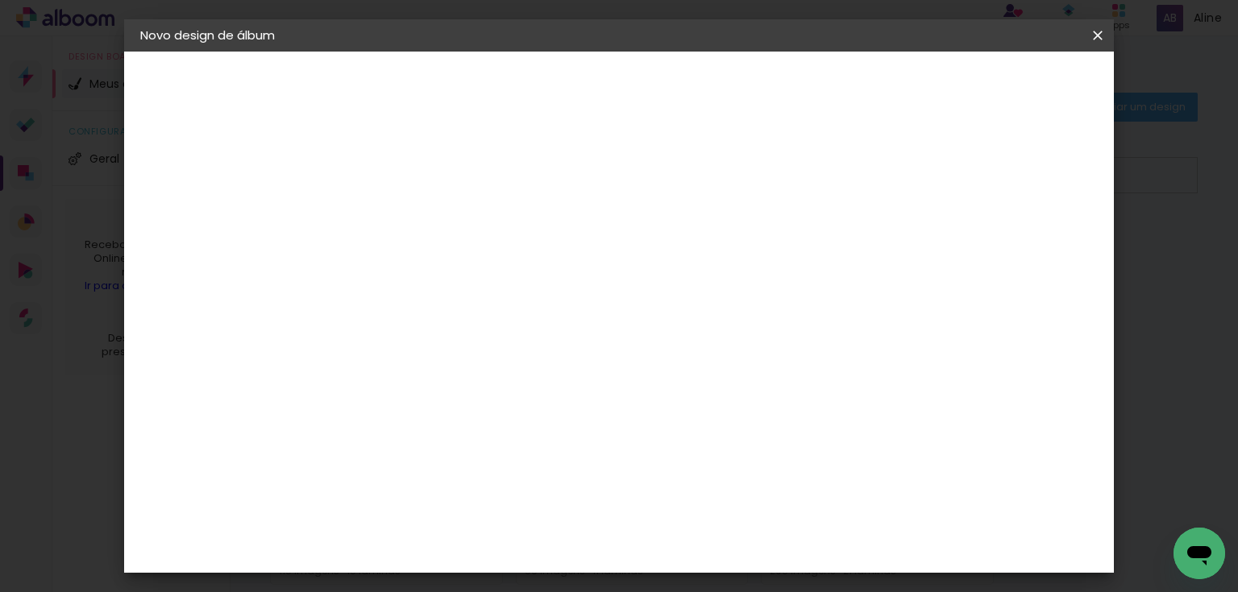
click at [1023, 251] on input "3" at bounding box center [1019, 243] width 29 height 24
type input "2"
type paper-input "2"
click at [1023, 251] on input "2" at bounding box center [1021, 243] width 29 height 24
type input "1"
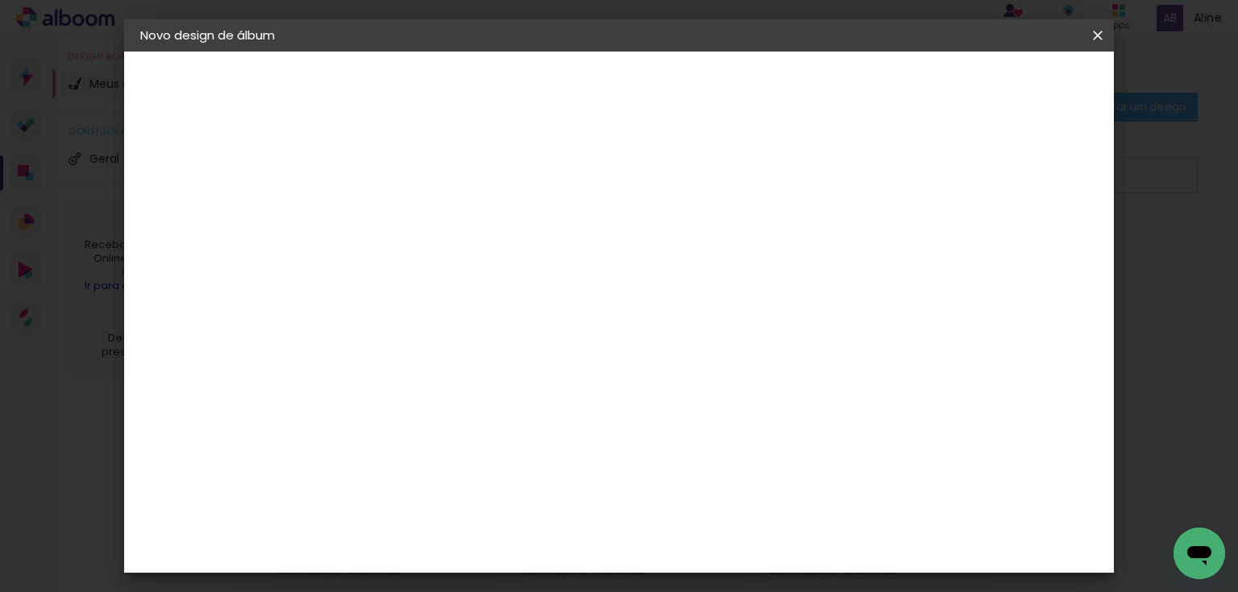
type paper-input "1"
click at [1028, 251] on input "1" at bounding box center [1023, 243] width 29 height 24
type input "0"
click at [1032, 250] on input "0" at bounding box center [1025, 243] width 29 height 24
click at [1034, 249] on input "0" at bounding box center [1025, 243] width 29 height 24
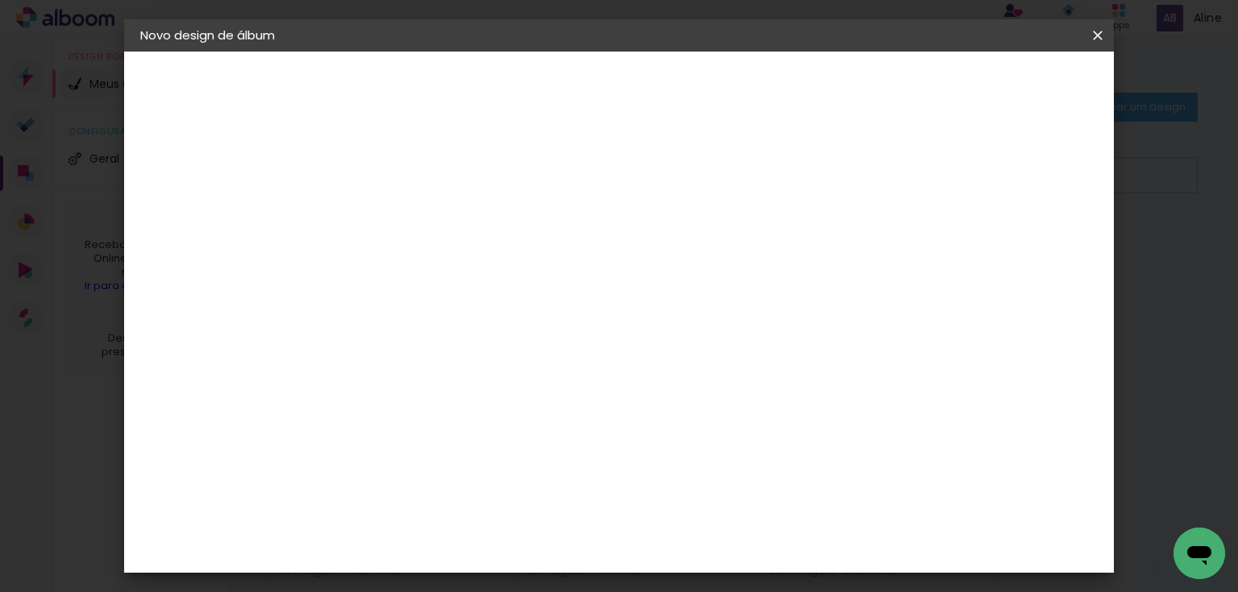
type input "0"
click at [1034, 249] on input "0" at bounding box center [1027, 243] width 29 height 24
click at [986, 190] on div "Mostrar sangria" at bounding box center [972, 186] width 107 height 20
type paper-checkbox "on"
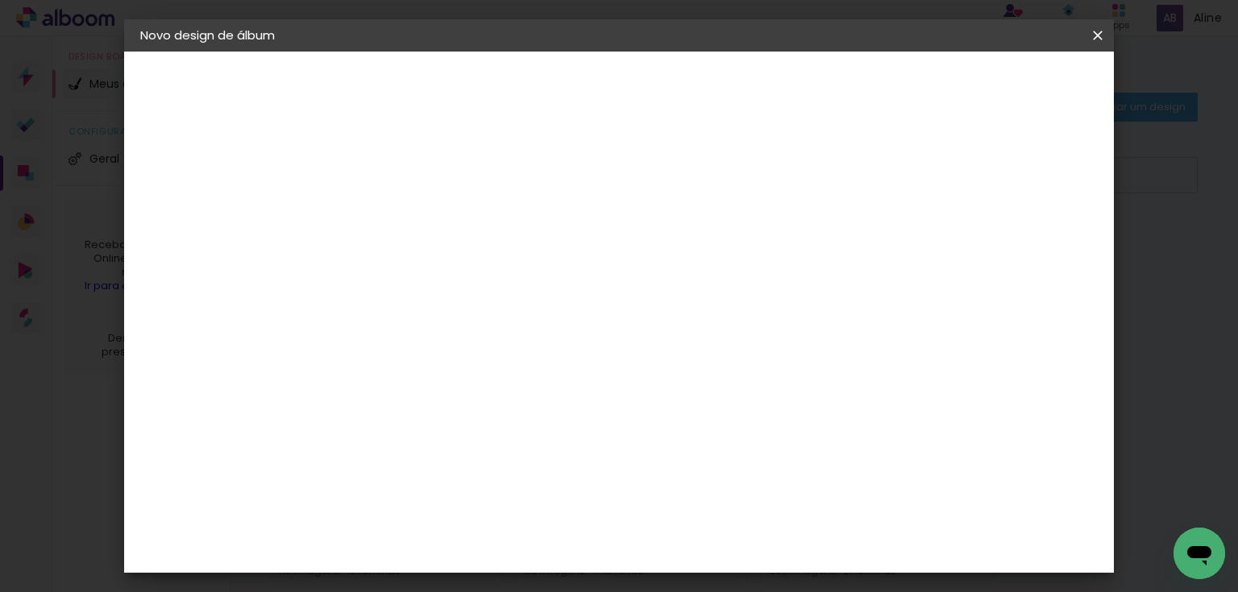
click at [369, 299] on input "30" at bounding box center [353, 293] width 42 height 24
type input "20"
type paper-input "20"
click at [1040, 204] on div "30 cm cm cm mm A maioria das encadernadoras sugere 5mm de sangria." at bounding box center [687, 268] width 706 height 129
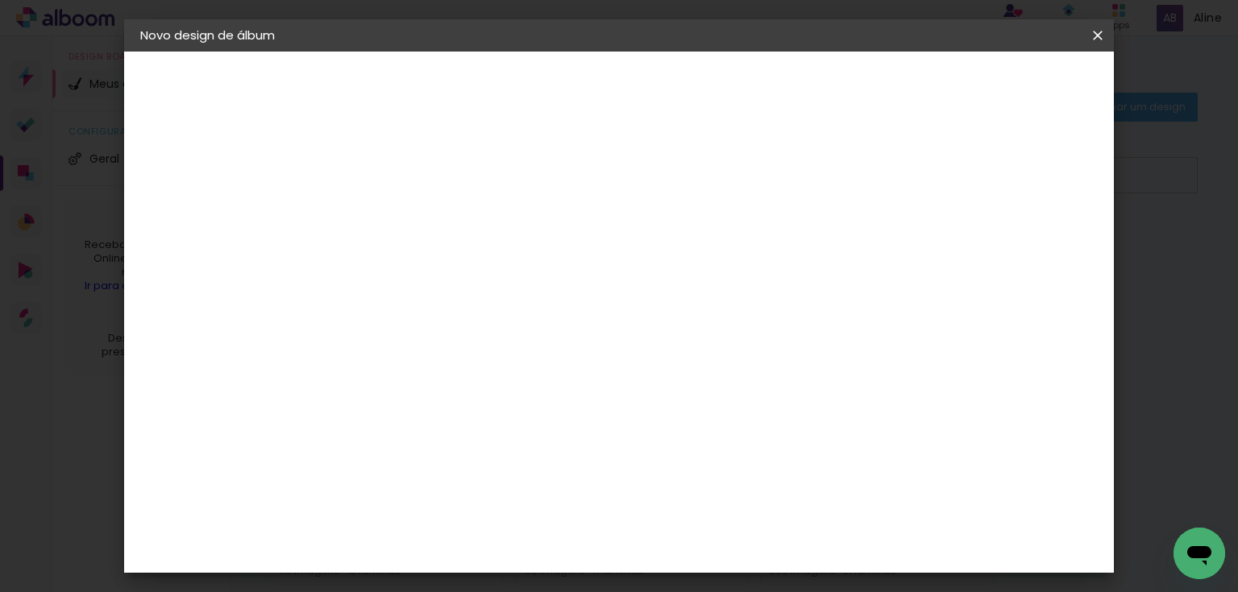
scroll to position [129, 0]
click at [1015, 76] on paper-button "Iniciar design" at bounding box center [963, 85] width 106 height 27
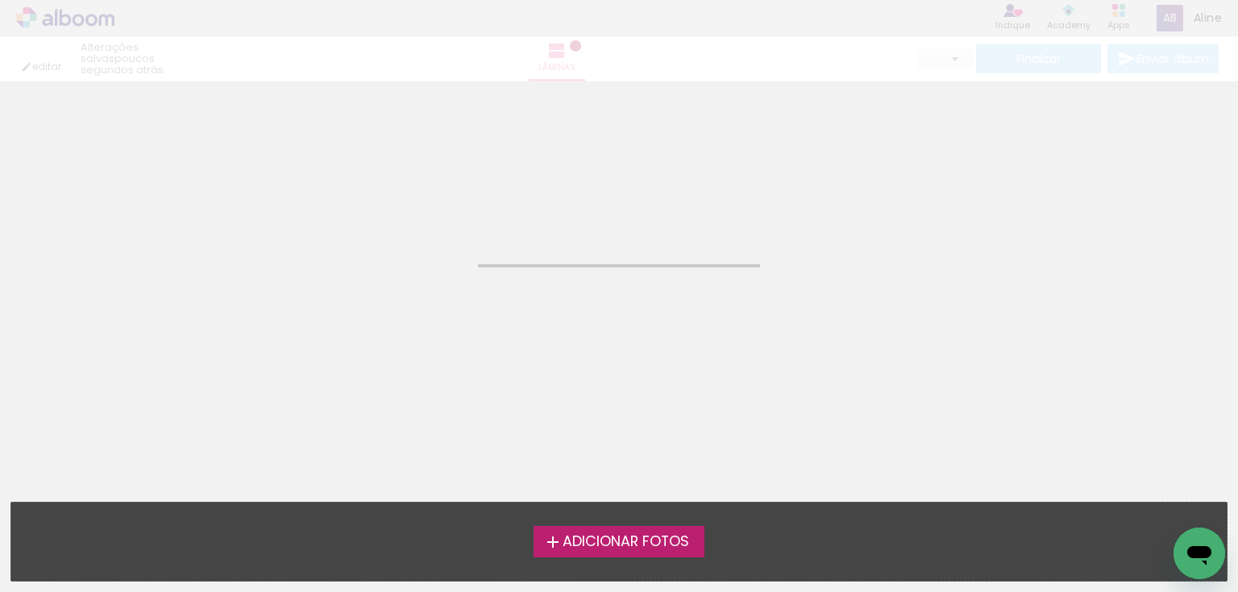
click at [565, 544] on span "Adicionar Fotos" at bounding box center [625, 542] width 127 height 15
click at [0, 0] on input "file" at bounding box center [0, 0] width 0 height 0
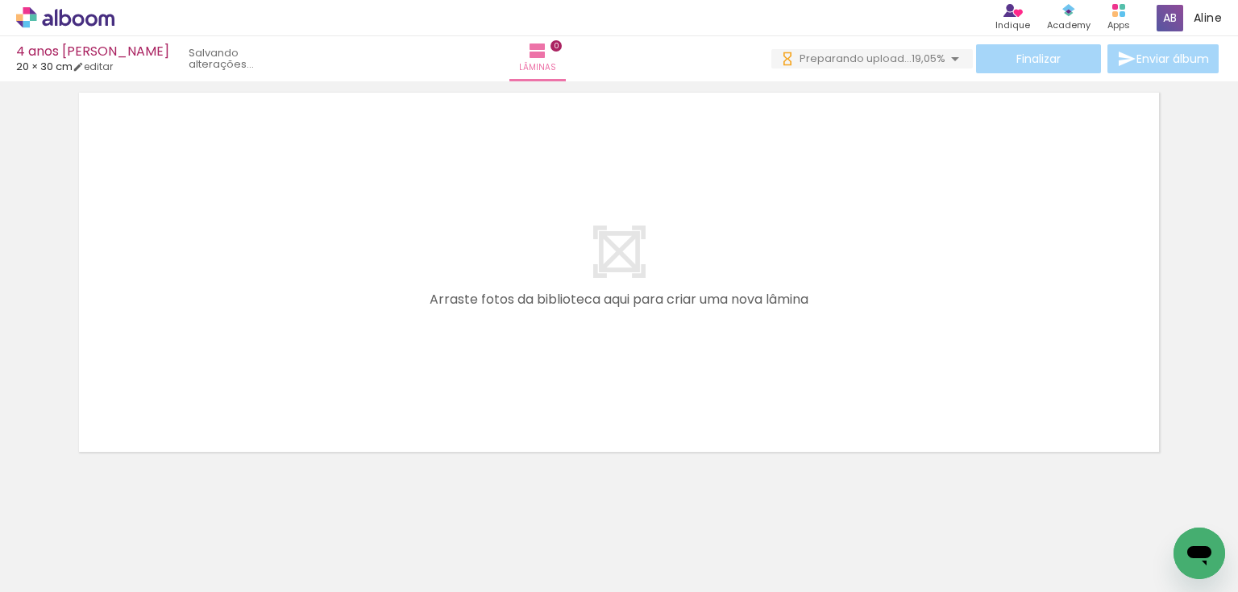
scroll to position [52, 0]
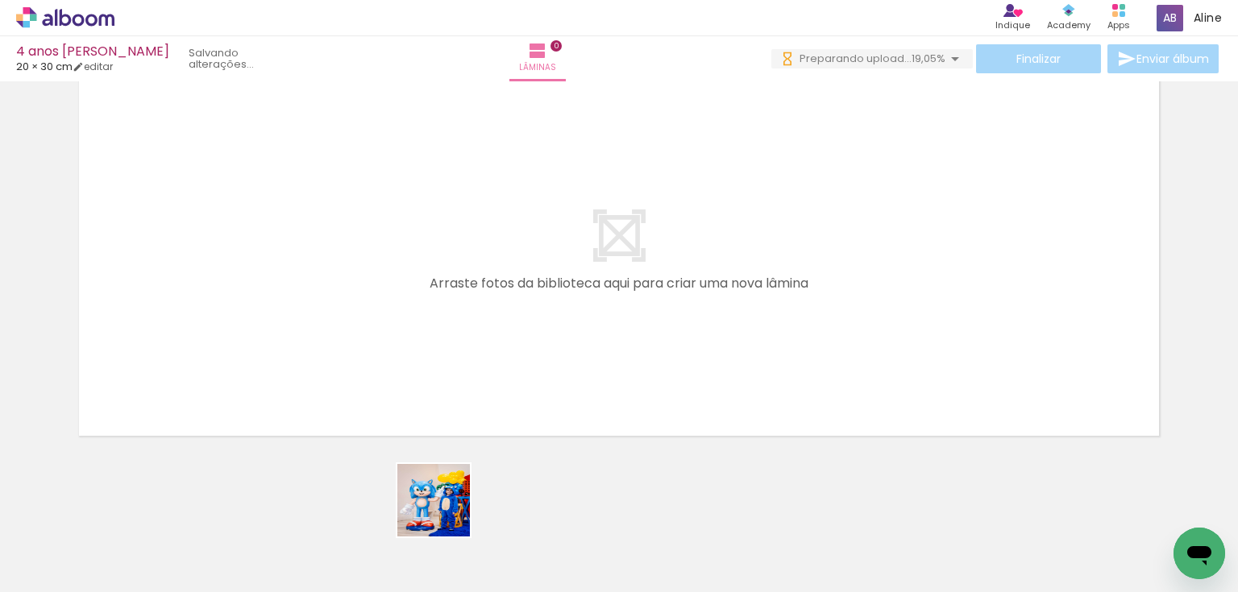
drag, startPoint x: 446, startPoint y: 513, endPoint x: 442, endPoint y: 318, distance: 194.2
click at [442, 313] on quentale-workspace at bounding box center [619, 296] width 1238 height 592
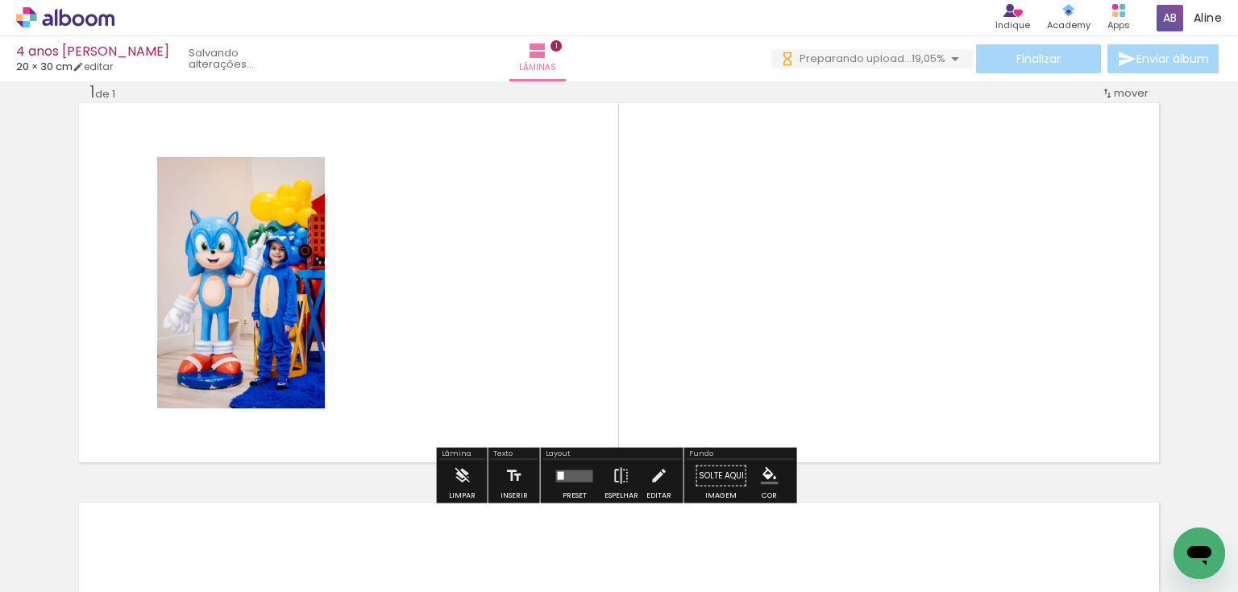
scroll to position [21, 0]
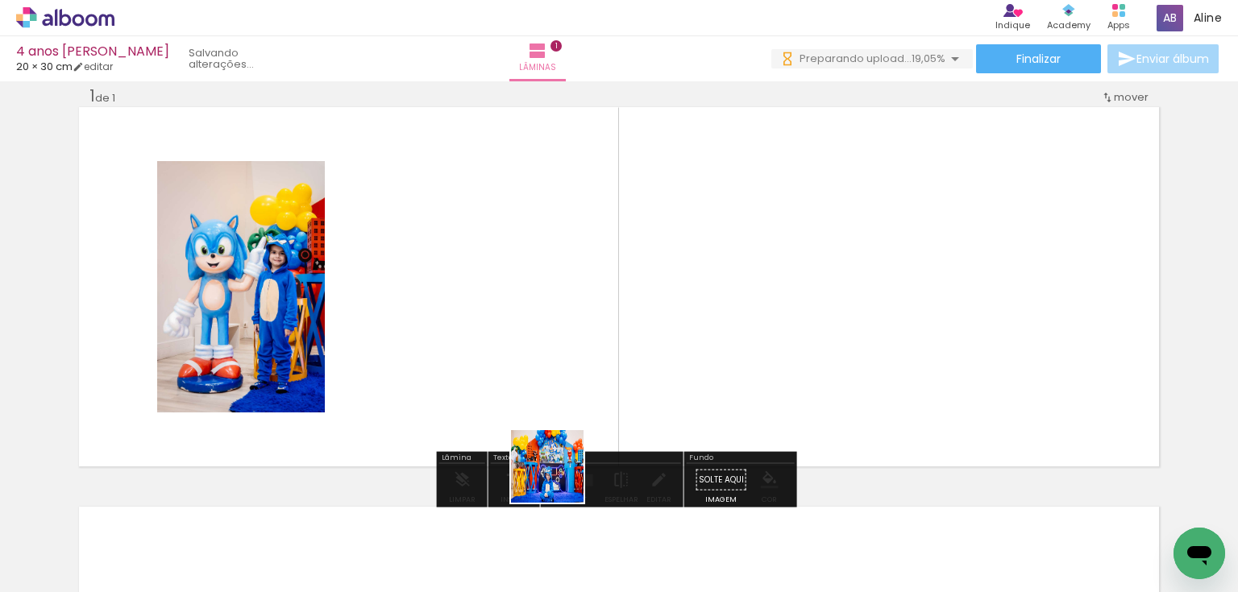
drag, startPoint x: 551, startPoint y: 549, endPoint x: 549, endPoint y: 384, distance: 165.2
click at [551, 378] on quentale-workspace at bounding box center [619, 296] width 1238 height 592
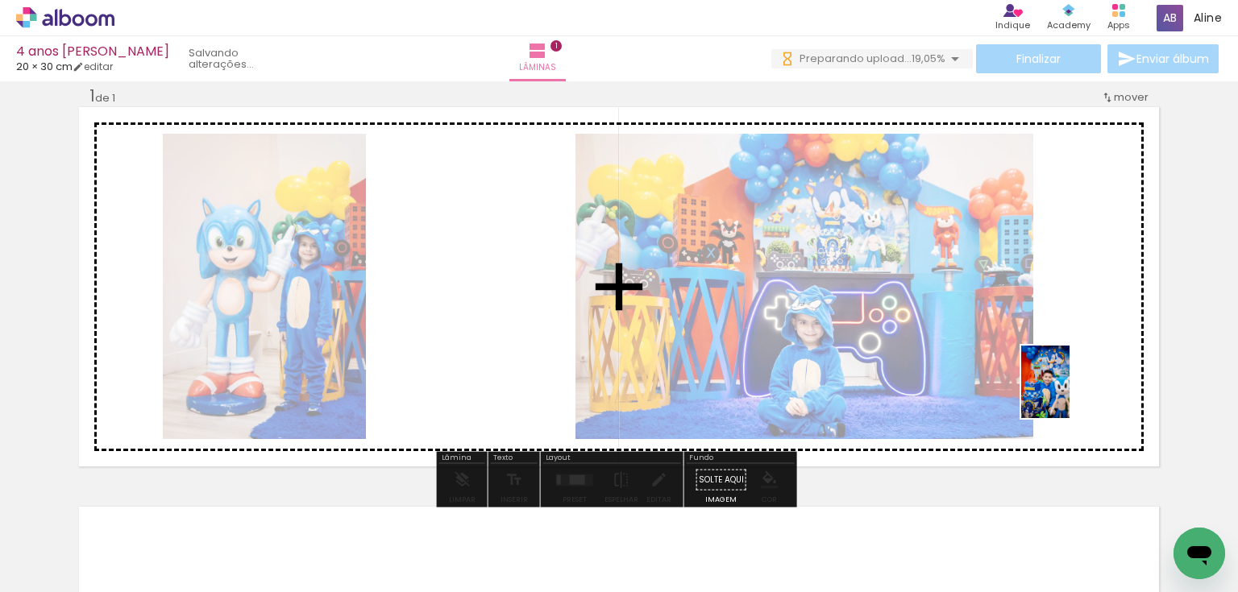
drag, startPoint x: 1001, startPoint y: 476, endPoint x: 1039, endPoint y: 419, distance: 68.6
click at [1070, 393] on quentale-workspace at bounding box center [619, 296] width 1238 height 592
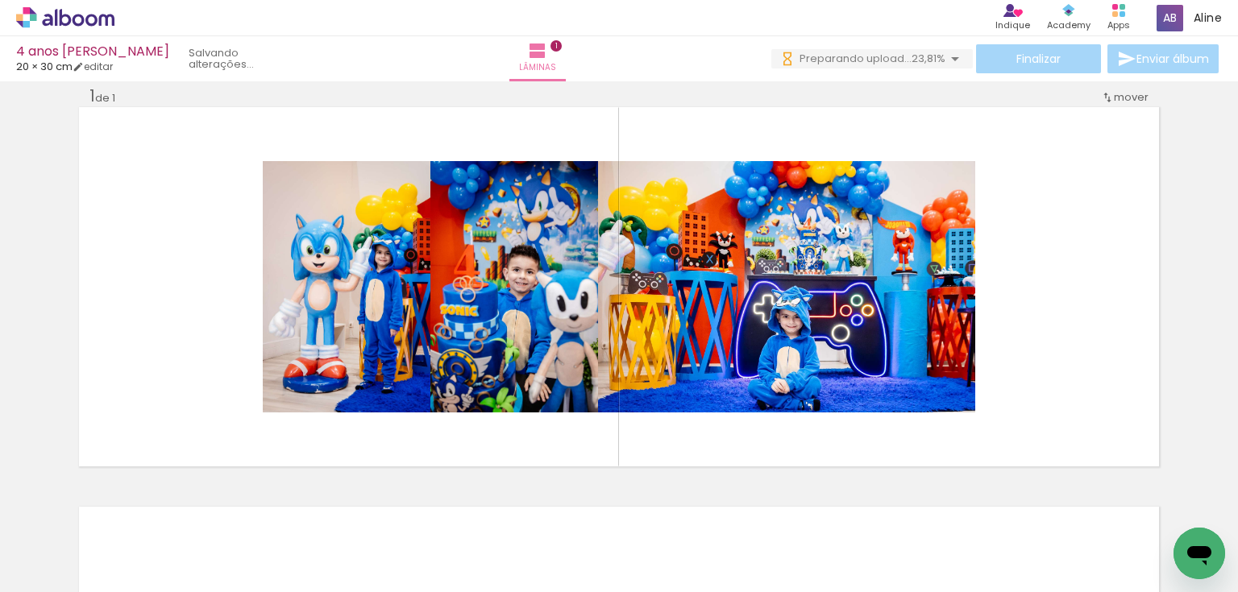
scroll to position [0, 692]
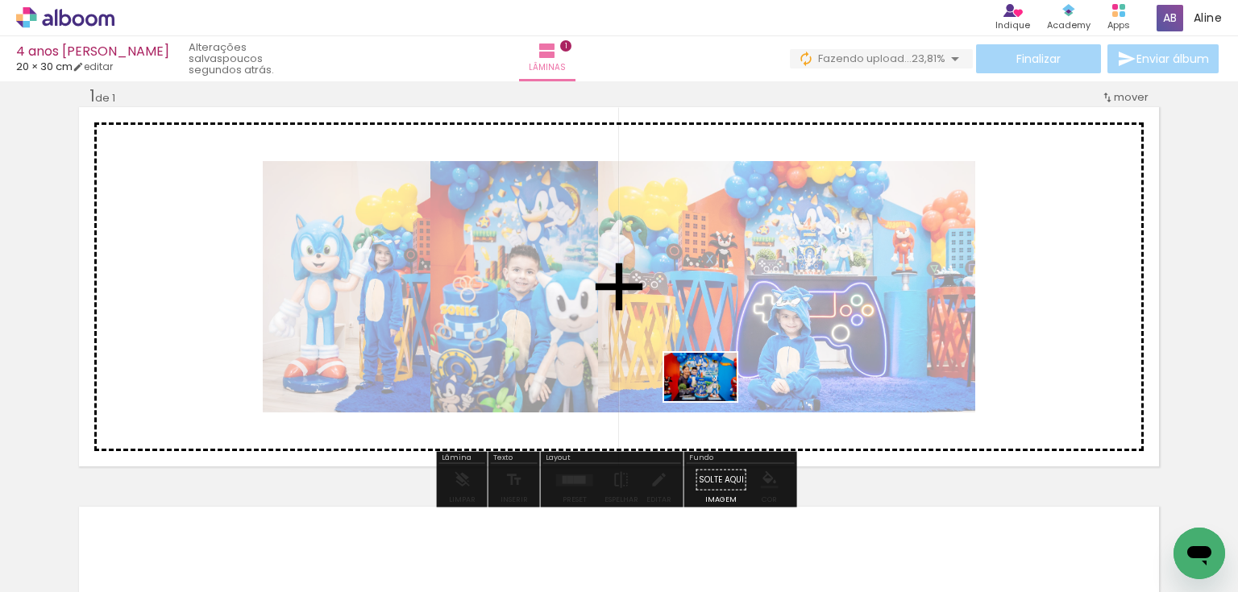
drag, startPoint x: 568, startPoint y: 438, endPoint x: 716, endPoint y: 417, distance: 148.9
click at [716, 416] on quentale-workspace at bounding box center [619, 296] width 1238 height 592
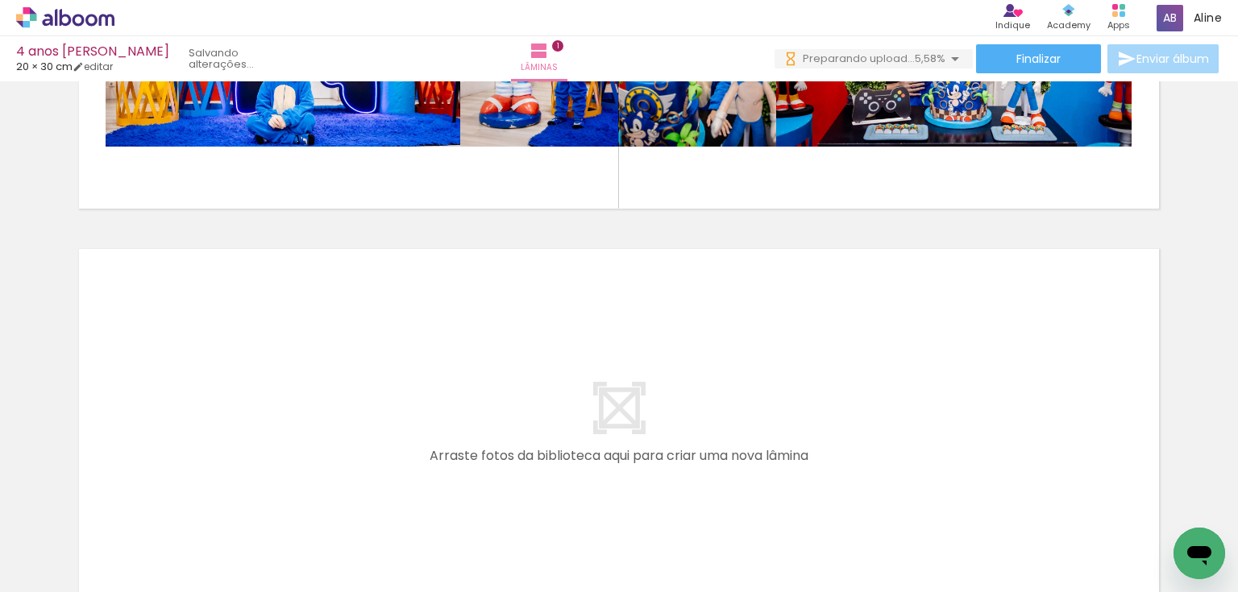
scroll to position [0, 0]
